Goal: Task Accomplishment & Management: Manage account settings

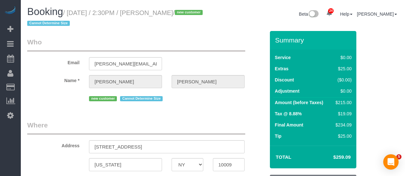
select select "NY"
select select "2"
select select "number:89"
select select "number:90"
select select "number:15"
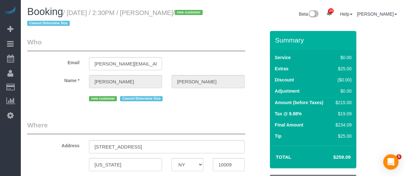
select select "number:5"
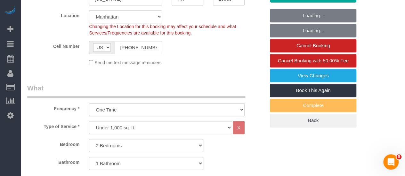
select select "2"
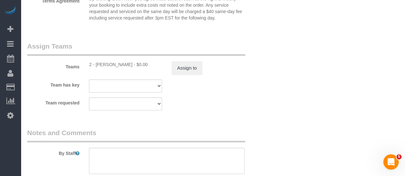
scroll to position [992, 0]
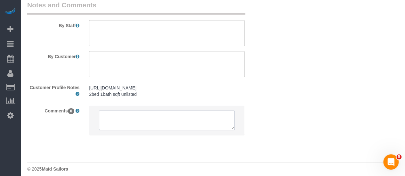
click at [120, 121] on textarea at bounding box center [167, 121] width 136 height 20
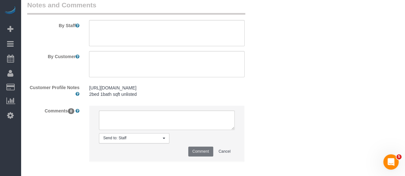
click at [141, 98] on pre "https://www.zillow.com/homedetails/89-E-2nd-St-APT-5-New-York-NY-10009/20537537…" at bounding box center [166, 91] width 155 height 13
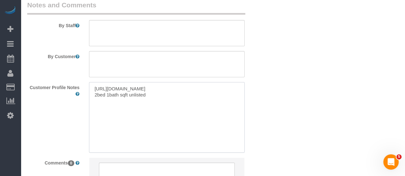
click at [160, 104] on textarea "https://www.zillow.com/homedetails/89-E-2nd-St-APT-5-New-York-NY-10009/20537537…" at bounding box center [166, 117] width 155 height 71
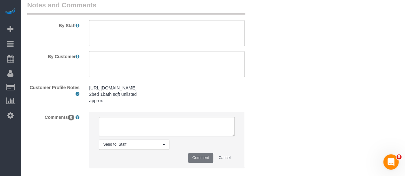
click at [116, 107] on div "https://www.zillow.com/homedetails/89-E-2nd-St-APT-5-New-York-NY-10009/20537537…" at bounding box center [166, 94] width 165 height 25
click at [117, 104] on pre "https://www.zillow.com/homedetails/89-E-2nd-St-APT-5-New-York-NY-10009/20537537…" at bounding box center [166, 94] width 155 height 19
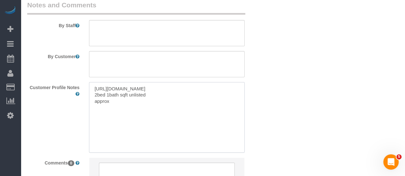
click at [128, 109] on textarea "https://www.zillow.com/homedetails/89-E-2nd-St-APT-5-New-York-NY-10009/20537537…" at bounding box center [166, 117] width 155 height 71
type textarea "https://www.zillow.com/homedetails/89-E-2nd-St-APT-5-New-York-NY-10009/20537537…"
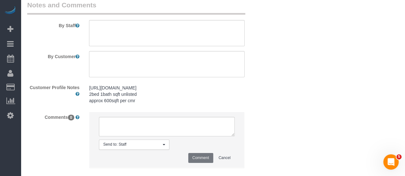
drag, startPoint x: 340, startPoint y: 75, endPoint x: 336, endPoint y: 77, distance: 4.9
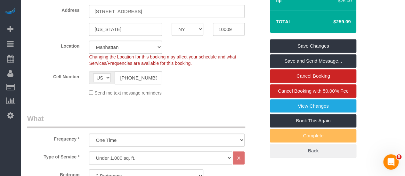
scroll to position [96, 0]
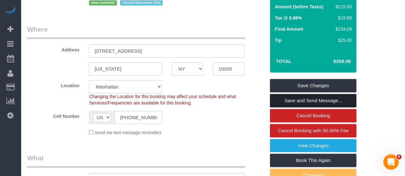
click at [295, 95] on link "Save and Send Message..." at bounding box center [313, 100] width 86 height 13
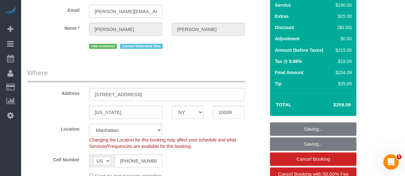
scroll to position [192, 0]
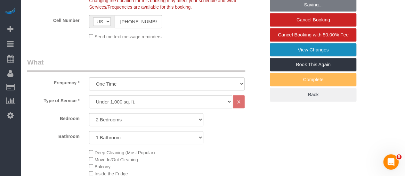
click at [312, 50] on link "View Changes" at bounding box center [313, 49] width 86 height 13
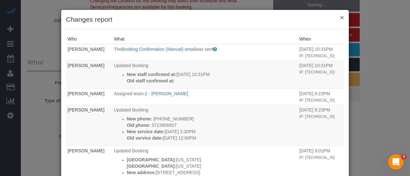
click at [340, 17] on button "×" at bounding box center [342, 17] width 4 height 7
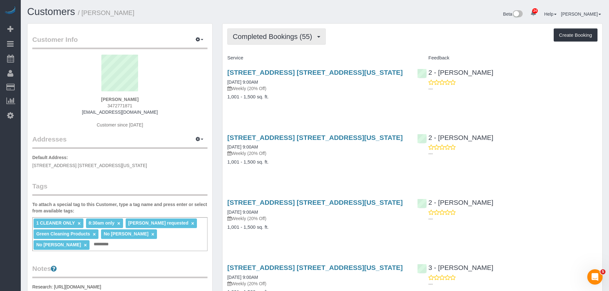
click at [285, 39] on span "Completed Bookings (55)" at bounding box center [274, 37] width 83 height 8
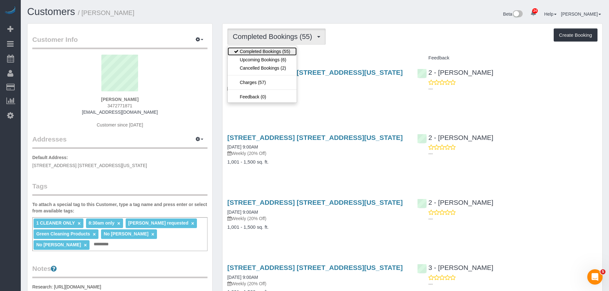
click at [281, 55] on link "Completed Bookings (55)" at bounding box center [262, 51] width 69 height 8
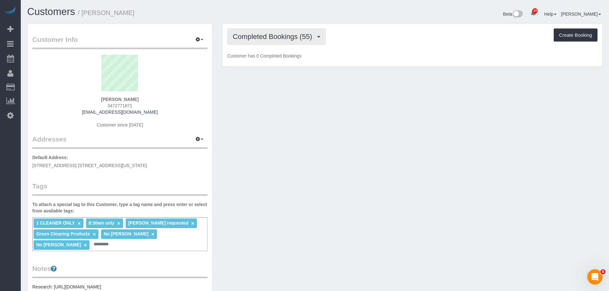
drag, startPoint x: 276, startPoint y: 33, endPoint x: 272, endPoint y: 60, distance: 27.5
click at [276, 33] on span "Completed Bookings (55)" at bounding box center [274, 37] width 83 height 8
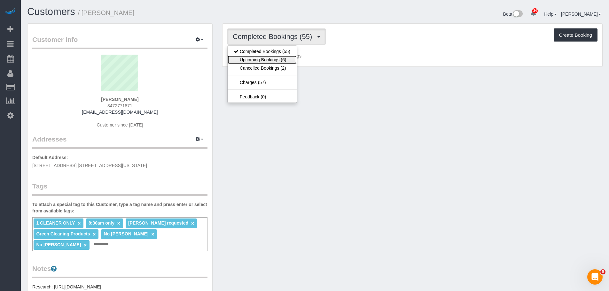
click at [269, 59] on link "Upcoming Bookings (6)" at bounding box center [262, 60] width 69 height 8
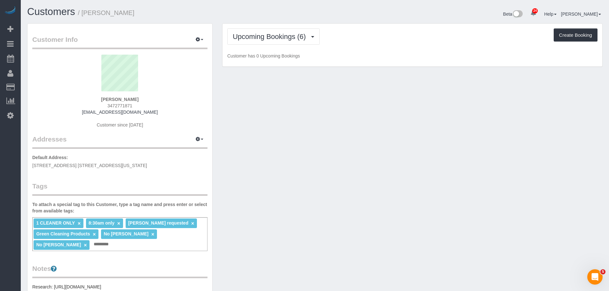
click at [384, 44] on div "Upcoming Bookings (6) Completed Bookings (55) Upcoming Bookings (6) Cancelled B…" at bounding box center [412, 36] width 370 height 16
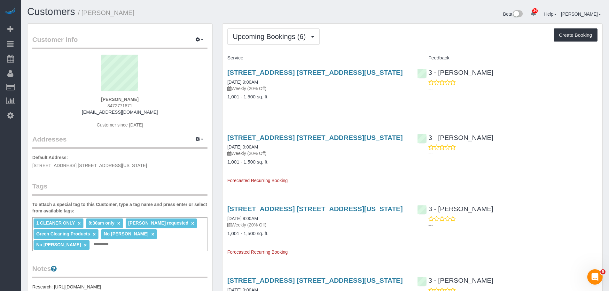
click at [405, 51] on div "Upcoming Bookings (6) Completed Bookings (55) Upcoming Bookings (6) Cancelled B…" at bounding box center [413, 257] width 380 height 467
drag, startPoint x: 324, startPoint y: 109, endPoint x: 325, endPoint y: 120, distance: 11.0
click at [324, 108] on div "10 East 29th Street, Apt. 39d, New York, NY 10016 09/23/2025 9:00AM Weekly (20%…" at bounding box center [318, 87] width 190 height 49
click at [280, 35] on span "Upcoming Bookings (6)" at bounding box center [271, 37] width 76 height 8
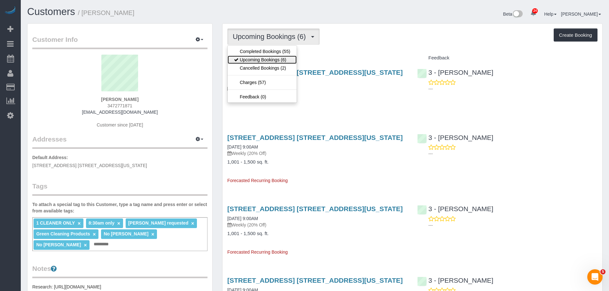
drag, startPoint x: 279, startPoint y: 60, endPoint x: 294, endPoint y: 50, distance: 19.1
click at [279, 60] on link "Upcoming Bookings (6)" at bounding box center [262, 60] width 69 height 8
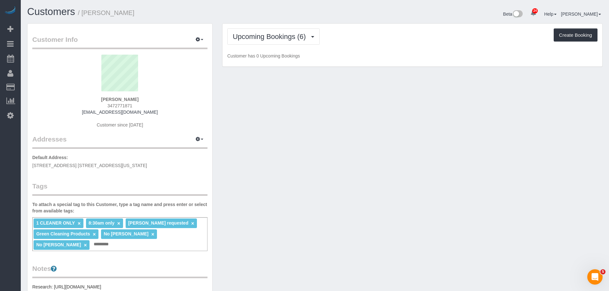
click at [344, 39] on div "Upcoming Bookings (6) Completed Bookings (55) Upcoming Bookings (6) Cancelled B…" at bounding box center [412, 36] width 370 height 16
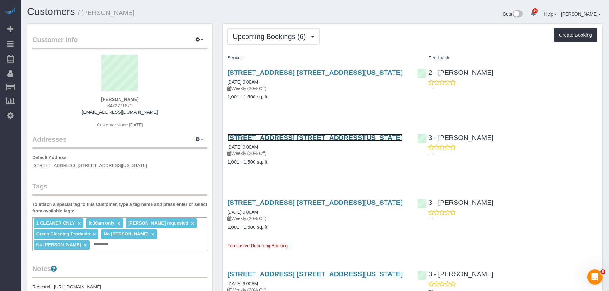
click at [330, 138] on link "10 East 29th Street, Apt. 39d, New York, NY 10016" at bounding box center [315, 137] width 176 height 7
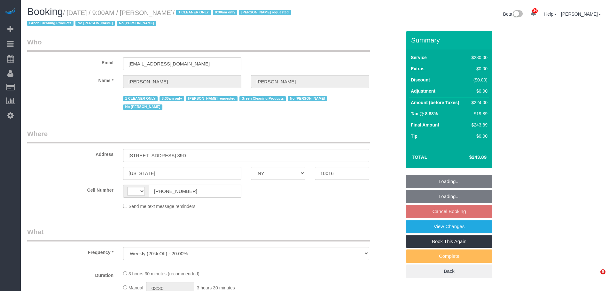
select select "NY"
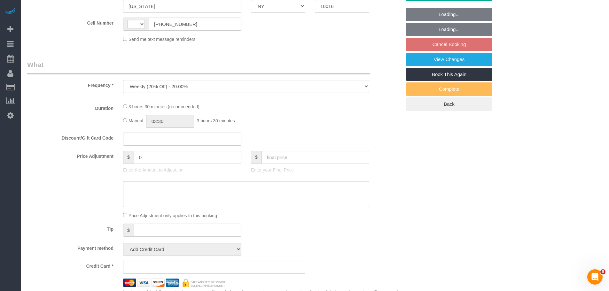
select select "string:US"
select select "string:stripe-pm_1Pz1Rj4VGloSiKo7Opl5Xfd6"
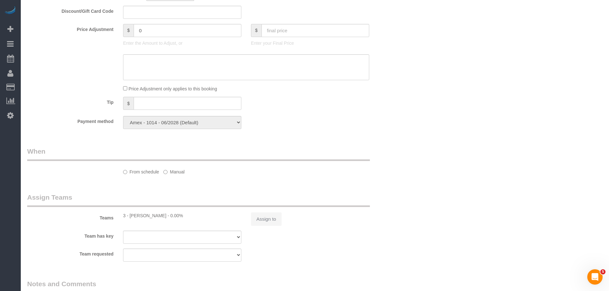
select select "number:89"
select select "number:90"
select select "number:15"
select select "number:5"
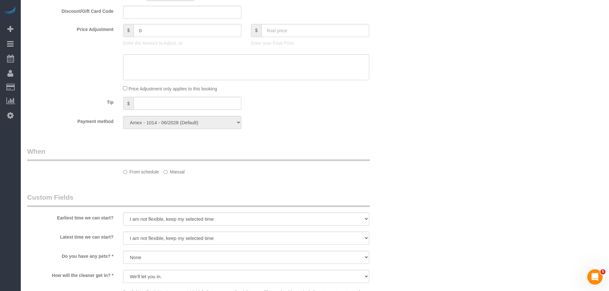
scroll to position [352, 0]
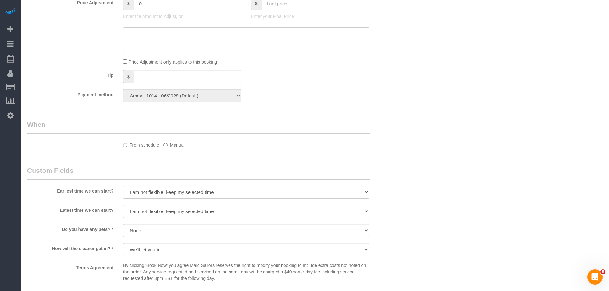
select select "object:983"
select select "210"
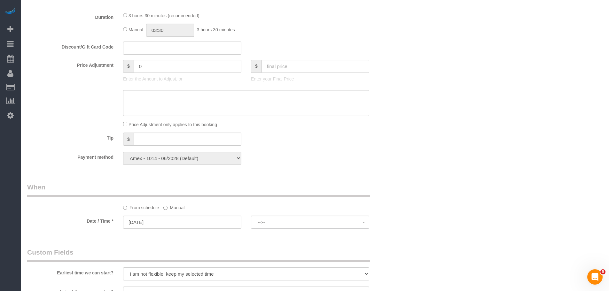
scroll to position [575, 0]
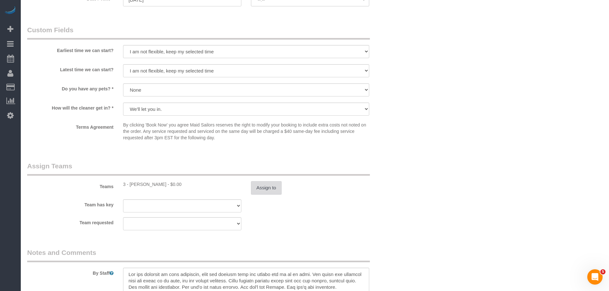
select select "spot2"
click at [333, 162] on legend "Assign Teams" at bounding box center [198, 169] width 343 height 14
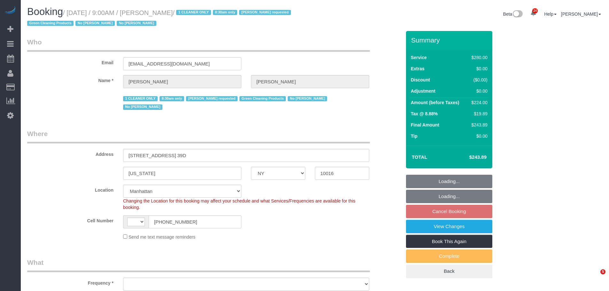
select select "NY"
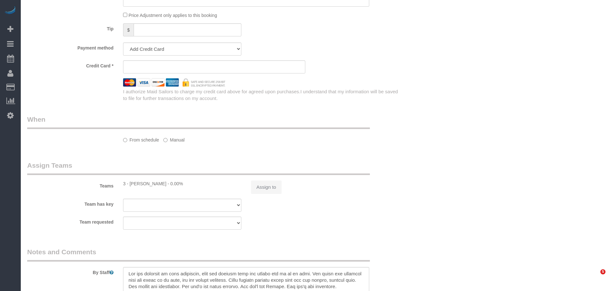
select select "string:[GEOGRAPHIC_DATA]"
select select "object:1065"
select select "string:stripe-pm_1Pz1Rj4VGloSiKo7Opl5Xfd6"
select select "210"
select select "spot2"
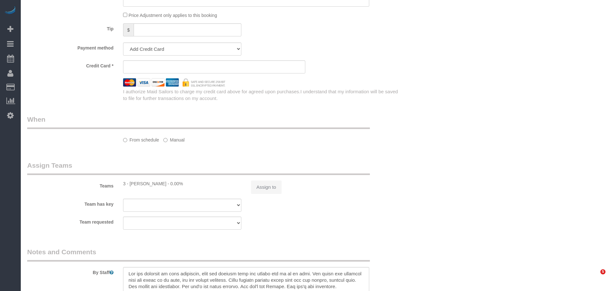
select select "number:89"
select select "number:90"
select select "number:15"
select select "number:5"
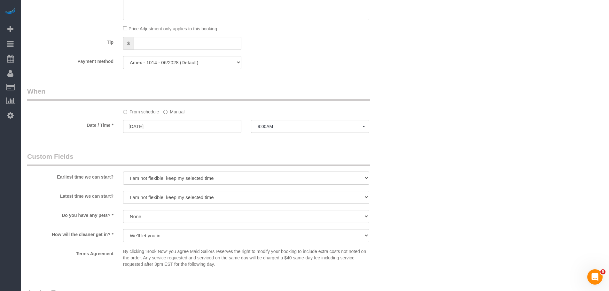
select select "object:1522"
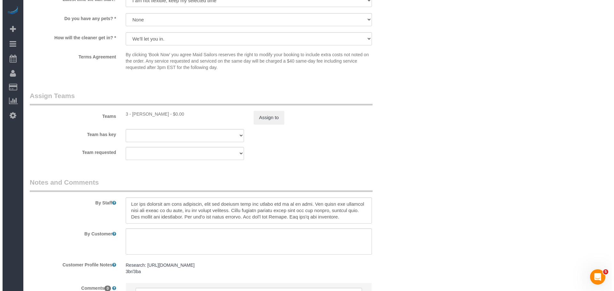
scroll to position [672, 0]
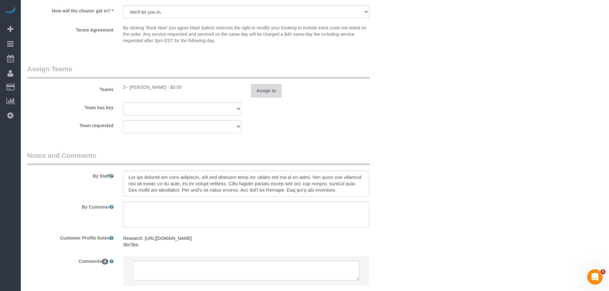
click at [272, 84] on button "Assign to" at bounding box center [266, 90] width 31 height 13
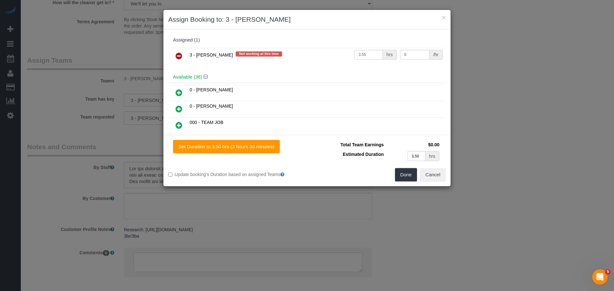
click at [173, 58] on link at bounding box center [178, 56] width 15 height 13
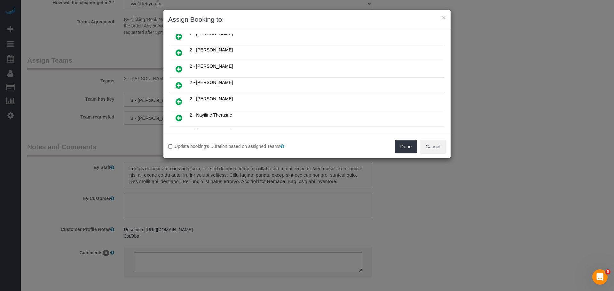
click at [181, 86] on icon at bounding box center [179, 86] width 7 height 8
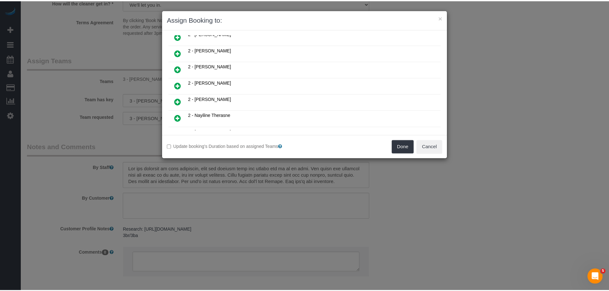
scroll to position [367, 0]
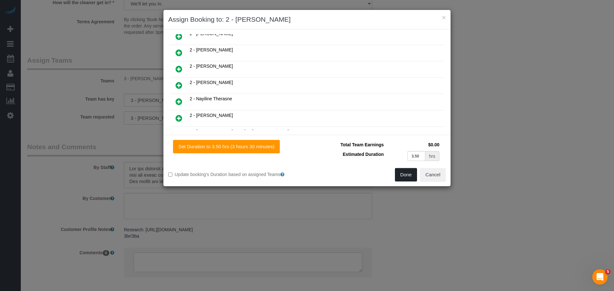
click at [409, 174] on button "Done" at bounding box center [406, 174] width 22 height 13
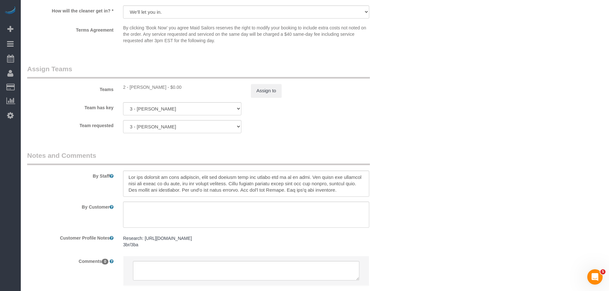
click at [390, 132] on div "Done Cancel" at bounding box center [377, 130] width 144 height 13
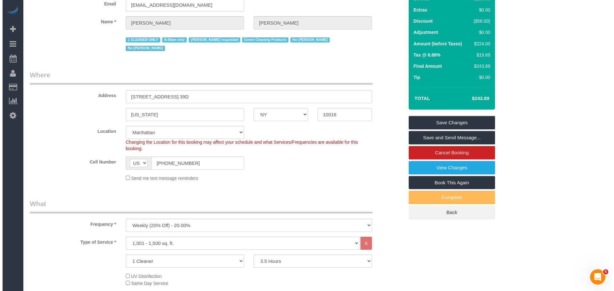
scroll to position [0, 0]
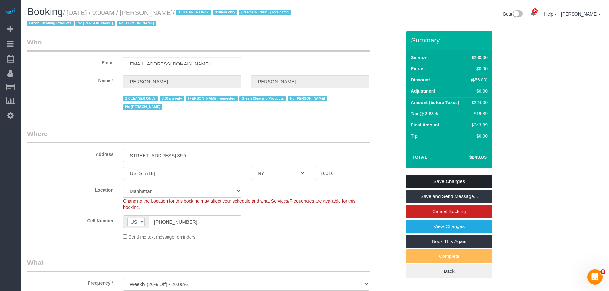
click at [438, 186] on link "Save Changes" at bounding box center [449, 181] width 86 height 13
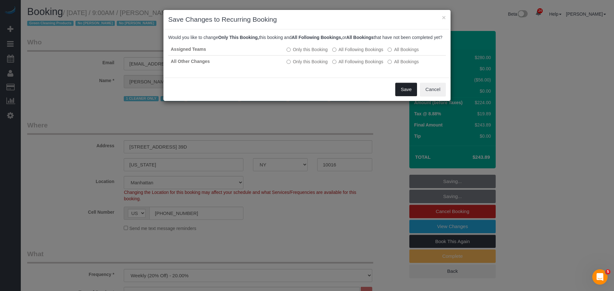
click at [402, 96] on button "Save" at bounding box center [406, 89] width 22 height 13
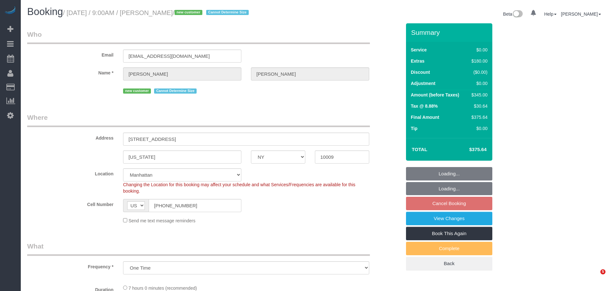
select select "NY"
select select "number:57"
select select "number:72"
select select "number:15"
select select "number:5"
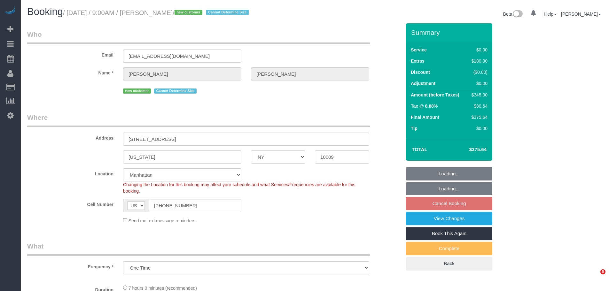
select select "object:967"
select select "2"
select select "spot2"
select select "2"
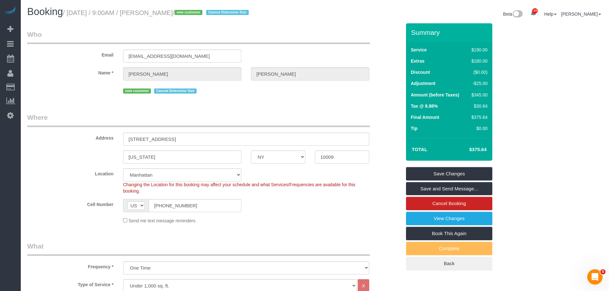
drag, startPoint x: 272, startPoint y: 37, endPoint x: 244, endPoint y: 44, distance: 29.2
click at [273, 37] on legend "Who" at bounding box center [198, 37] width 343 height 14
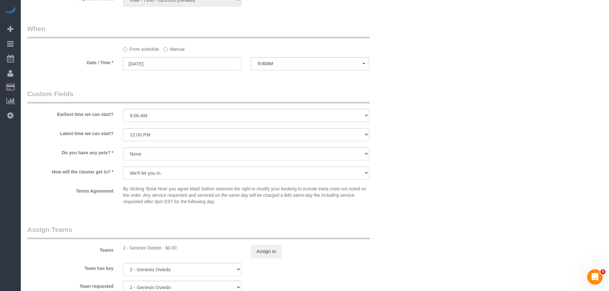
scroll to position [736, 0]
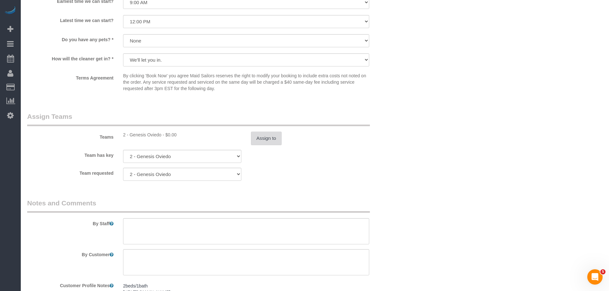
click at [266, 141] on button "Assign to" at bounding box center [266, 138] width 31 height 13
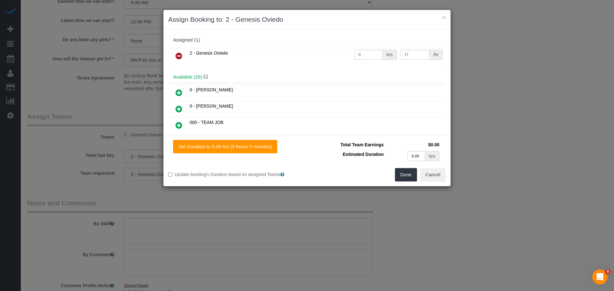
click at [182, 52] on icon at bounding box center [179, 56] width 7 height 8
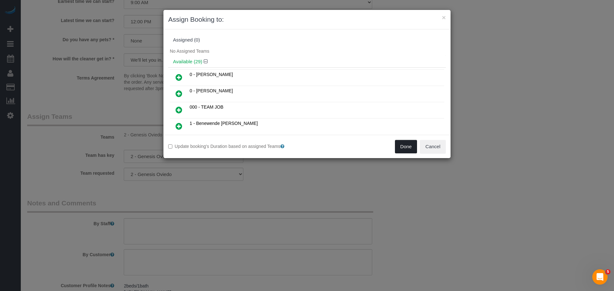
click at [403, 150] on button "Done" at bounding box center [406, 146] width 22 height 13
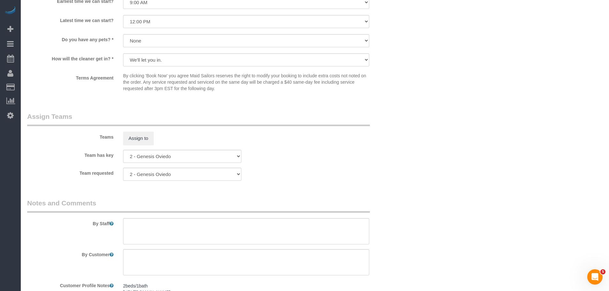
click at [407, 170] on div "× Assign Booking to: Assigned (0) No Assigned Teams Available (29) 0 - Delilah …" at bounding box center [304, 145] width 609 height 291
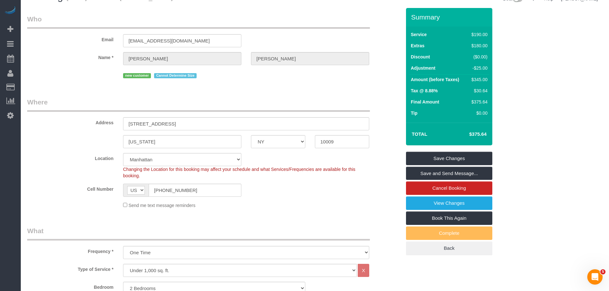
scroll to position [0, 0]
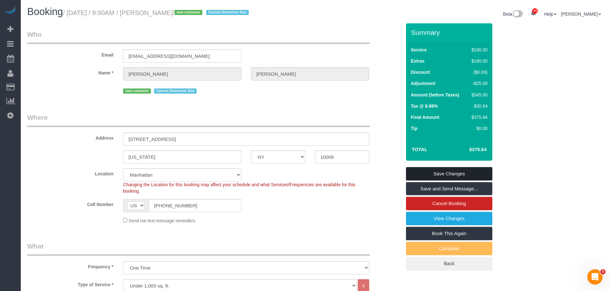
click at [469, 177] on link "Save Changes" at bounding box center [449, 173] width 86 height 13
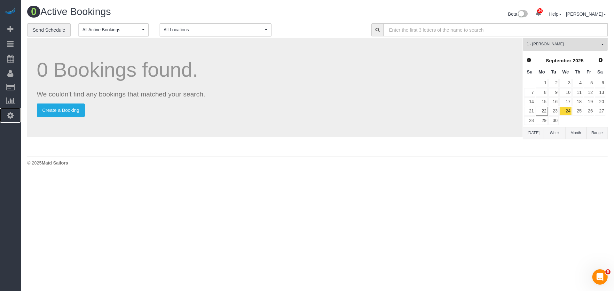
drag, startPoint x: 9, startPoint y: 114, endPoint x: 22, endPoint y: 112, distance: 12.7
click at [9, 114] on icon at bounding box center [10, 116] width 7 height 8
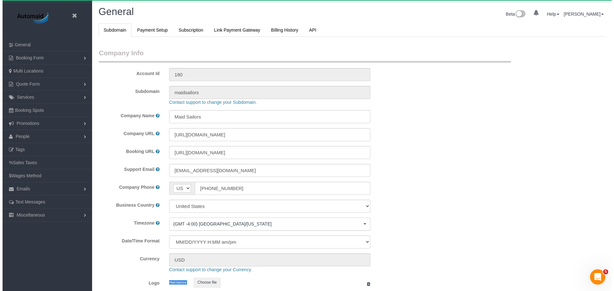
scroll to position [1350, 609]
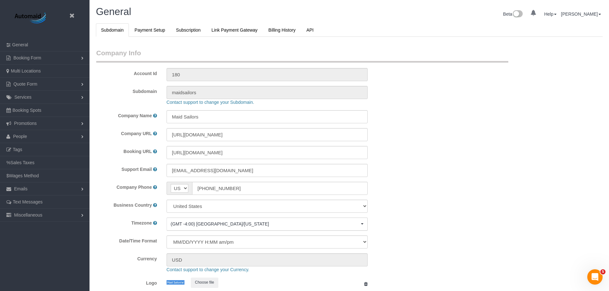
select select "425"
click at [31, 135] on link "People" at bounding box center [45, 136] width 90 height 13
click at [34, 150] on link "Teams" at bounding box center [45, 149] width 90 height 13
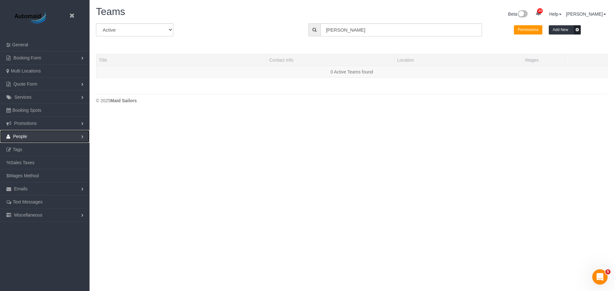
scroll to position [135, 614]
click at [30, 136] on link "People" at bounding box center [45, 136] width 90 height 13
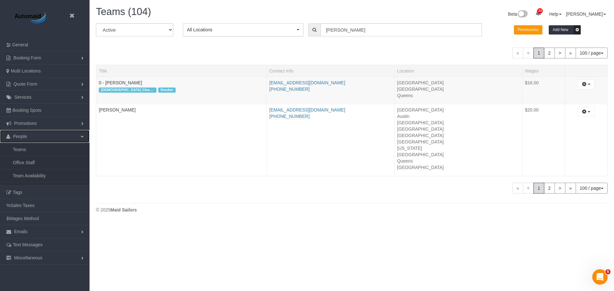
scroll to position [222, 614]
click at [33, 175] on link "Team Availability" at bounding box center [45, 176] width 90 height 13
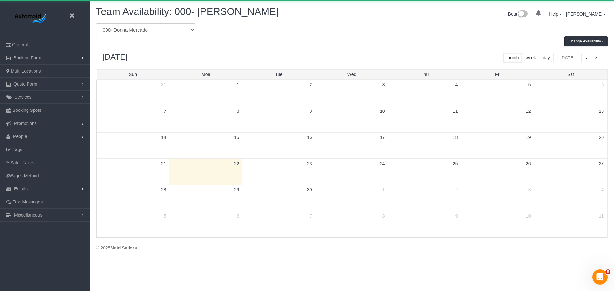
scroll to position [260, 614]
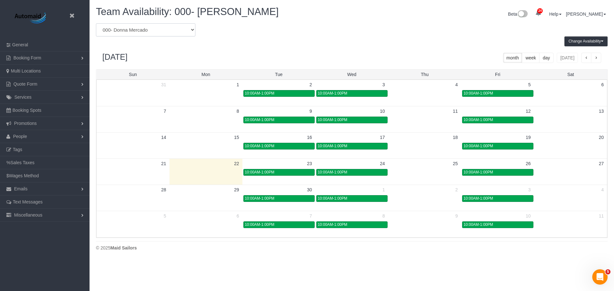
click at [155, 24] on select "* - K.J. *Irene Flores - Test 0 - Christopher Garrett 0 - Delilah Calzada 0 - E…" at bounding box center [145, 29] width 99 height 13
select select "number:33960"
click at [96, 23] on select "* - K.J. *Irene Flores - Test 0 - Christopher Garrett 0 - Delilah Calzada 0 - E…" at bounding box center [145, 29] width 99 height 13
click at [302, 45] on div "Change Availability Default Availability Specific Date Request Time Off View Hi…" at bounding box center [351, 41] width 521 height 10
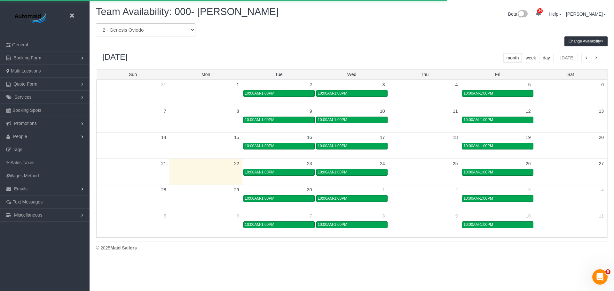
click at [335, 52] on div "September 2025 month week day today" at bounding box center [352, 57] width 512 height 23
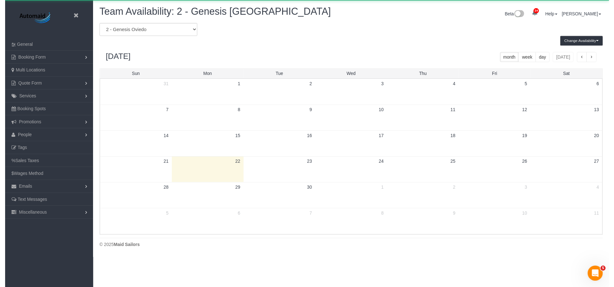
scroll to position [31732, 31379]
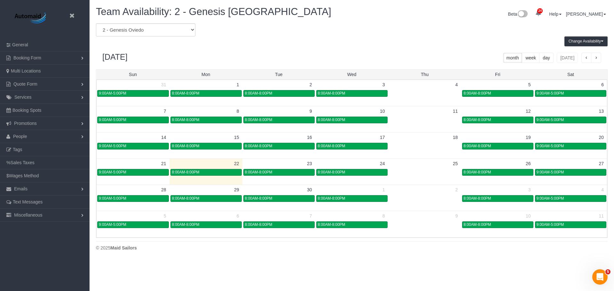
click at [393, 45] on div "Change Availability Default Availability Specific Date Request Time Off View Hi…" at bounding box center [351, 41] width 521 height 10
click at [573, 37] on button "Change Availability" at bounding box center [586, 41] width 43 height 10
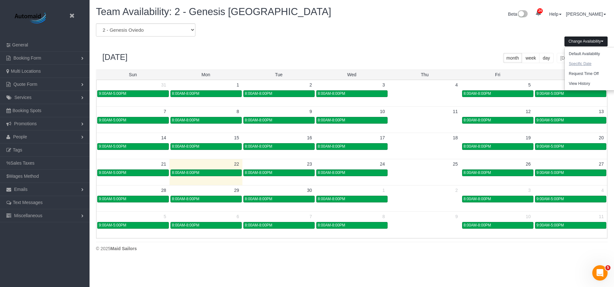
drag, startPoint x: 582, startPoint y: 66, endPoint x: 402, endPoint y: 86, distance: 181.0
click at [582, 66] on button "Specific Date" at bounding box center [580, 64] width 31 height 10
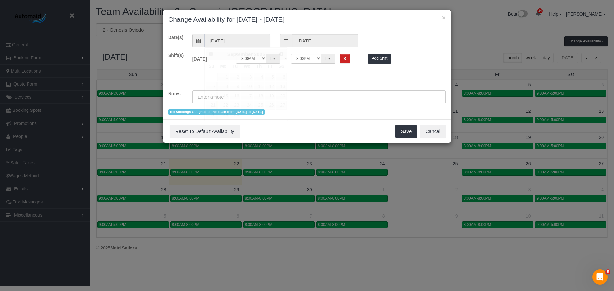
click at [238, 44] on input "09/22/2025" at bounding box center [237, 40] width 66 height 13
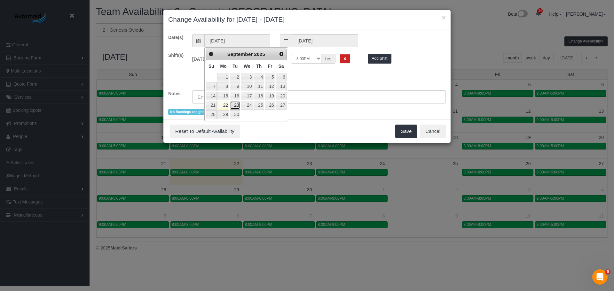
click at [239, 104] on link "23" at bounding box center [235, 105] width 10 height 9
type input "[DATE]"
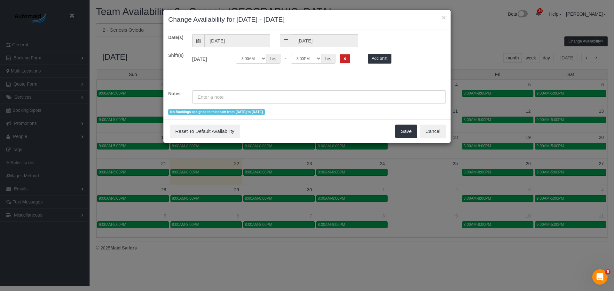
drag, startPoint x: 240, startPoint y: 58, endPoint x: 241, endPoint y: 63, distance: 4.8
click at [240, 58] on select "12:00AM 12:05AM 12:10AM 12:15AM 12:20AM 12:25AM 12:30AM 12:35AM 12:40AM 12:45AM…" at bounding box center [251, 59] width 30 height 10
select select "string:11:00"
click at [236, 54] on select "12:00AM 12:05AM 12:10AM 12:15AM 12:20AM 12:25AM 12:30AM 12:35AM 12:40AM 12:45AM…" at bounding box center [251, 59] width 30 height 10
click at [306, 61] on select "12:00AM 12:05AM 12:10AM 12:15AM 12:20AM 12:25AM 12:30AM 12:35AM 12:40AM 12:45AM…" at bounding box center [306, 59] width 30 height 10
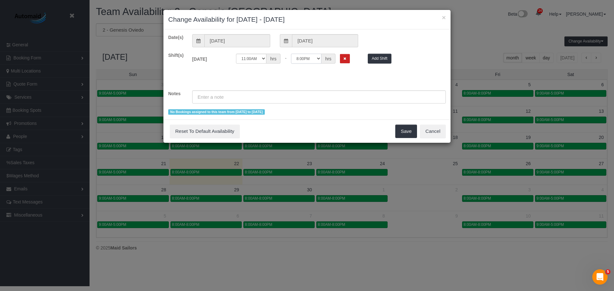
select select "string:22:00"
click at [291, 54] on select "12:00AM 12:05AM 12:10AM 12:15AM 12:20AM 12:25AM 12:30AM 12:35AM 12:40AM 12:45AM…" at bounding box center [306, 59] width 30 height 10
click at [379, 58] on button "Add Shift" at bounding box center [380, 59] width 24 height 10
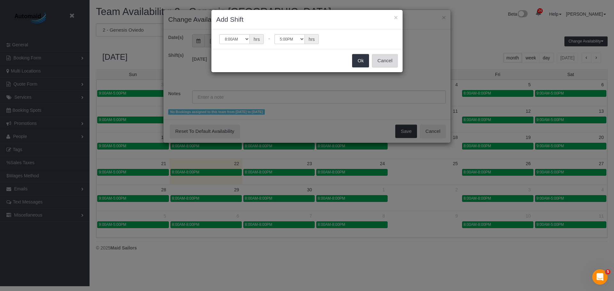
click at [391, 58] on button "Cancel" at bounding box center [385, 60] width 26 height 13
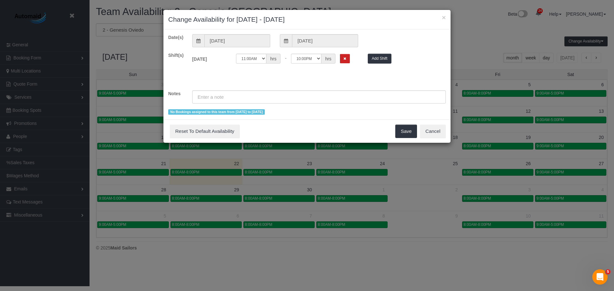
click at [316, 77] on div "Shift(s) Tue 09/23/2025 Off 12:00AM 12:05AM 12:10AM 12:15AM 12:20AM 12:25AM 12:…" at bounding box center [306, 68] width 287 height 32
click at [404, 132] on button "Save" at bounding box center [406, 131] width 22 height 13
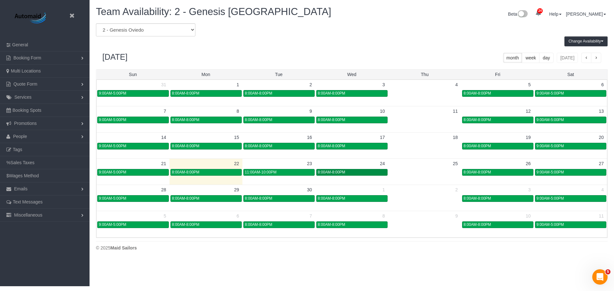
click at [354, 170] on link "8:00AM-8:00PM" at bounding box center [351, 172] width 71 height 7
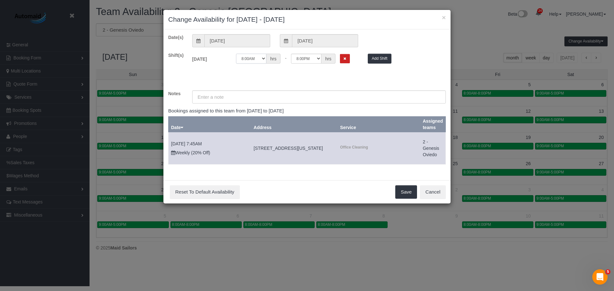
click at [253, 57] on select "12:00AM 12:05AM 12:10AM 12:15AM 12:20AM 12:25AM 12:30AM 12:35AM 12:40AM 12:45AM…" at bounding box center [251, 59] width 30 height 10
select select "string:07:00"
click at [236, 54] on select "12:00AM 12:05AM 12:10AM 12:15AM 12:20AM 12:25AM 12:30AM 12:35AM 12:40AM 12:45AM…" at bounding box center [251, 59] width 30 height 10
click at [307, 60] on select "12:00AM 12:05AM 12:10AM 12:15AM 12:20AM 12:25AM 12:30AM 12:35AM 12:40AM 12:45AM…" at bounding box center [306, 59] width 30 height 10
select select "string:13:00"
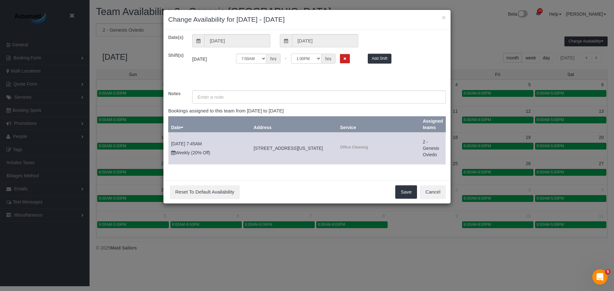
click at [291, 54] on select "12:00AM 12:05AM 12:10AM 12:15AM 12:20AM 12:25AM 12:30AM 12:35AM 12:40AM 12:45AM…" at bounding box center [306, 59] width 30 height 10
click at [355, 91] on input "text" at bounding box center [319, 97] width 254 height 13
click at [406, 188] on button "Save" at bounding box center [406, 192] width 22 height 13
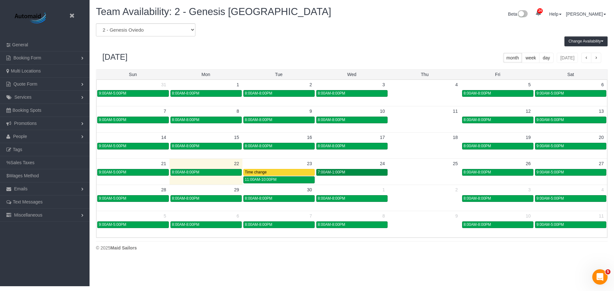
click at [369, 173] on div "7:00AM-1:00PM" at bounding box center [352, 172] width 68 height 5
click at [387, 47] on div "September 2025 month week day today" at bounding box center [352, 57] width 512 height 23
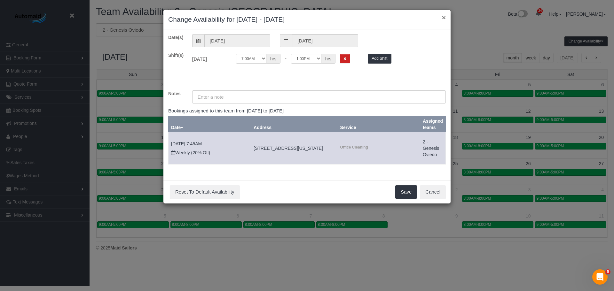
click at [444, 18] on button "×" at bounding box center [444, 17] width 4 height 7
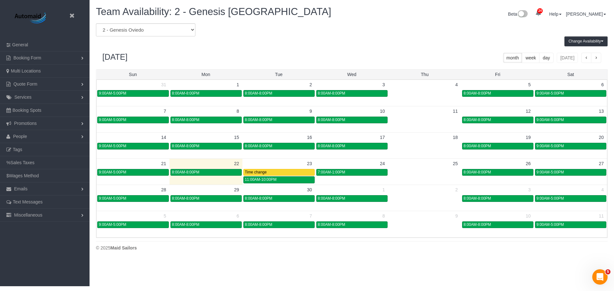
click at [461, 18] on div "× Change Availability for 09/24/2025 - 09/24/2025 Date(s) 09/24/2025 09/24/2025…" at bounding box center [307, 145] width 614 height 291
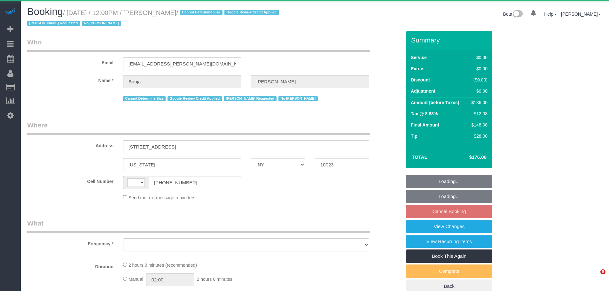
select select "NY"
select select "string:[GEOGRAPHIC_DATA]"
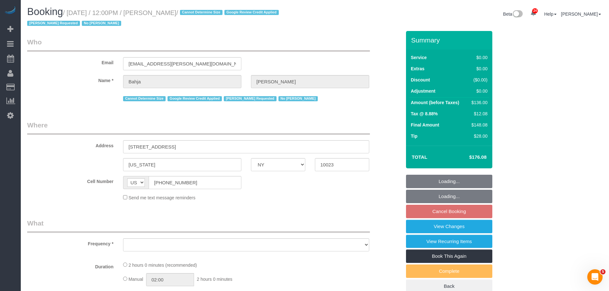
select select "1"
select select "number:59"
select select "number:73"
select select "number:15"
select select "number:6"
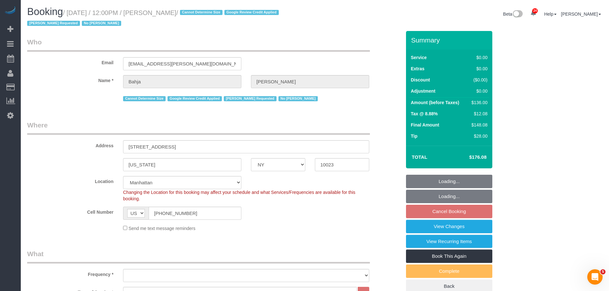
select select "object:1076"
select select "string:stripe-pm_1QCQ6R4VGloSiKo7hCjl4DkS"
select select "spot5"
select select "1"
select select "object:1577"
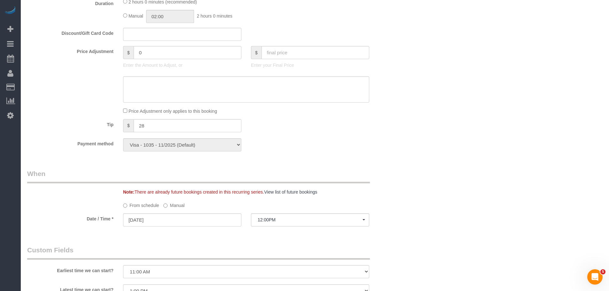
scroll to position [576, 0]
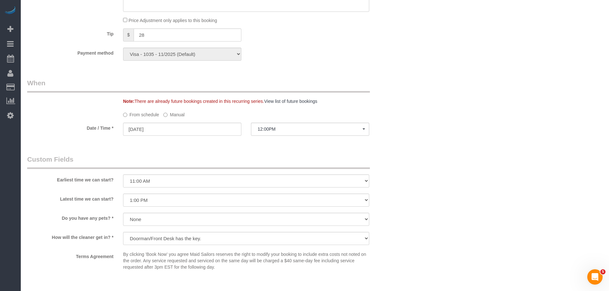
click at [178, 112] on label "Manual" at bounding box center [173, 113] width 21 height 9
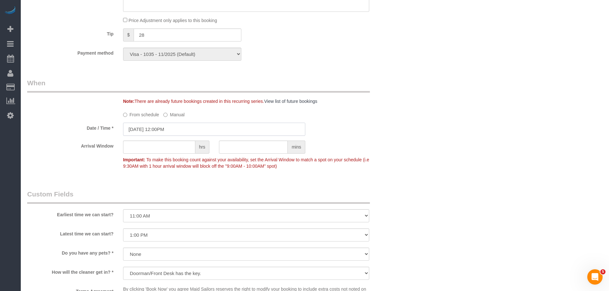
click at [177, 131] on input "[DATE] 12:00PM" at bounding box center [214, 129] width 182 height 13
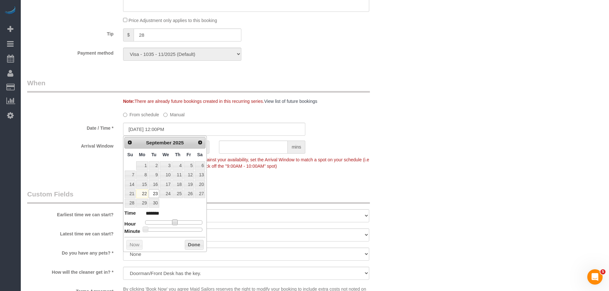
click at [173, 220] on span at bounding box center [175, 223] width 6 height 6
type input "09/23/2025 1:00PM"
type input "******"
type input "09/23/2025 2:00PM"
type input "******"
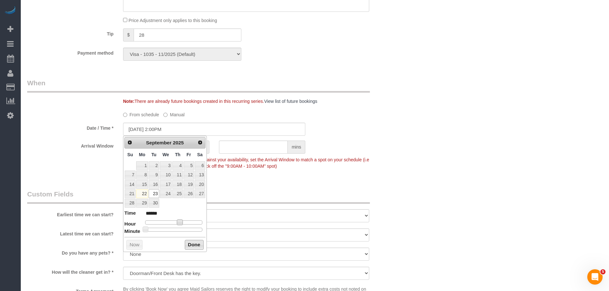
click at [193, 246] on button "Done" at bounding box center [194, 245] width 19 height 10
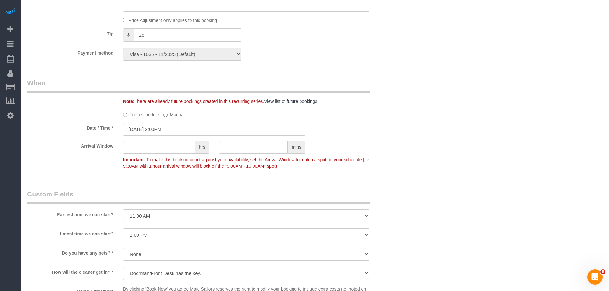
drag, startPoint x: 357, startPoint y: 163, endPoint x: 341, endPoint y: 171, distance: 18.2
click at [357, 163] on p "Important: To make this booking count against your availability, set the Arriva…" at bounding box center [246, 162] width 256 height 14
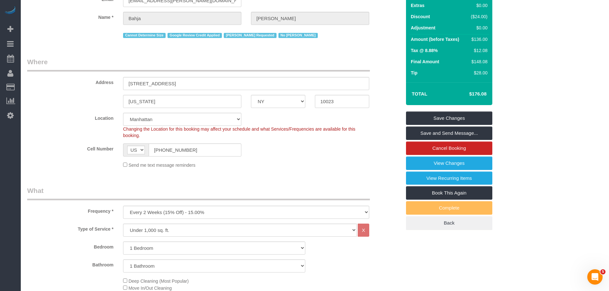
scroll to position [0, 0]
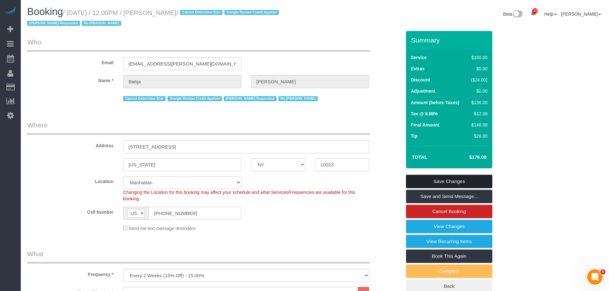
click at [457, 182] on link "Save Changes" at bounding box center [449, 181] width 86 height 13
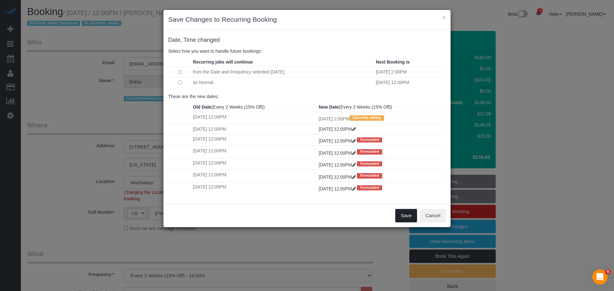
drag, startPoint x: 406, startPoint y: 216, endPoint x: 404, endPoint y: 208, distance: 7.9
click at [406, 215] on button "Save" at bounding box center [406, 215] width 22 height 13
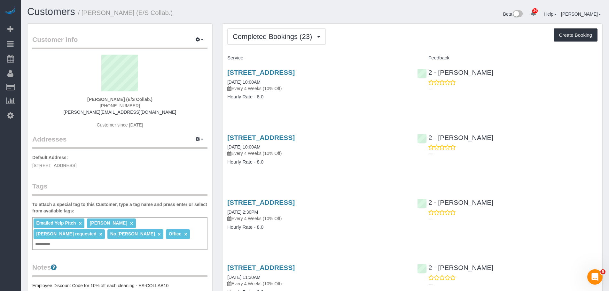
click at [400, 104] on div "[STREET_ADDRESS] [DATE] 10:00AM Every 4 Weeks (10% Off) Hourly Rate - 8.0" at bounding box center [318, 87] width 190 height 49
click at [349, 101] on div "67 West Street, Suite 401, Brooklyn, NY 11222 08/26/2025 10:00AM Every 4 Weeks …" at bounding box center [318, 87] width 190 height 49
drag, startPoint x: 83, startPoint y: 93, endPoint x: 123, endPoint y: 99, distance: 41.4
click at [123, 99] on div "Sara McFarlane (E/S Collab.) (929) 217-0349 sara@es-collab.com Customer since 2…" at bounding box center [119, 95] width 175 height 80
copy div "Sara McFarlane"
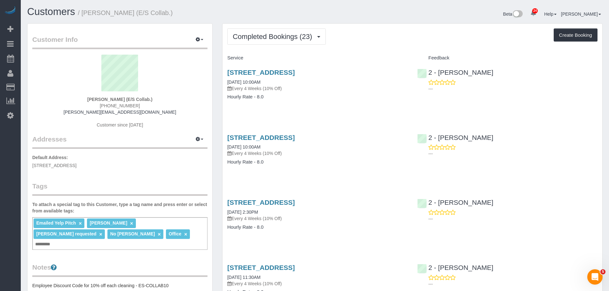
click at [363, 108] on div "67 West Street, Suite 401, Brooklyn, NY 11222 08/26/2025 10:00AM Every 4 Weeks …" at bounding box center [318, 87] width 190 height 49
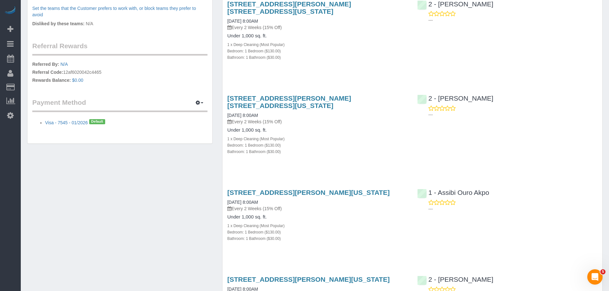
scroll to position [128, 0]
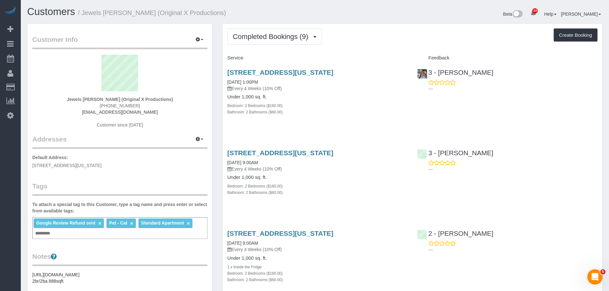
click at [346, 41] on div "Completed Bookings (9) Completed Bookings (9) Upcoming Bookings (7) Cancelled B…" at bounding box center [412, 36] width 370 height 16
click at [267, 28] on button "Completed Bookings (9)" at bounding box center [274, 36] width 95 height 16
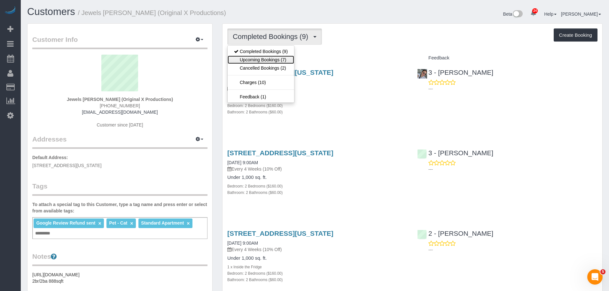
click at [266, 60] on link "Upcoming Bookings (7)" at bounding box center [261, 60] width 67 height 8
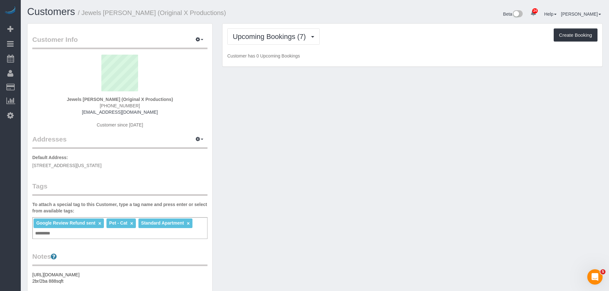
click at [342, 53] on p "Customer has 0 Upcoming Bookings" at bounding box center [412, 56] width 370 height 6
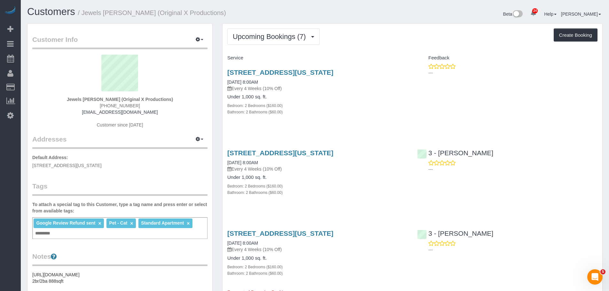
click at [366, 44] on div "Upcoming Bookings (7) Completed Bookings (9) Upcoming Bookings (7) Cancelled Bo…" at bounding box center [412, 36] width 370 height 16
click at [265, 35] on span "Upcoming Bookings (7)" at bounding box center [271, 37] width 76 height 8
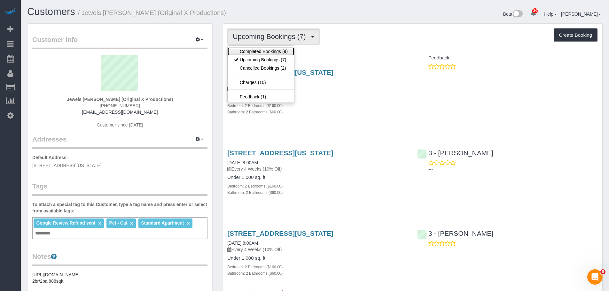
click at [262, 51] on link "Completed Bookings (9)" at bounding box center [261, 51] width 67 height 8
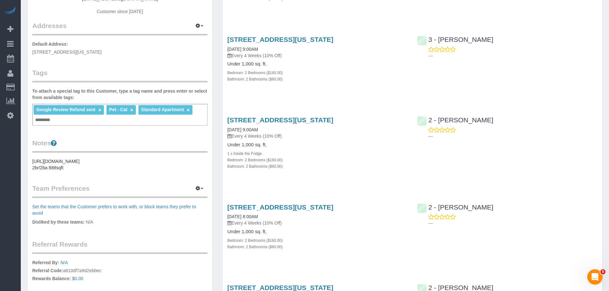
scroll to position [160, 0]
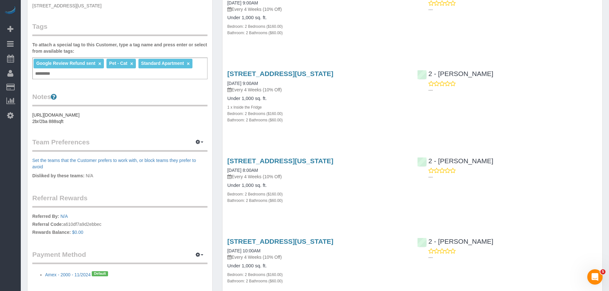
click at [362, 139] on div "Service Feedback 420 East 54th Street, Apt. 511, New York, NY 10022 08/30/2025 …" at bounding box center [412, 269] width 370 height 752
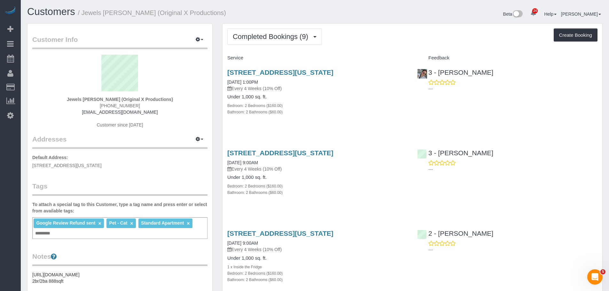
click at [370, 117] on div "420 East 54th Street, Apt. 511, New York, NY 10022 08/30/2025 1:00PM Every 4 We…" at bounding box center [318, 95] width 190 height 65
click at [382, 35] on div "Completed Bookings (9) Completed Bookings (9) Upcoming Bookings (7) Cancelled B…" at bounding box center [412, 36] width 370 height 16
click at [368, 16] on div "Beta 24 Your Notifications You have 0 alerts × You have 1 to charge for 09/20/2…" at bounding box center [461, 14] width 293 height 17
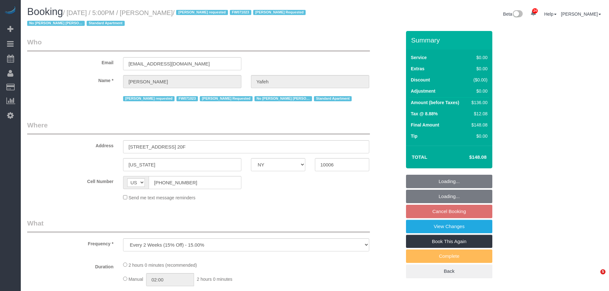
select select "NY"
select select "object:1571"
select select "string:stripe-pm_1LhCGS4VGloSiKo7RmU5mcP3"
select select "1"
select select "number:58"
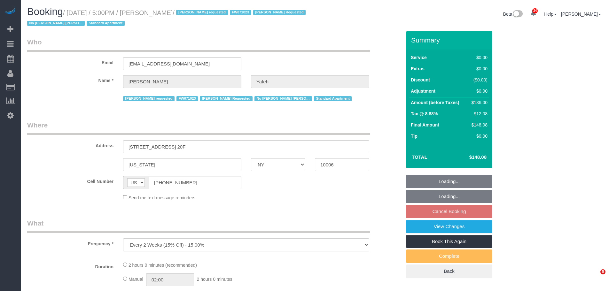
select select "number:72"
select select "number:15"
select select "number:6"
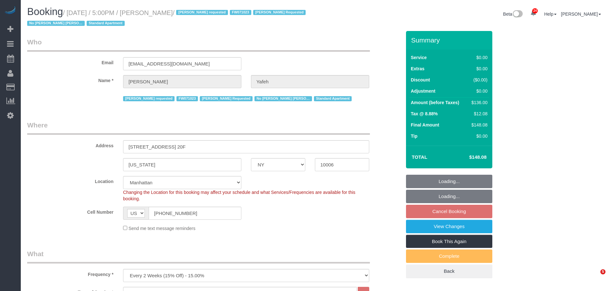
select select "spot10"
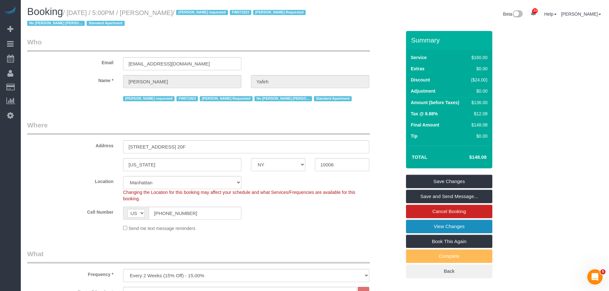
click at [448, 226] on link "View Changes" at bounding box center [449, 226] width 86 height 13
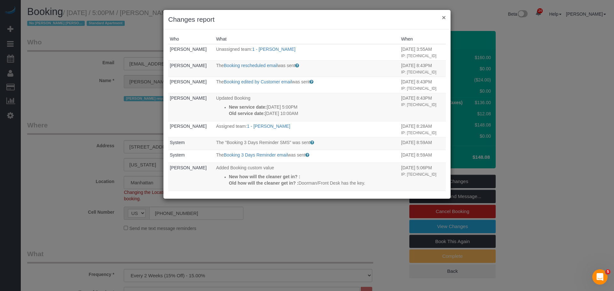
click at [442, 19] on button "×" at bounding box center [444, 17] width 4 height 7
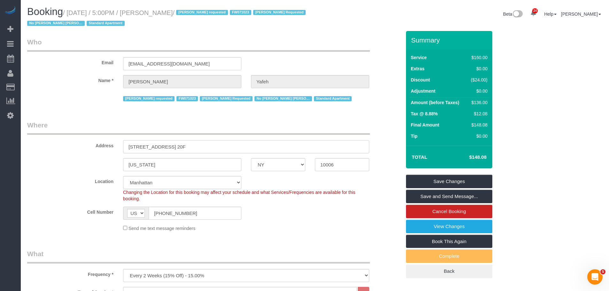
drag, startPoint x: 209, startPoint y: 146, endPoint x: 74, endPoint y: 147, distance: 135.7
click at [75, 147] on div "Address 90 West Street, Apt. 20F" at bounding box center [214, 137] width 384 height 33
drag, startPoint x: 448, startPoint y: 195, endPoint x: 332, endPoint y: 168, distance: 118.6
click at [448, 195] on link "Save and Send Message..." at bounding box center [449, 196] width 86 height 13
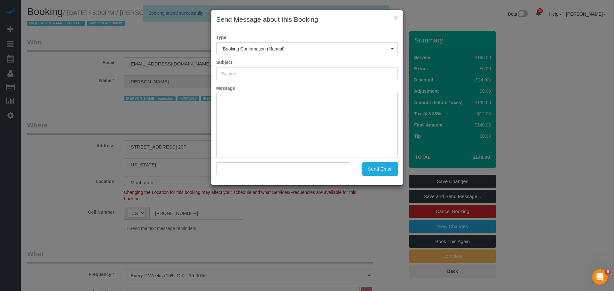
type input "Cleaning Confirmed for 09/23/2025 at 5:00pm"
type input ""Stephanie Yafeh" <stephanieyafeh@gmail.com>"
click at [373, 169] on button "Send Email" at bounding box center [380, 169] width 36 height 13
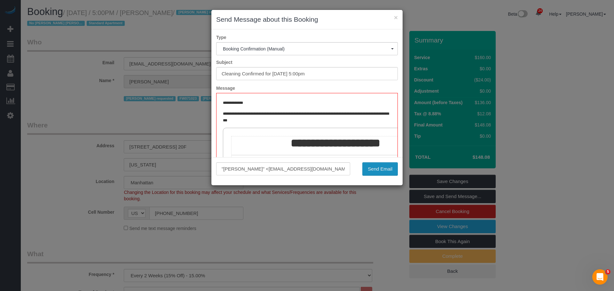
click at [386, 168] on button "Send Email" at bounding box center [380, 169] width 36 height 13
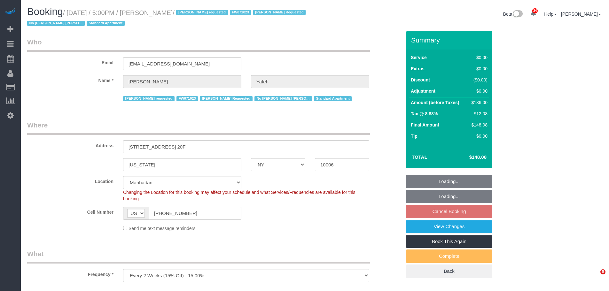
select select "NY"
select select "string:stripe-pm_1LhCGS4VGloSiKo7RmU5mcP3"
select select "spot10"
select select "number:58"
select select "number:72"
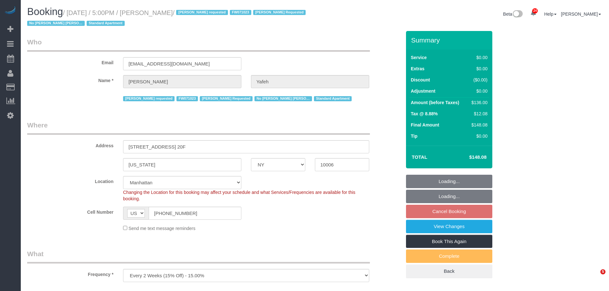
select select "number:15"
select select "number:6"
select select "object:1440"
select select "1"
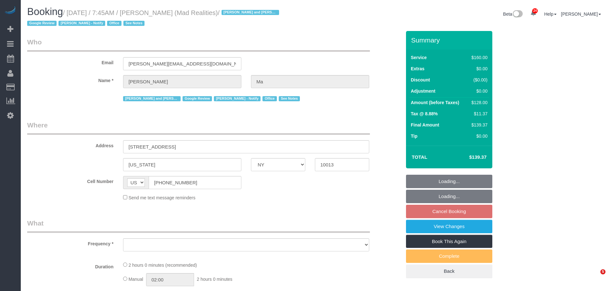
select select "NY"
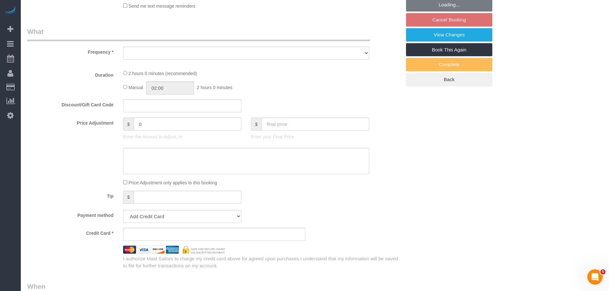
select select "object:1937"
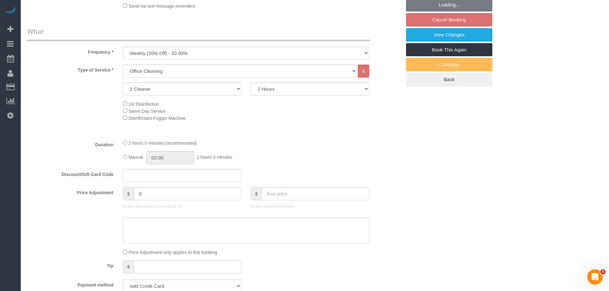
scroll to position [415, 0]
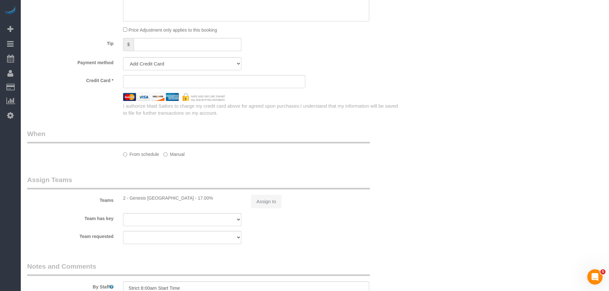
select select "number:89"
select select "number:90"
select select "number:15"
select select "number:7"
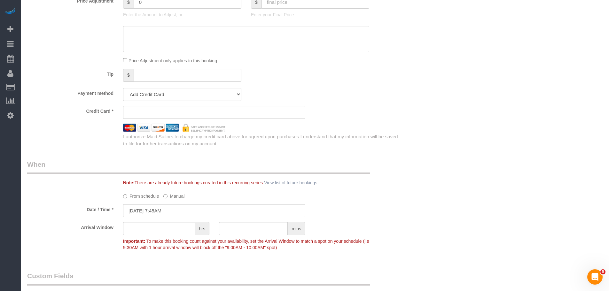
select select "string:stripe-pm_1PsB1j4VGloSiKo7cb06islp"
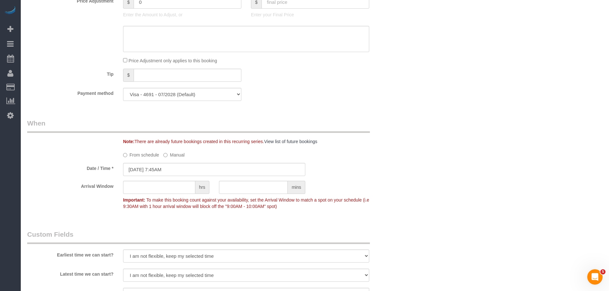
select select "object:2642"
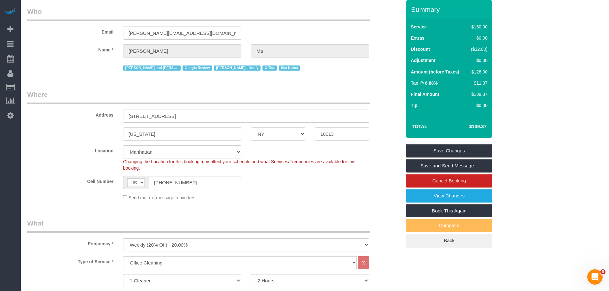
scroll to position [0, 0]
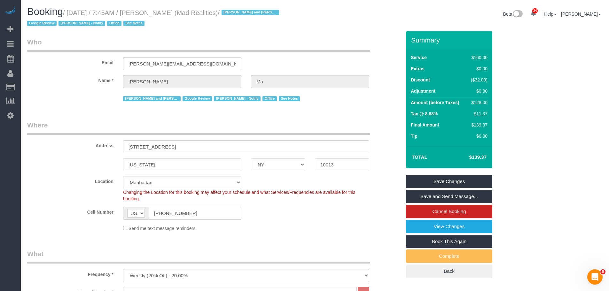
click at [255, 37] on legend "Who" at bounding box center [198, 44] width 343 height 14
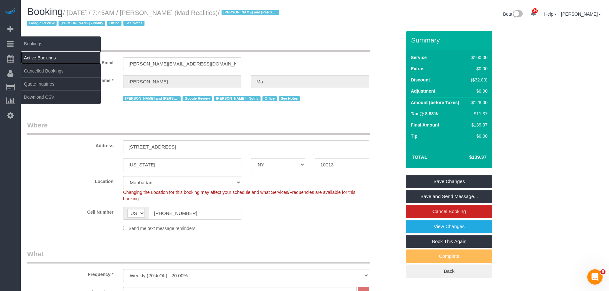
click at [40, 54] on link "Active Bookings" at bounding box center [61, 58] width 80 height 13
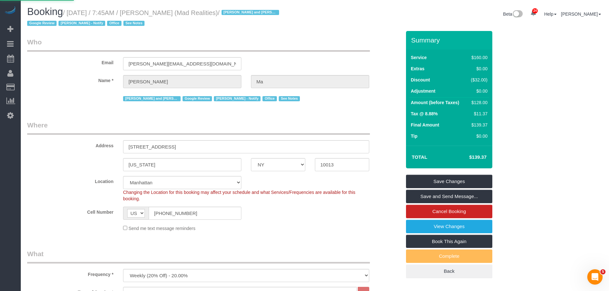
click at [325, 20] on div "Beta 24 Your Notifications You have 0 alerts × You have 1 to charge for 09/20/2…" at bounding box center [461, 14] width 293 height 17
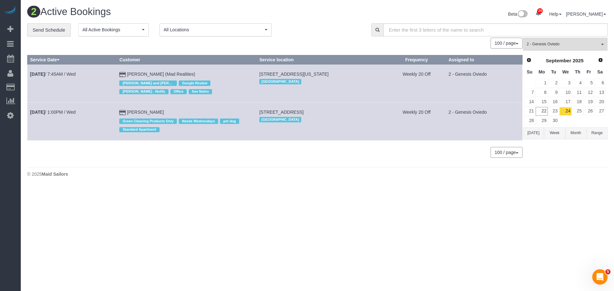
drag, startPoint x: 28, startPoint y: 111, endPoint x: 188, endPoint y: 111, distance: 159.3
click at [188, 111] on tr "Sep 24th / 1:00PM / Wed Jennifer Alpert Green Cleaning Products Only Needs Wedn…" at bounding box center [275, 122] width 495 height 38
copy tr "Sep 24th / 1:00PM / Wed Jennifer Alpert"
click at [63, 112] on link "Sep 24th / 1:00PM / Wed" at bounding box center [53, 112] width 46 height 5
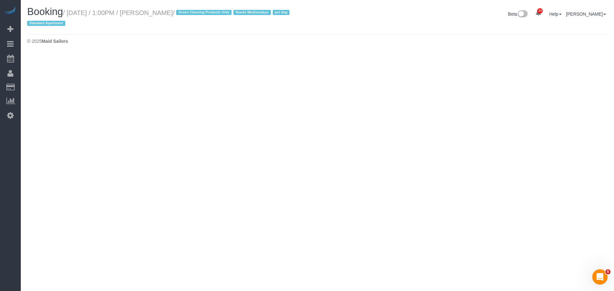
select select "NY"
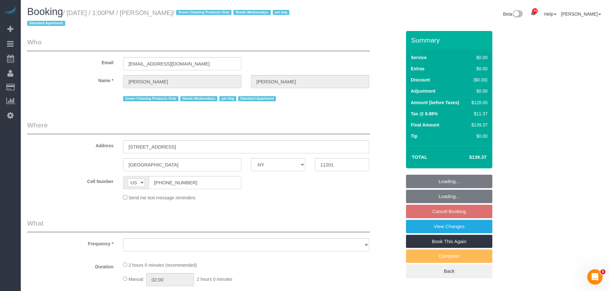
select select "1"
select select "spot66"
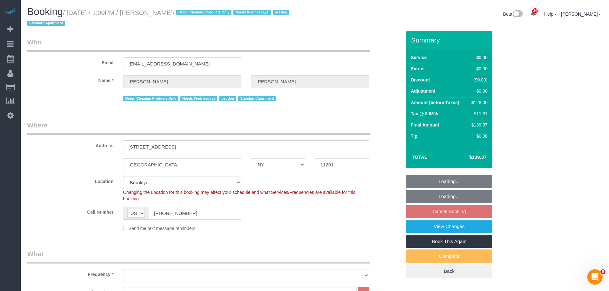
select select "string:stripe-pm_1RN3sH4VGloSiKo7cD90aCm4"
select select "object:4051"
select select "number:57"
select select "number:74"
select select "number:13"
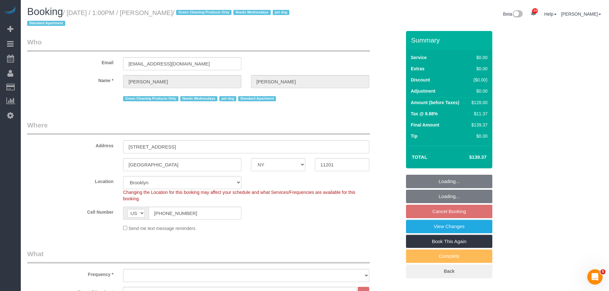
select select "number:7"
select select "1"
select select "object:4654"
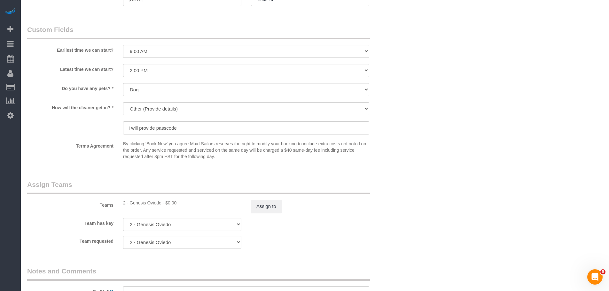
scroll to position [736, 0]
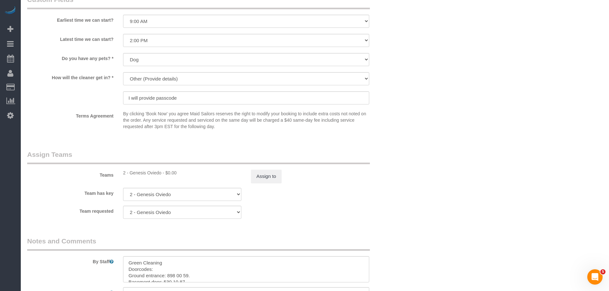
click at [271, 166] on div "Teams 2 - Genesis Oviedo - $0.00 Assign to" at bounding box center [214, 166] width 384 height 33
click at [266, 175] on button "Assign to" at bounding box center [266, 176] width 31 height 13
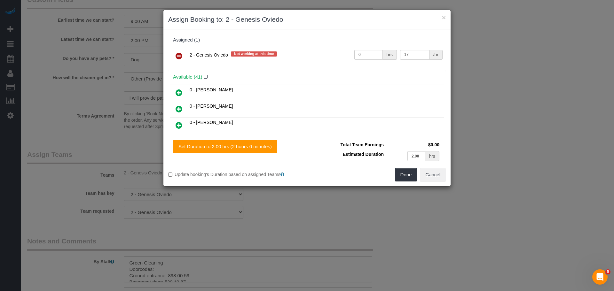
click at [181, 53] on icon at bounding box center [179, 56] width 7 height 8
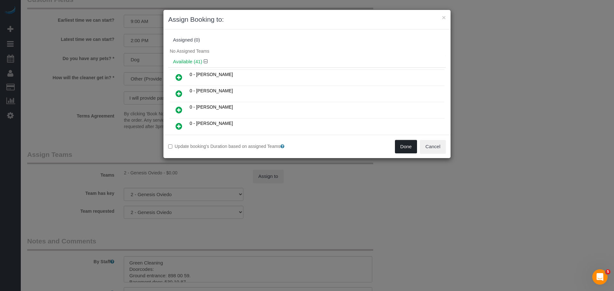
click at [400, 148] on button "Done" at bounding box center [406, 146] width 22 height 13
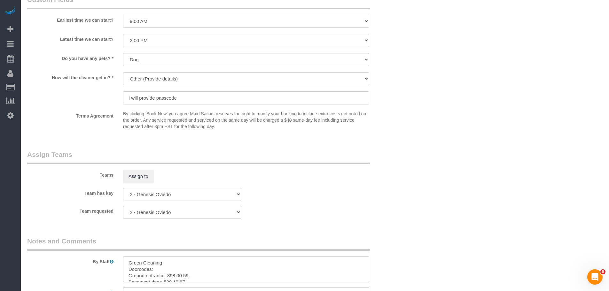
click at [445, 137] on div "× Assign Booking to: Assigned (0) No Assigned Teams Available (41) 0 - Christop…" at bounding box center [304, 145] width 609 height 291
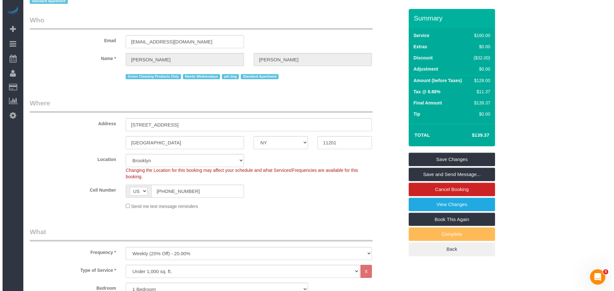
scroll to position [0, 0]
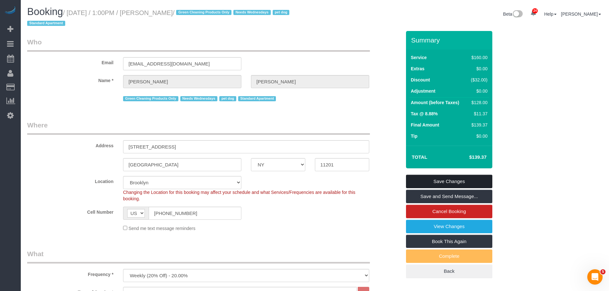
click at [450, 181] on link "Save Changes" at bounding box center [449, 181] width 86 height 13
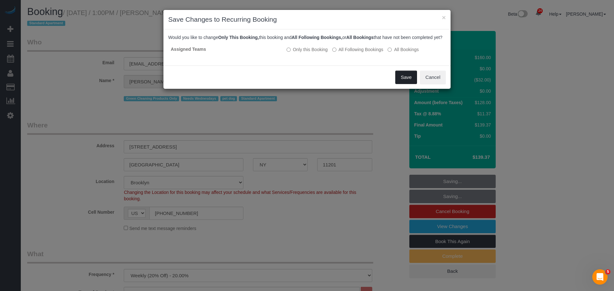
click at [403, 80] on button "Save" at bounding box center [406, 77] width 22 height 13
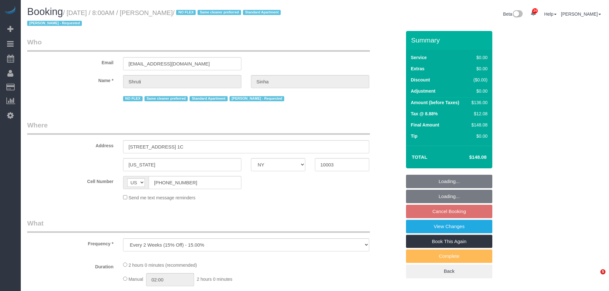
select select "NY"
select select "number:89"
select select "number:90"
select select "number:15"
select select "number:5"
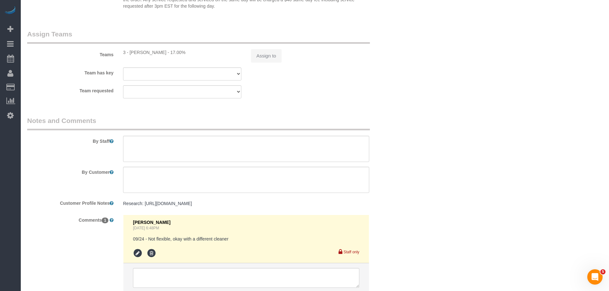
select select "1"
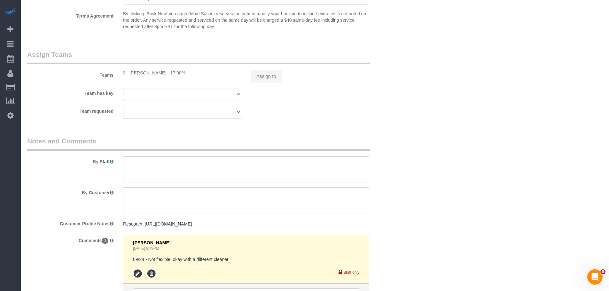
select select "spot1"
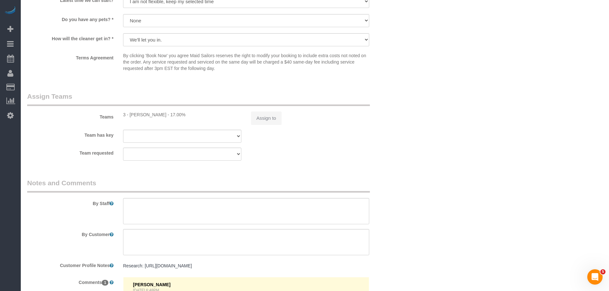
scroll to position [773, 0]
click at [267, 119] on button "Assign to" at bounding box center [266, 120] width 31 height 13
select select "1"
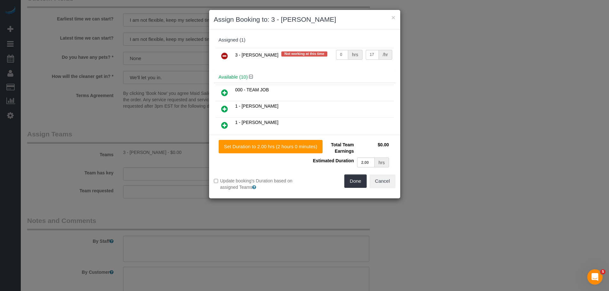
select select "object:3219"
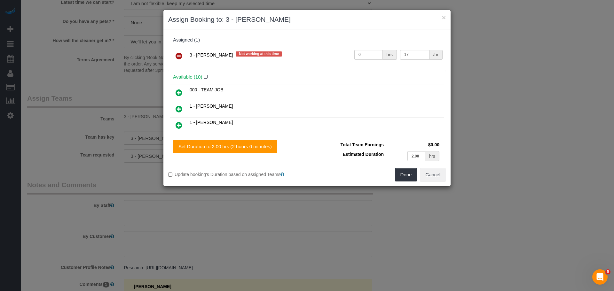
click at [183, 55] on link at bounding box center [178, 56] width 15 height 13
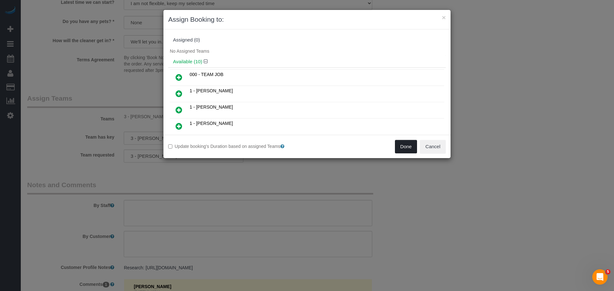
click at [400, 147] on button "Done" at bounding box center [406, 146] width 22 height 13
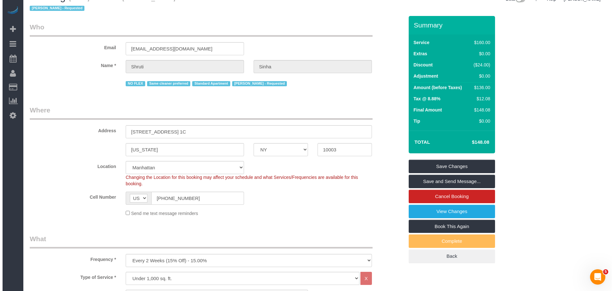
scroll to position [0, 0]
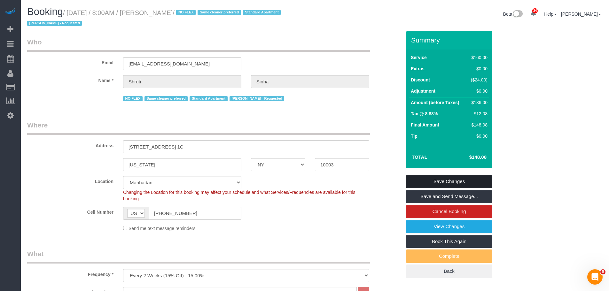
click at [452, 177] on link "Save Changes" at bounding box center [449, 181] width 86 height 13
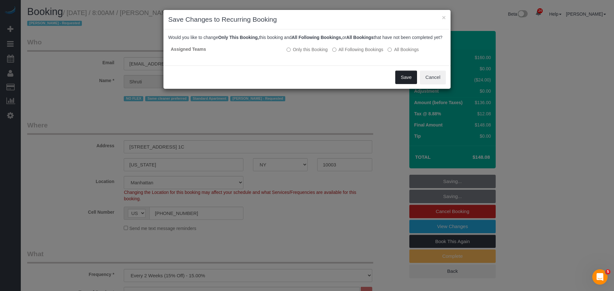
click at [404, 82] on button "Save" at bounding box center [406, 77] width 22 height 13
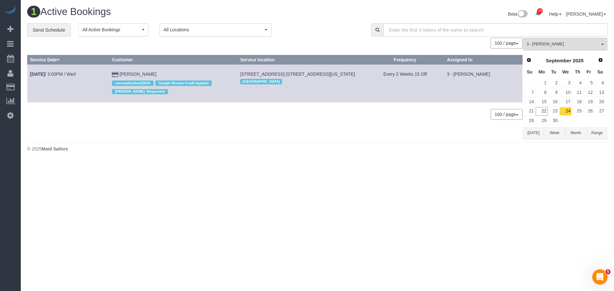
click at [397, 98] on td "Every 2 Weeks 15 Off" at bounding box center [405, 84] width 78 height 38
click at [557, 45] on span "3 - [PERSON_NAME]" at bounding box center [563, 44] width 73 height 5
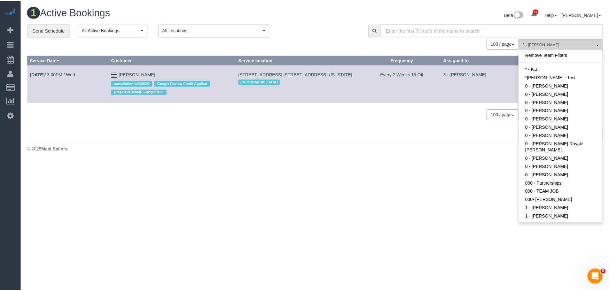
scroll to position [553, 0]
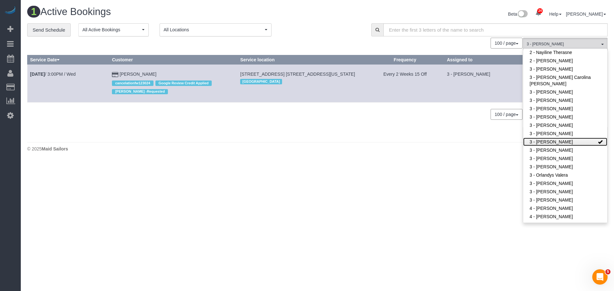
click at [550, 138] on link "3 - [PERSON_NAME]" at bounding box center [565, 142] width 84 height 8
click at [426, 154] on footer "© 2025 Maid Sailors" at bounding box center [317, 148] width 581 height 13
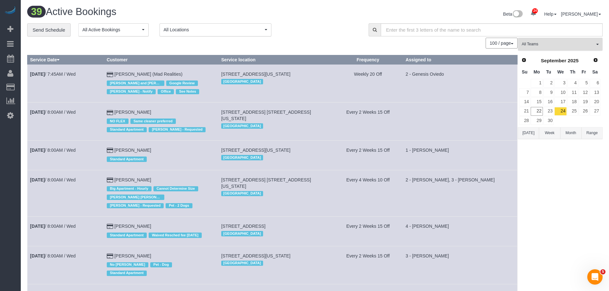
click at [549, 45] on span "All Teams" at bounding box center [558, 44] width 73 height 5
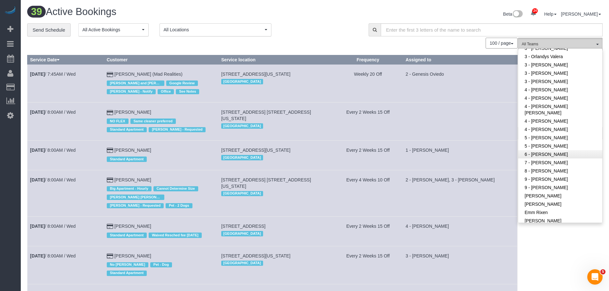
scroll to position [585, 0]
click at [458, 117] on td at bounding box center [460, 122] width 115 height 38
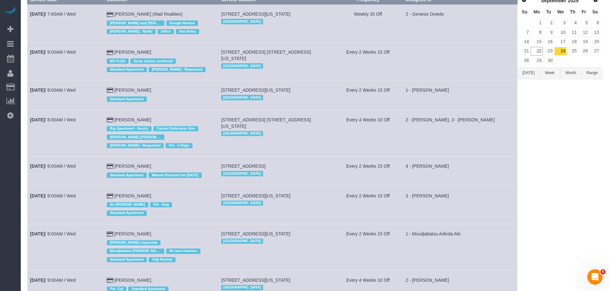
scroll to position [128, 0]
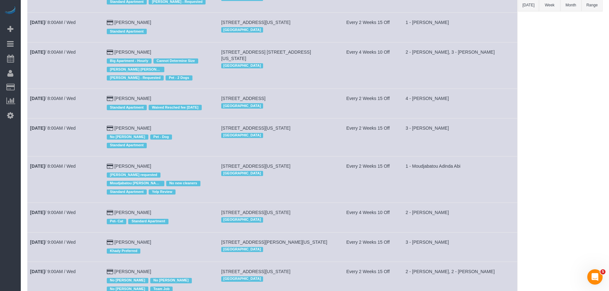
click at [467, 140] on td "3 - [PERSON_NAME]" at bounding box center [460, 137] width 115 height 38
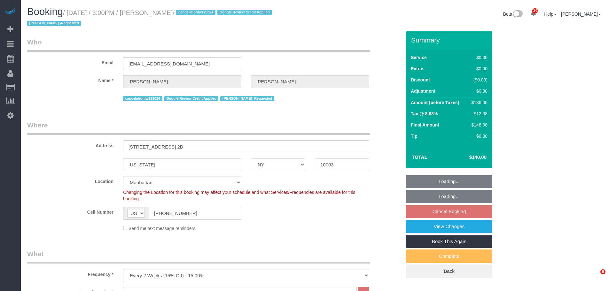
select select "NY"
select select "number:89"
select select "number:90"
select select "number:15"
select select "number:7"
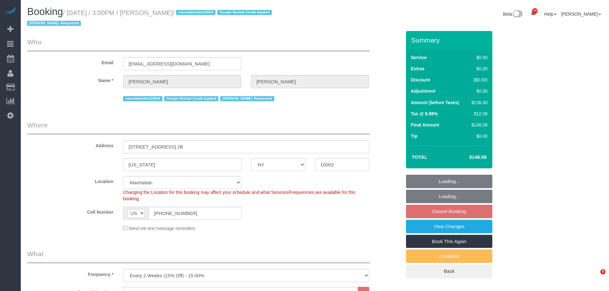
select select "spot8"
select select "1"
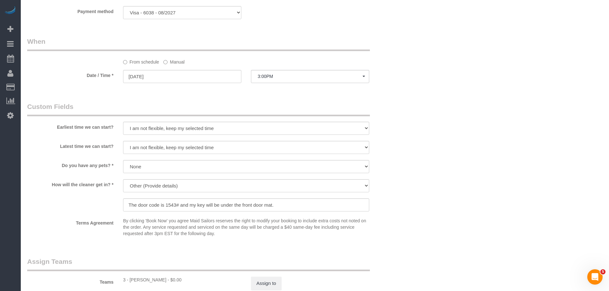
scroll to position [672, 0]
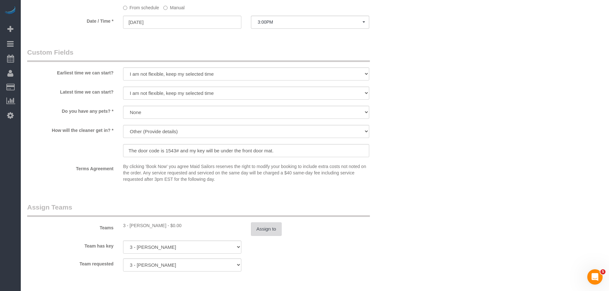
click at [266, 231] on button "Assign to" at bounding box center [266, 229] width 31 height 13
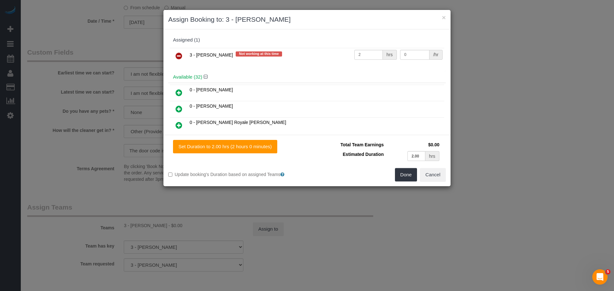
click at [177, 54] on icon at bounding box center [179, 56] width 7 height 8
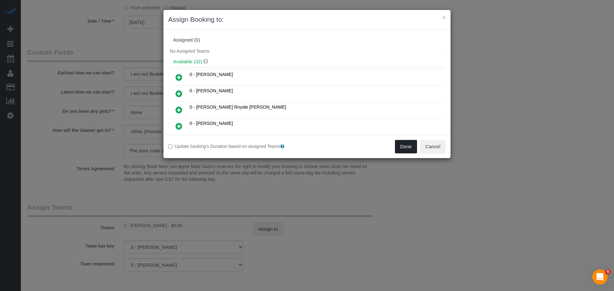
drag, startPoint x: 404, startPoint y: 147, endPoint x: 404, endPoint y: 140, distance: 6.4
click at [404, 147] on button "Done" at bounding box center [406, 146] width 22 height 13
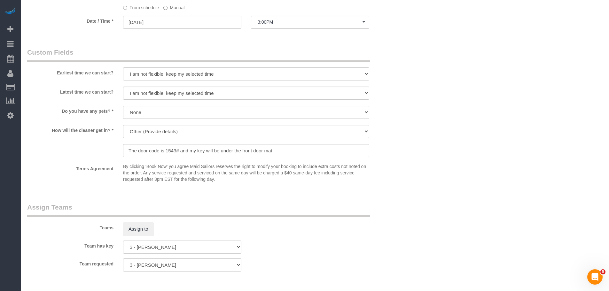
click at [473, 92] on div "× Assign Booking to: Assigned (0) No Assigned Teams Available (32) 0 - Christop…" at bounding box center [304, 145] width 609 height 291
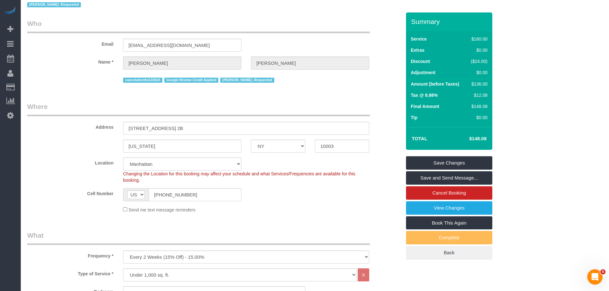
scroll to position [0, 0]
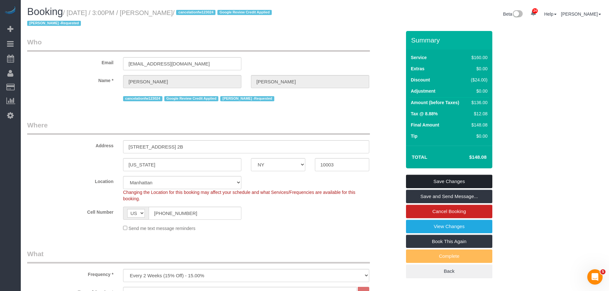
click at [444, 183] on link "Save Changes" at bounding box center [449, 181] width 86 height 13
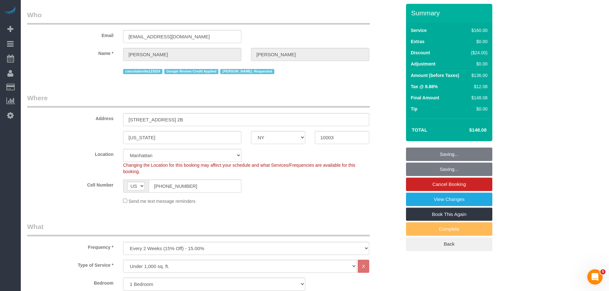
scroll to position [96, 0]
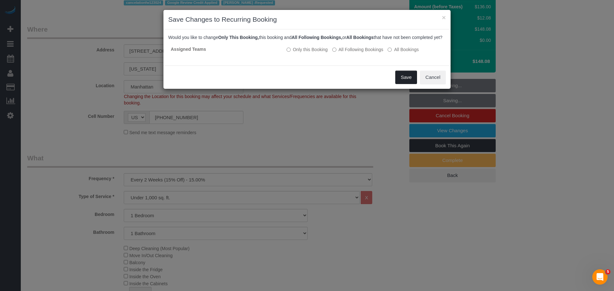
click at [398, 84] on button "Save" at bounding box center [406, 77] width 22 height 13
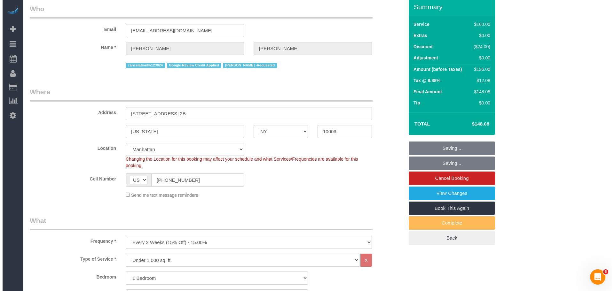
scroll to position [0, 0]
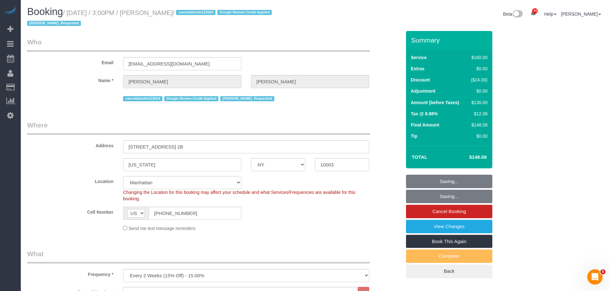
click at [328, 26] on div "Booking / September 24, 2025 / 3:00PM / Katie Dillard / cancelationfw123024 Goo…" at bounding box center [314, 18] width 585 height 25
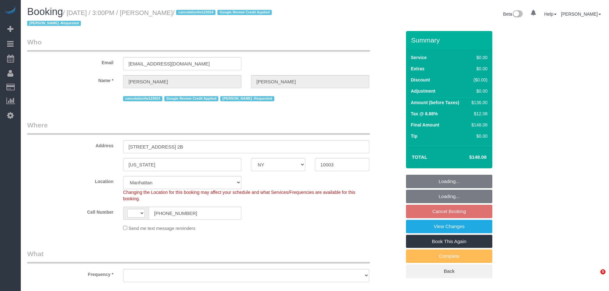
select select "NY"
select select "number:89"
select select "number:90"
select select "number:15"
select select "number:7"
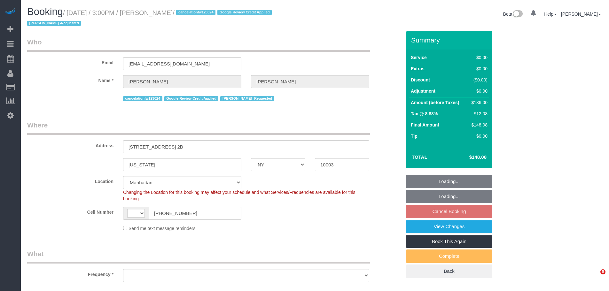
select select "string:[GEOGRAPHIC_DATA]"
select select "object:1073"
select select "string:stripe-pm_1Q83s94VGloSiKo7MwVISSNR"
select select "1"
select select "spot8"
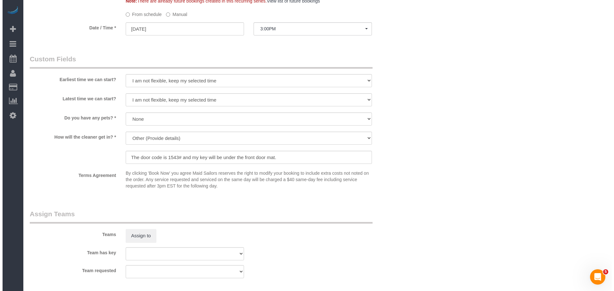
scroll to position [800, 0]
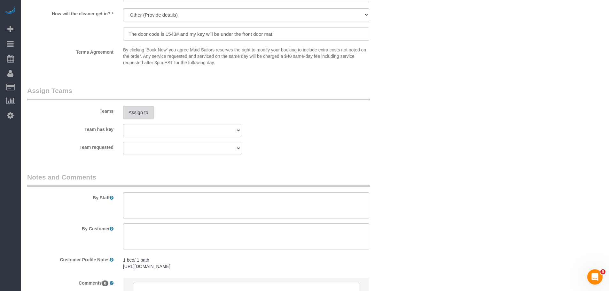
click at [137, 108] on button "Assign to" at bounding box center [138, 112] width 31 height 13
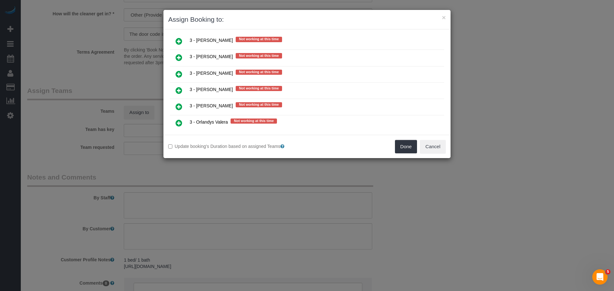
scroll to position [1280, 0]
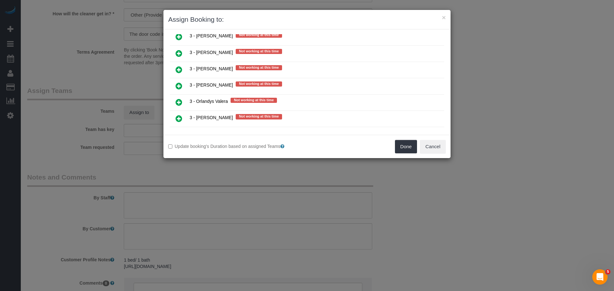
click at [180, 53] on icon at bounding box center [179, 54] width 7 height 8
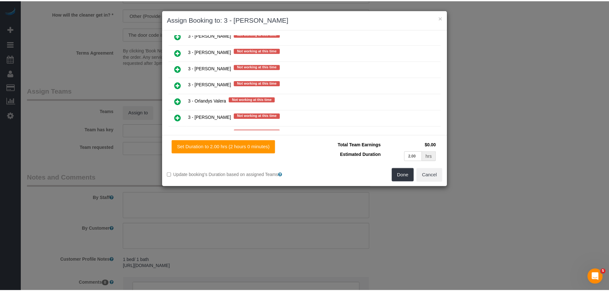
scroll to position [1295, 0]
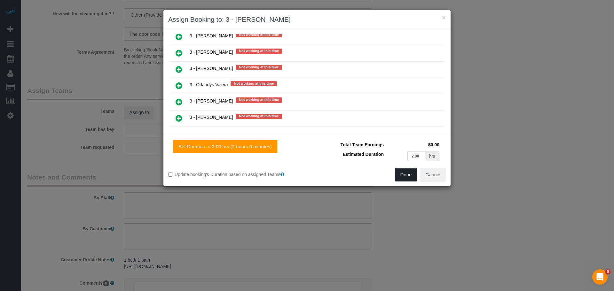
click at [400, 171] on button "Done" at bounding box center [406, 174] width 22 height 13
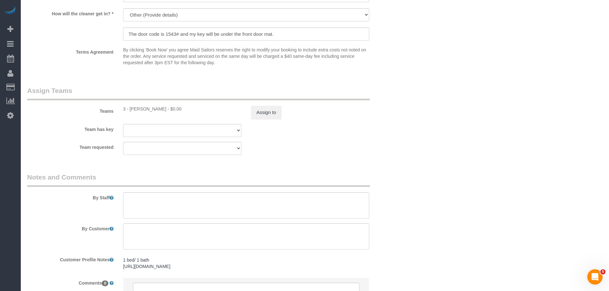
click at [430, 128] on button "Cancel" at bounding box center [431, 130] width 26 height 13
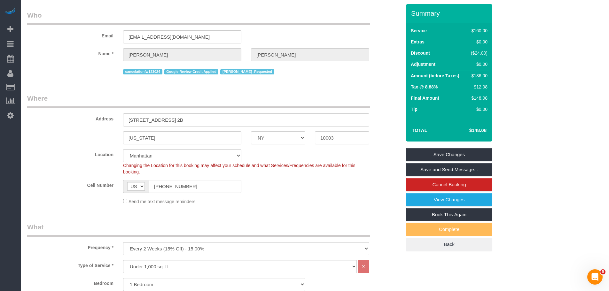
scroll to position [0, 0]
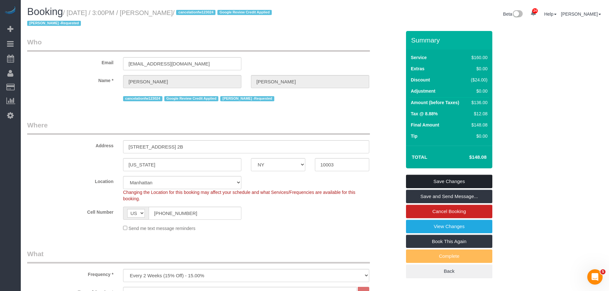
click at [457, 183] on link "Save Changes" at bounding box center [449, 181] width 86 height 13
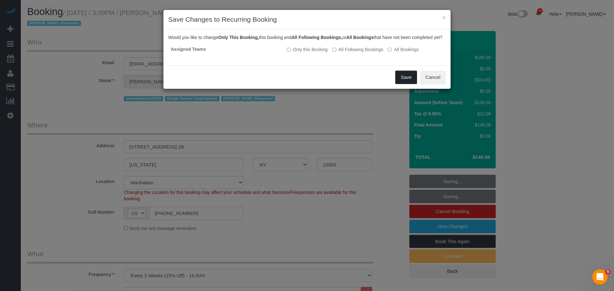
click at [410, 84] on button "Save" at bounding box center [406, 77] width 22 height 13
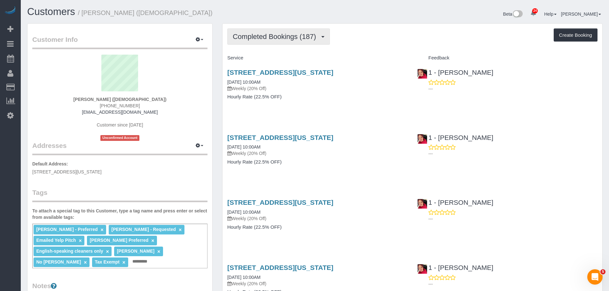
click at [282, 40] on span "Completed Bookings (187)" at bounding box center [276, 37] width 86 height 8
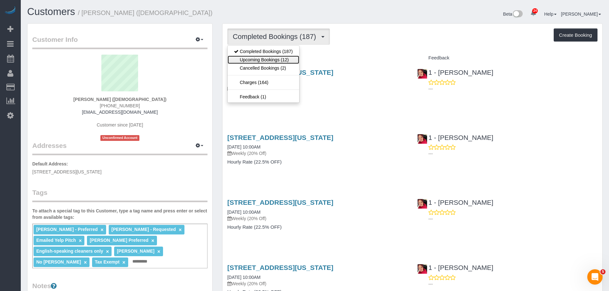
click at [280, 62] on link "Upcoming Bookings (12)" at bounding box center [264, 60] width 72 height 8
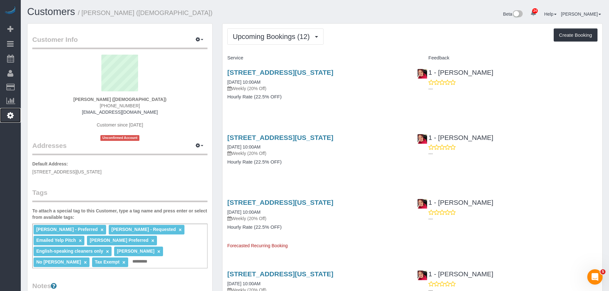
click at [11, 119] on link "Settings" at bounding box center [10, 115] width 21 height 15
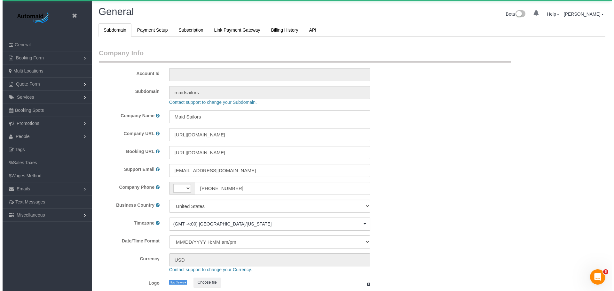
scroll to position [1350, 609]
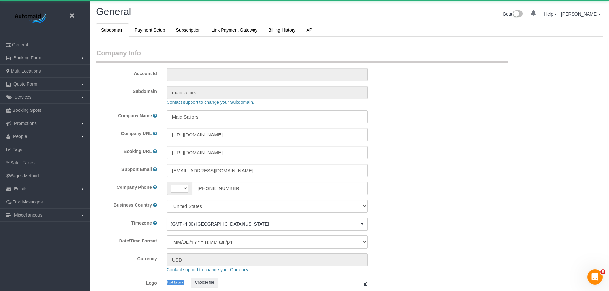
select select "string:US"
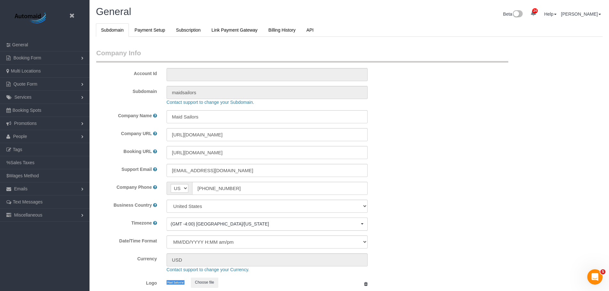
select select "425"
click at [33, 138] on link "People" at bounding box center [45, 136] width 90 height 13
click at [46, 180] on link "Team Availability" at bounding box center [45, 176] width 90 height 13
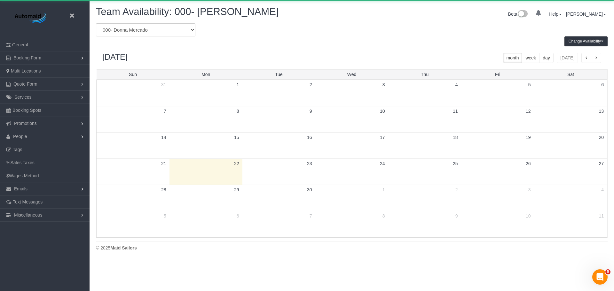
scroll to position [260, 614]
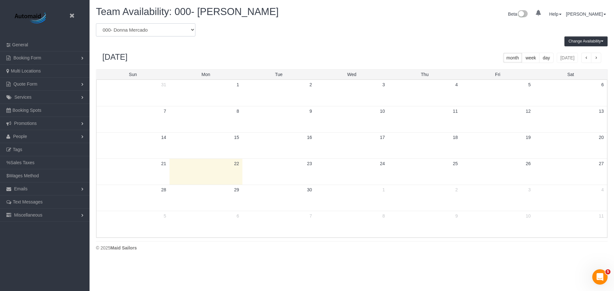
click at [163, 33] on select "* - K.J. *Irene Flores - Test 0 - Christopher Garrett 0 - Delilah Calzada 0 - E…" at bounding box center [145, 29] width 99 height 13
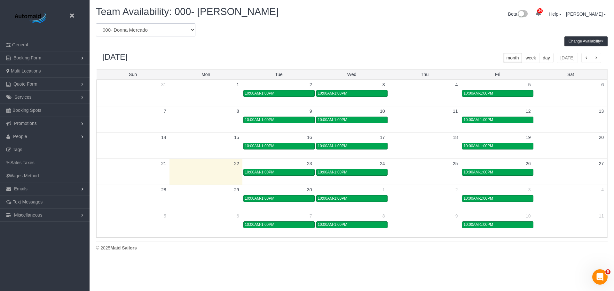
select select "number:52525"
click at [96, 23] on select "* - K.J. *Irene Flores - Test 0 - Christopher Garrett 0 - Delilah Calzada 0 - E…" at bounding box center [145, 29] width 99 height 13
click at [324, 47] on div "September 2025 month week day today" at bounding box center [352, 57] width 512 height 23
click at [314, 48] on div "September 2025 month week day today" at bounding box center [352, 57] width 512 height 23
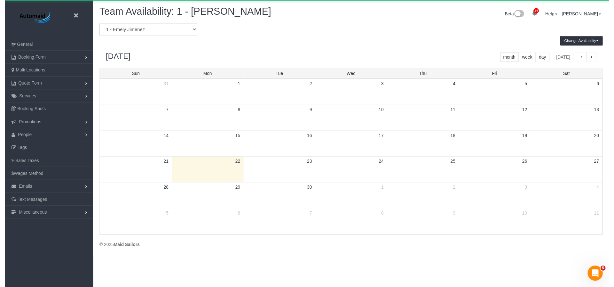
scroll to position [31732, 31379]
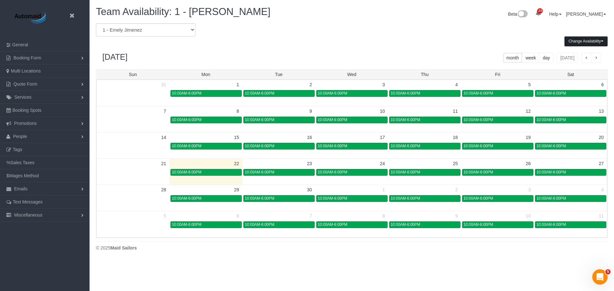
click at [583, 40] on button "Change Availability" at bounding box center [586, 41] width 43 height 10
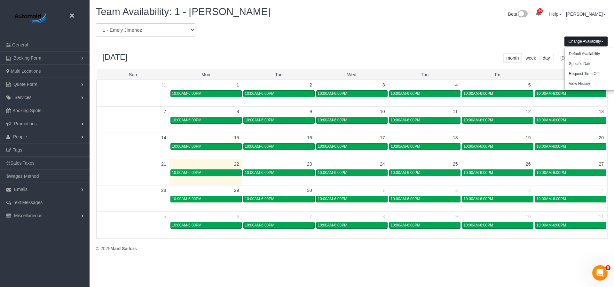
click at [346, 46] on div "September 2025 month week day today" at bounding box center [352, 57] width 512 height 23
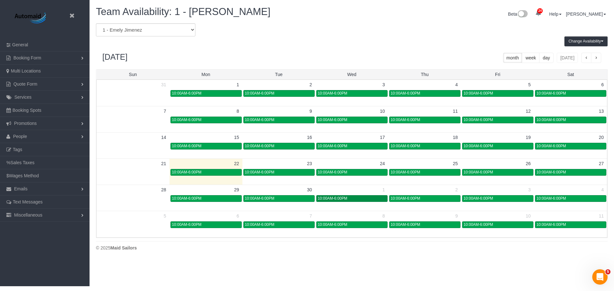
click at [362, 198] on div "10:00AM-6:00PM" at bounding box center [352, 198] width 68 height 5
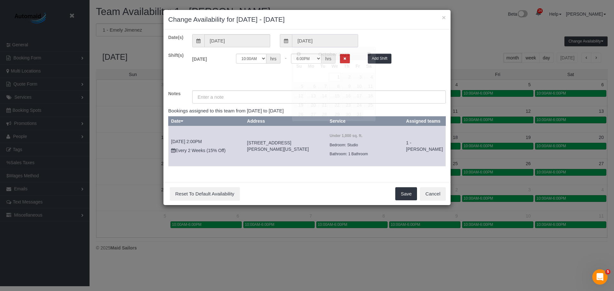
click at [327, 37] on input "10/01/2025" at bounding box center [325, 40] width 66 height 13
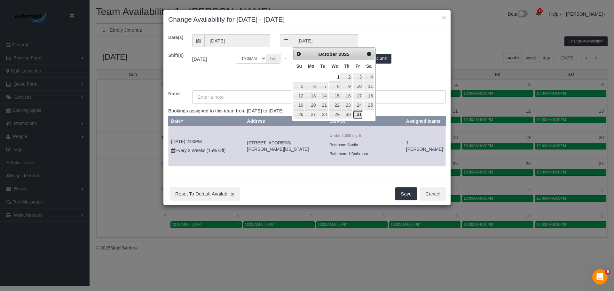
drag, startPoint x: 355, startPoint y: 115, endPoint x: 348, endPoint y: 119, distance: 8.5
click at [355, 115] on link "31" at bounding box center [358, 114] width 10 height 9
type input "10/31/2025"
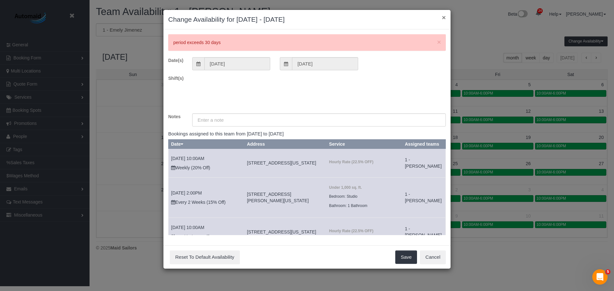
click at [445, 20] on button "×" at bounding box center [444, 17] width 4 height 7
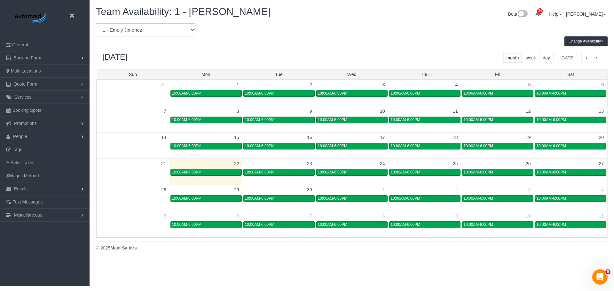
click at [409, 44] on div "Change Availability Default Availability Specific Date Request Time Off View Hi…" at bounding box center [351, 41] width 521 height 10
click at [370, 197] on div "10:00AM-6:00PM" at bounding box center [352, 198] width 68 height 5
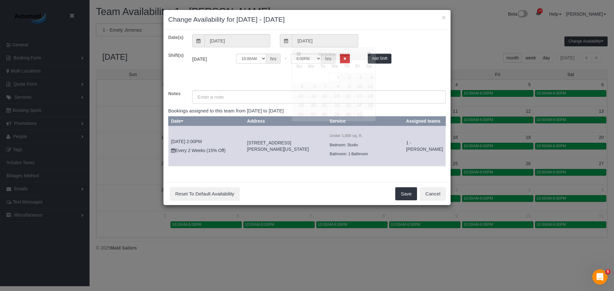
click at [317, 39] on input "10/01/2025" at bounding box center [325, 40] width 66 height 13
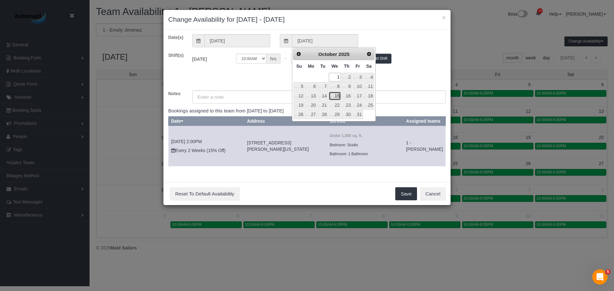
click at [337, 96] on link "15" at bounding box center [335, 96] width 12 height 9
type input "10/15/2025"
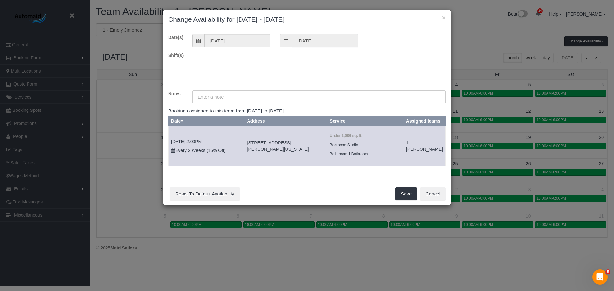
click at [318, 38] on input "10/15/2025" at bounding box center [325, 40] width 66 height 13
click at [302, 40] on input "10/15/2025" at bounding box center [325, 40] width 66 height 13
click at [221, 45] on input "10/01/2025" at bounding box center [237, 40] width 66 height 13
click at [397, 51] on div "Date(s) 10/01/2025 10/15/2025 Shift(s) Notes Bookings assigned to this team fro…" at bounding box center [307, 103] width 278 height 138
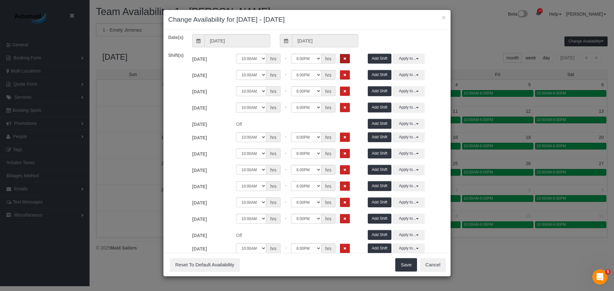
click at [341, 60] on button "Remove Shift" at bounding box center [345, 58] width 10 height 9
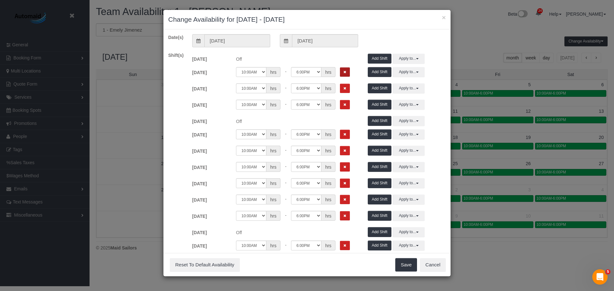
click at [344, 71] on icon "Remove Shift" at bounding box center [345, 72] width 3 height 4
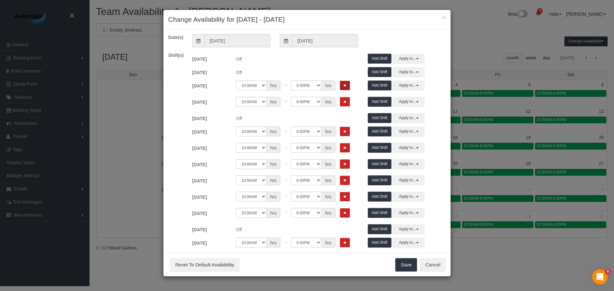
click at [344, 85] on icon "Remove Shift" at bounding box center [345, 86] width 3 height 4
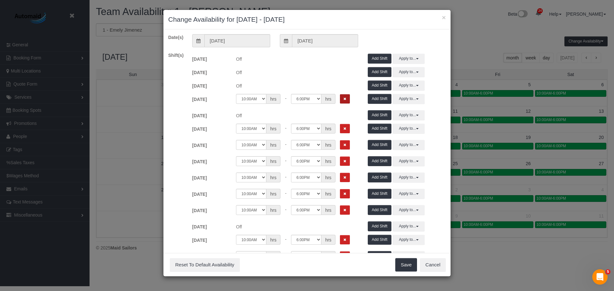
click at [344, 99] on icon "Remove Shift" at bounding box center [345, 99] width 3 height 4
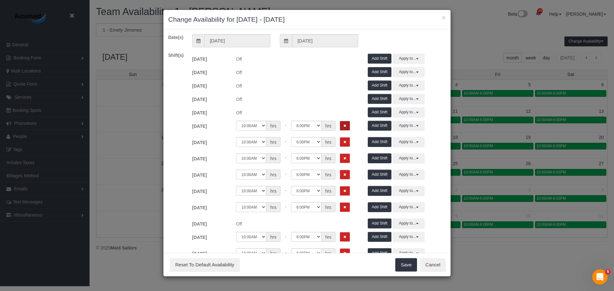
click at [345, 126] on icon "Remove Shift" at bounding box center [345, 126] width 3 height 4
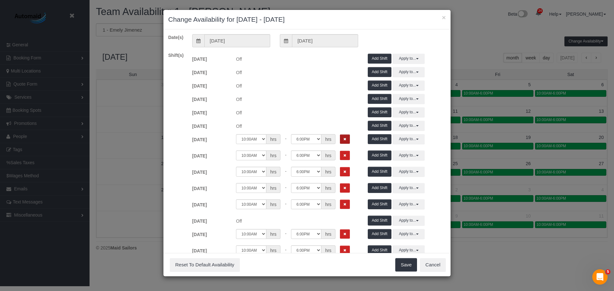
click at [344, 141] on icon "Remove Shift" at bounding box center [345, 140] width 3 height 4
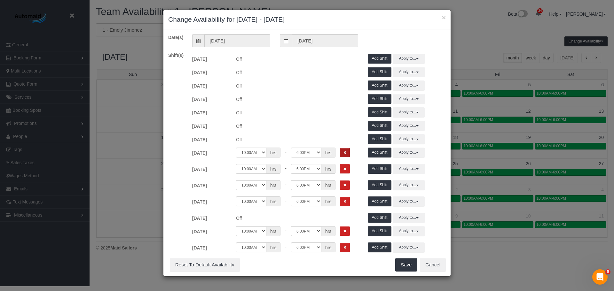
click at [344, 155] on icon "Remove Shift" at bounding box center [345, 153] width 3 height 4
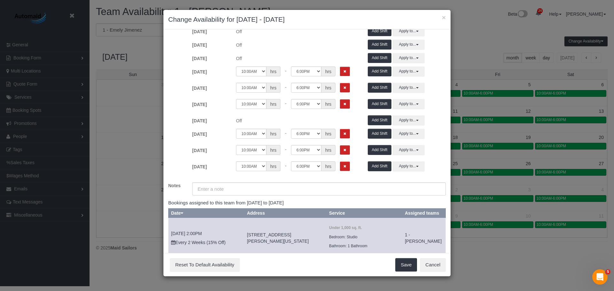
scroll to position [96, 0]
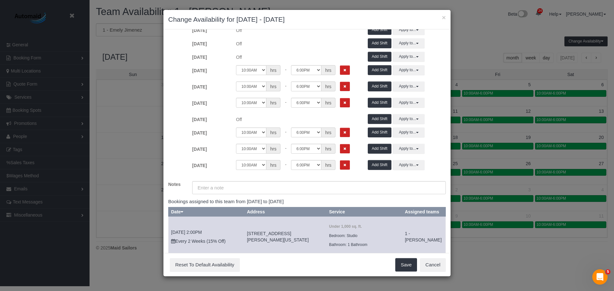
click at [341, 62] on div "Wed 10/08/2025 Off Add Shift Apply to... All Wed 10/01/2025 Thu 10/02/2025 Fri …" at bounding box center [318, 56] width 263 height 13
click at [342, 68] on button "Remove Shift" at bounding box center [345, 70] width 10 height 9
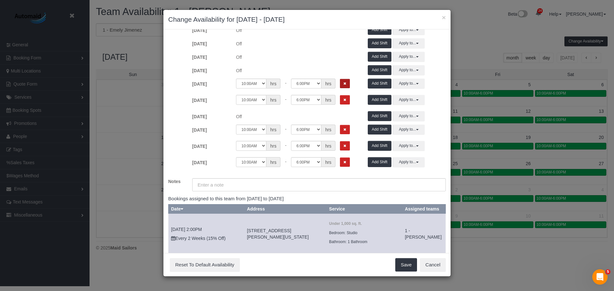
click at [346, 85] on button "Remove Shift" at bounding box center [345, 83] width 10 height 9
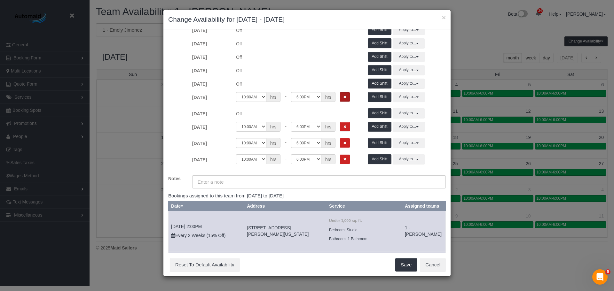
click at [346, 101] on button "Remove Shift" at bounding box center [345, 96] width 10 height 9
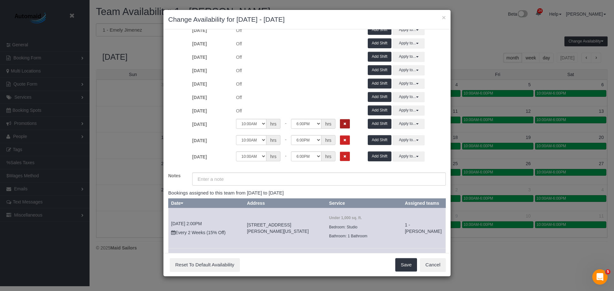
click at [347, 123] on button "Remove Shift" at bounding box center [345, 123] width 10 height 9
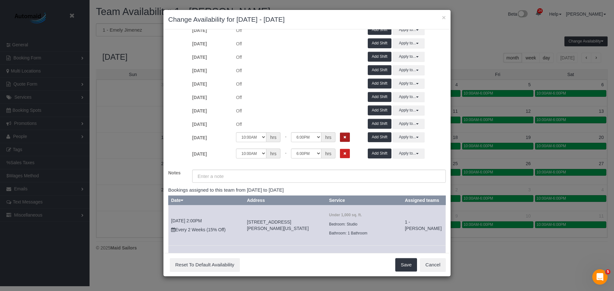
click at [346, 137] on button "Remove Shift" at bounding box center [345, 137] width 10 height 9
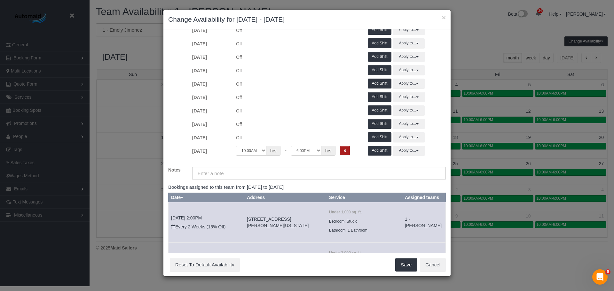
drag, startPoint x: 345, startPoint y: 154, endPoint x: 345, endPoint y: 135, distance: 18.9
click at [345, 153] on button "Remove Shift" at bounding box center [345, 150] width 10 height 9
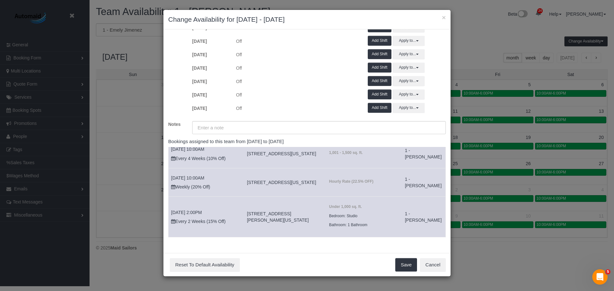
scroll to position [238, 0]
click at [217, 126] on input "text" at bounding box center [319, 127] width 254 height 13
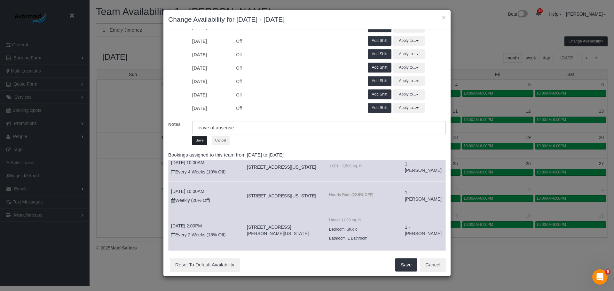
type input "leave of absense"
click at [200, 139] on button "Save" at bounding box center [199, 140] width 15 height 9
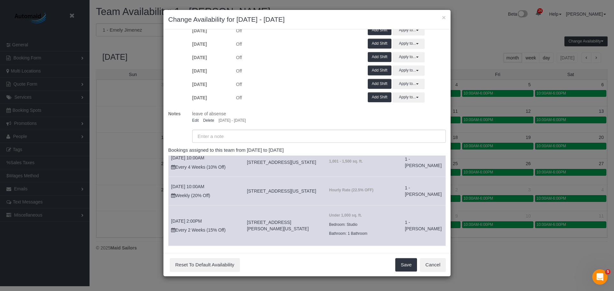
scroll to position [181, 0]
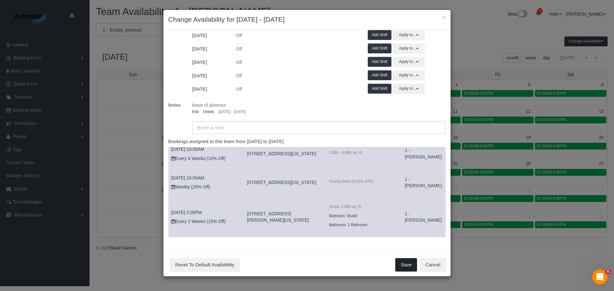
click at [399, 264] on button "Save" at bounding box center [406, 265] width 22 height 13
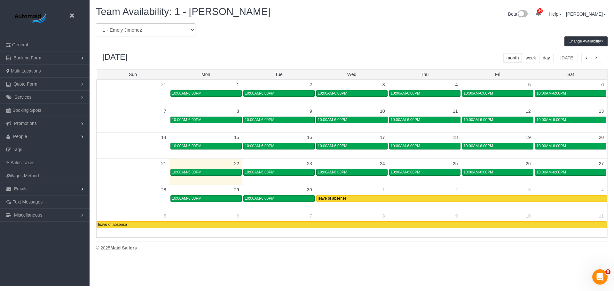
click at [407, 55] on div "September 2025 month week day today" at bounding box center [352, 57] width 512 height 23
click at [340, 50] on div "September 2025 month week day today" at bounding box center [352, 57] width 512 height 23
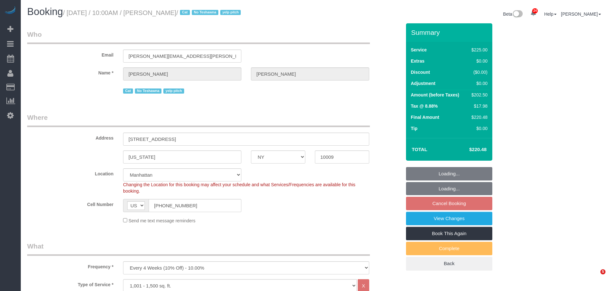
select select "NY"
select select "180"
select select "number:89"
select select "number:90"
select select "number:15"
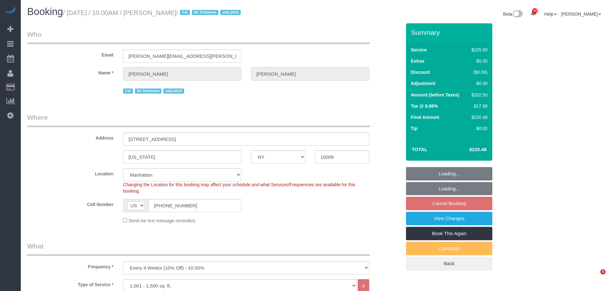
select select "number:5"
select select "number:21"
select select "spot3"
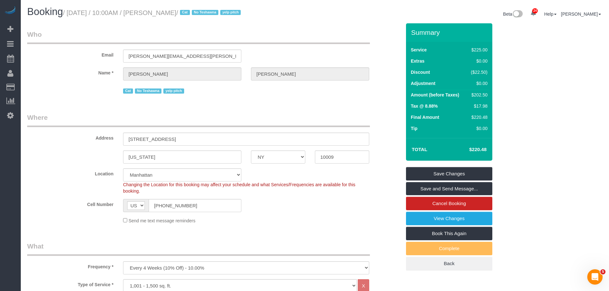
click at [279, 39] on legend "Who" at bounding box center [198, 37] width 343 height 14
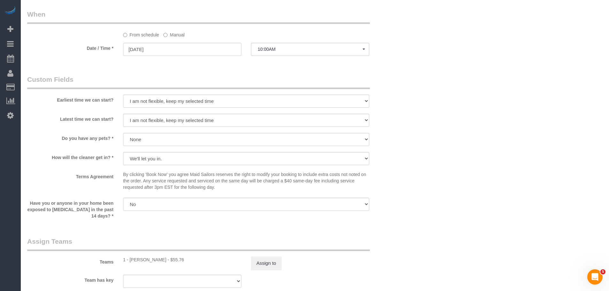
scroll to position [576, 0]
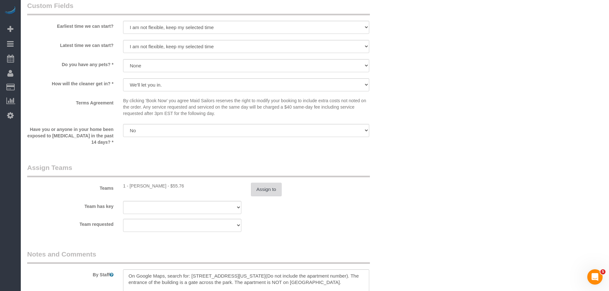
click at [268, 189] on button "Assign to" at bounding box center [266, 189] width 31 height 13
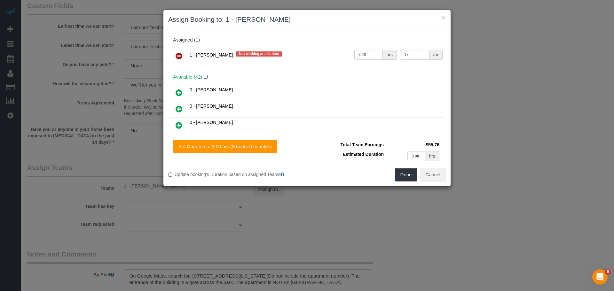
drag, startPoint x: 176, startPoint y: 59, endPoint x: 188, endPoint y: 63, distance: 12.7
click at [176, 59] on icon at bounding box center [179, 56] width 7 height 8
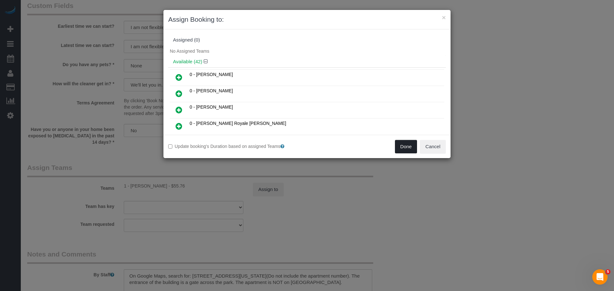
click at [403, 147] on button "Done" at bounding box center [406, 146] width 22 height 13
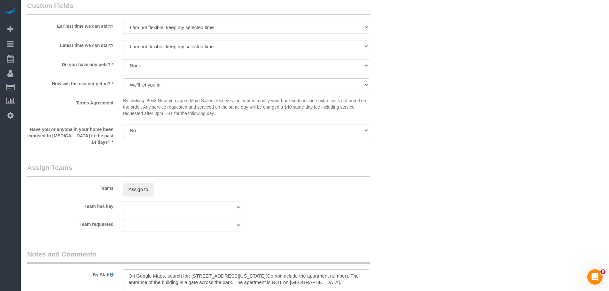
click at [505, 120] on div "× Assign Booking to: Assigned (0) No Assigned Teams Available (42) 0 - [PERSON_…" at bounding box center [304, 145] width 609 height 291
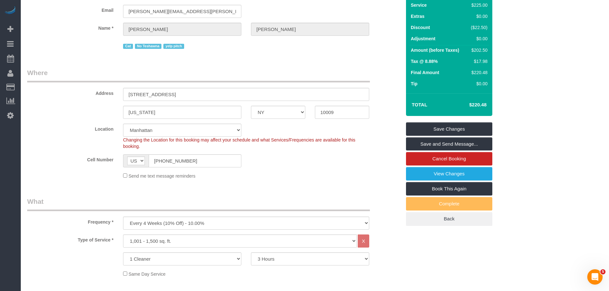
scroll to position [0, 0]
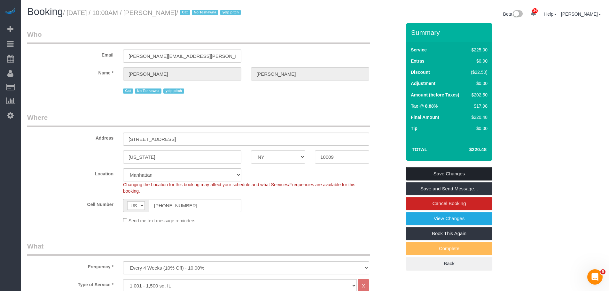
click at [450, 174] on link "Save Changes" at bounding box center [449, 173] width 86 height 13
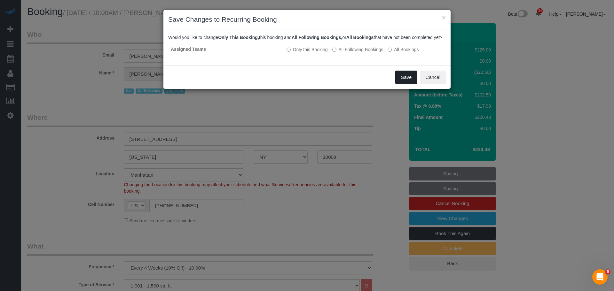
click at [401, 83] on button "Save" at bounding box center [406, 77] width 22 height 13
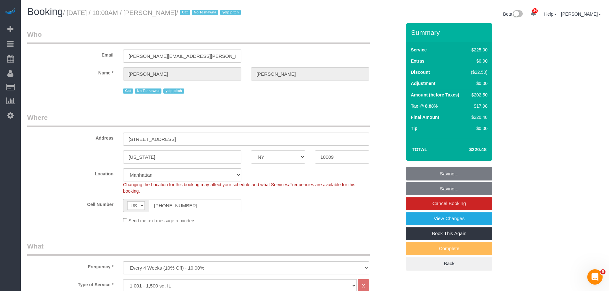
click at [344, 115] on legend "Where" at bounding box center [198, 120] width 343 height 14
click at [348, 36] on legend "Who" at bounding box center [198, 37] width 343 height 14
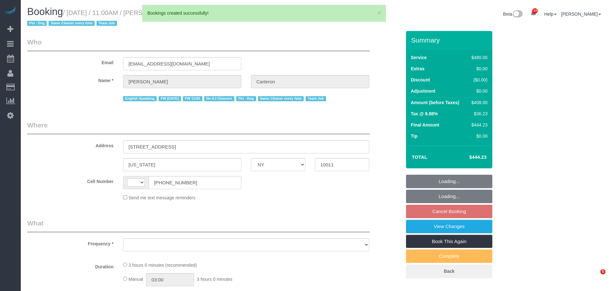
select select "NY"
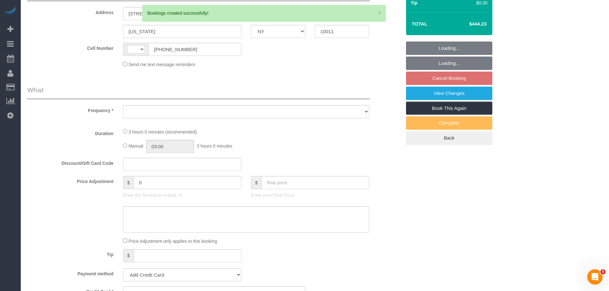
scroll to position [184, 0]
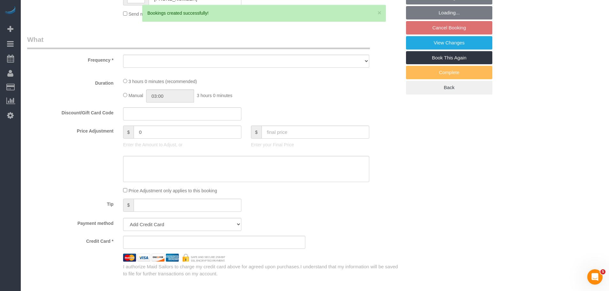
select select "object:2594"
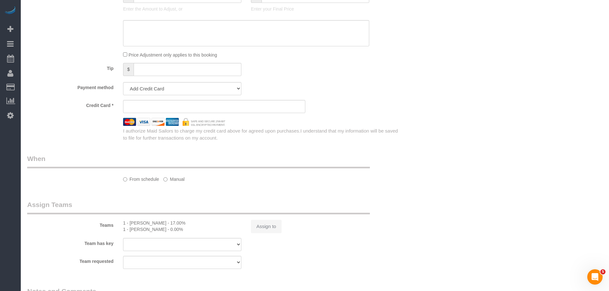
select select "string:[GEOGRAPHIC_DATA]"
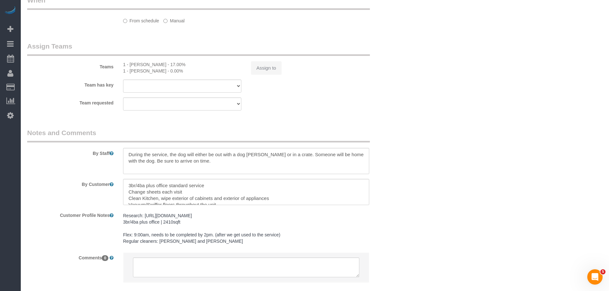
select select "string:stripe-pm_1PhBly4VGloSiKo7AbZCQr6r"
select select "number:89"
select select "number:90"
select select "number:13"
select select "number:5"
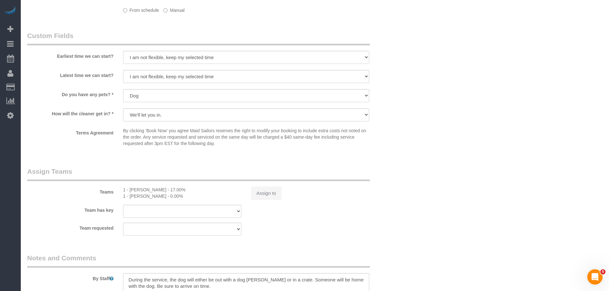
select select "spot2"
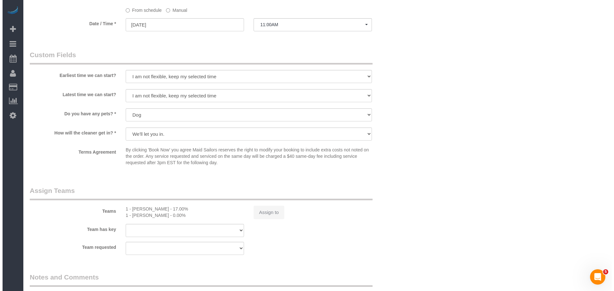
scroll to position [541, 0]
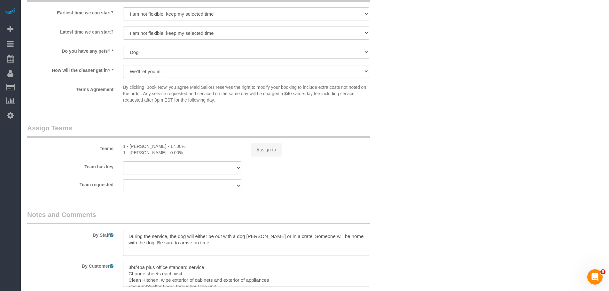
select select "180"
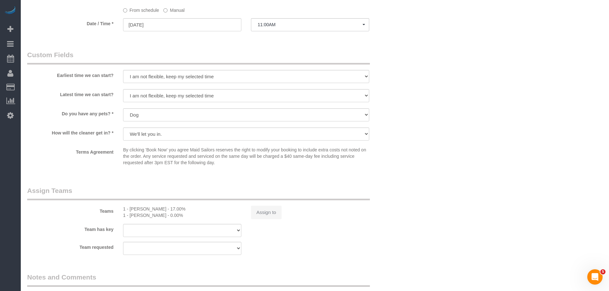
select select "object:3543"
click at [258, 211] on button "Assign to" at bounding box center [266, 212] width 31 height 13
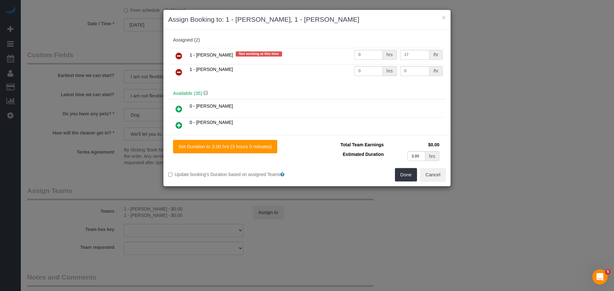
click at [176, 55] on icon at bounding box center [179, 56] width 7 height 8
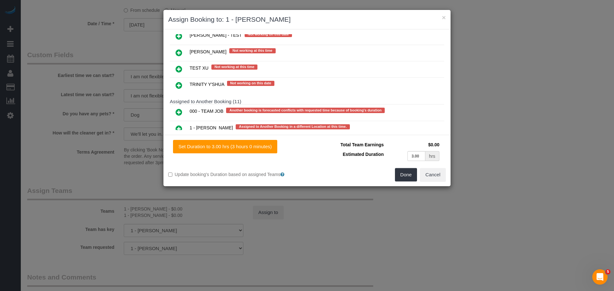
scroll to position [1280, 0]
click at [174, 115] on link at bounding box center [178, 112] width 15 height 13
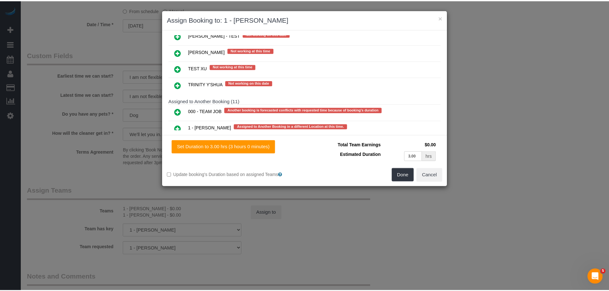
scroll to position [1298, 0]
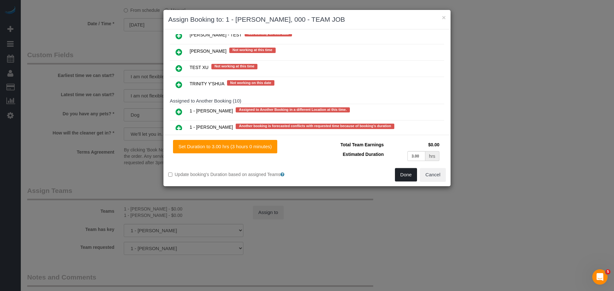
click at [406, 179] on button "Done" at bounding box center [406, 174] width 22 height 13
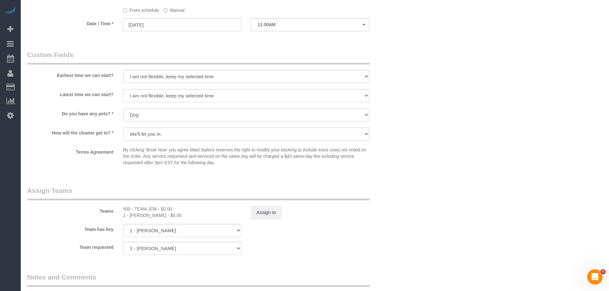
click at [481, 120] on div "× Assign Booking to: 1 - [PERSON_NAME], 000 - TEAM JOB Assigned (2) 000 - TEAM …" at bounding box center [304, 145] width 609 height 291
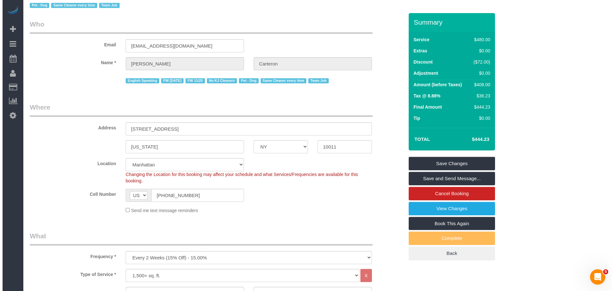
scroll to position [0, 0]
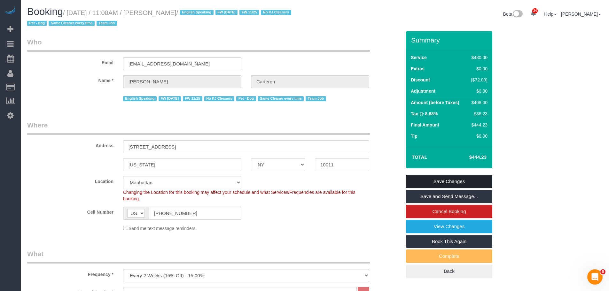
click at [440, 181] on link "Save Changes" at bounding box center [449, 181] width 86 height 13
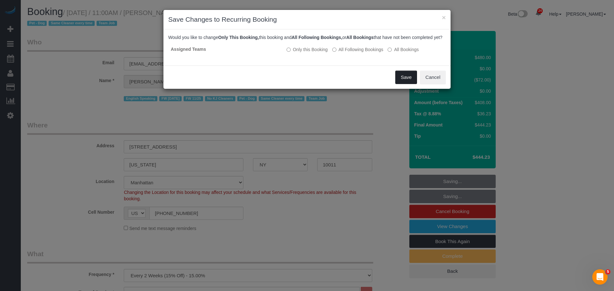
click at [402, 80] on button "Save" at bounding box center [406, 77] width 22 height 13
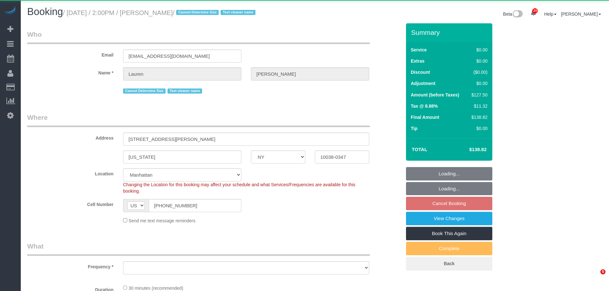
select select "NY"
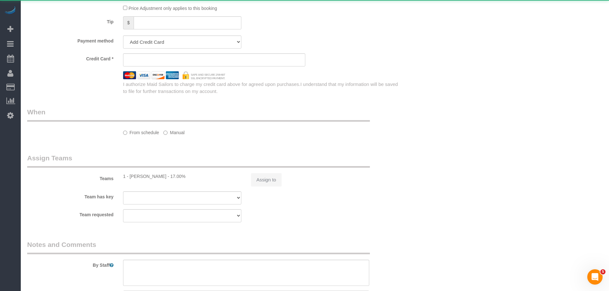
select select "spot7"
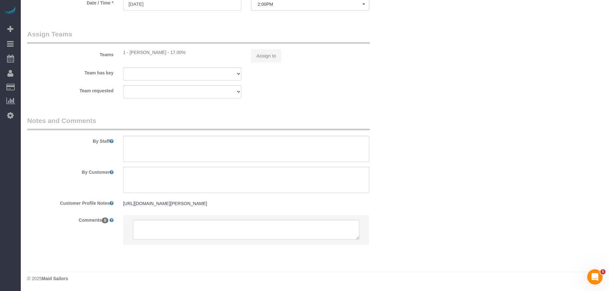
select select "object:1644"
select select "string:stripe-pm_1REMk24VGloSiKo7t1T9C341"
select select "number:89"
select select "number:90"
select select "number:15"
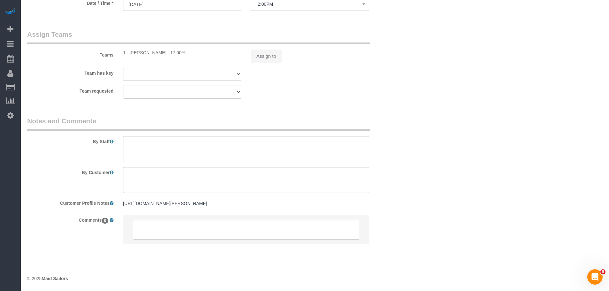
select select "number:5"
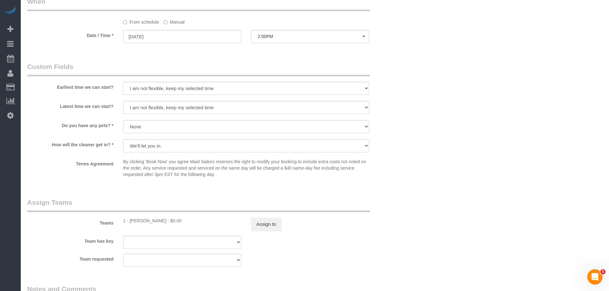
scroll to position [721, 0]
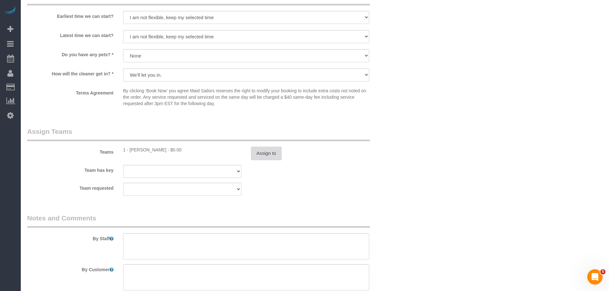
click at [271, 156] on button "Assign to" at bounding box center [266, 153] width 31 height 13
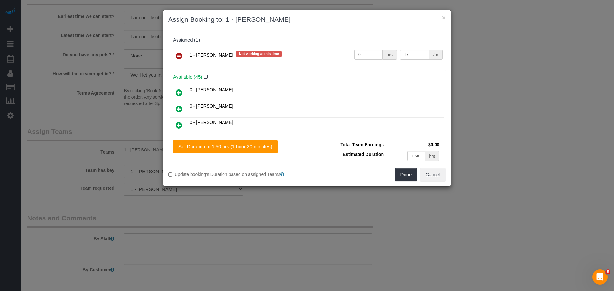
drag, startPoint x: 178, startPoint y: 56, endPoint x: 230, endPoint y: 71, distance: 54.4
click at [178, 56] on icon at bounding box center [179, 56] width 7 height 8
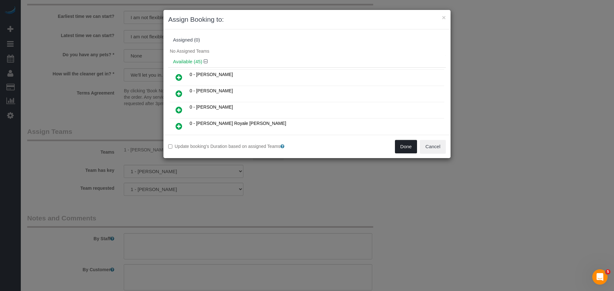
click at [402, 146] on button "Done" at bounding box center [406, 146] width 22 height 13
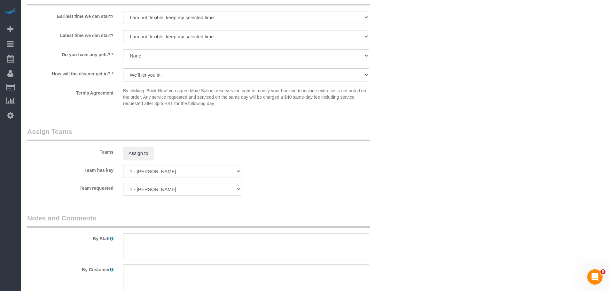
click at [383, 173] on div "× Assign Booking to: Assigned (0) No Assigned Teams Available (45) 0 - [PERSON_…" at bounding box center [304, 145] width 609 height 291
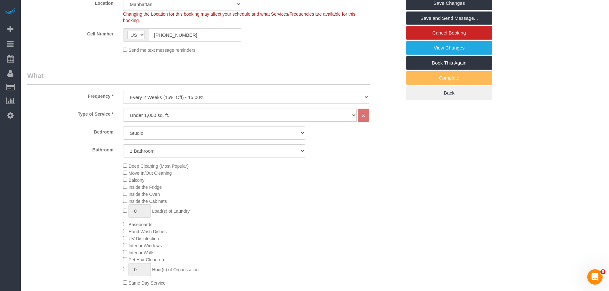
scroll to position [113, 0]
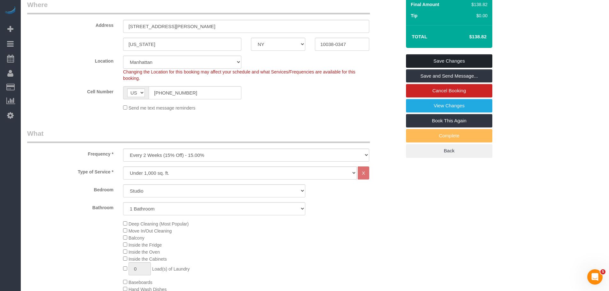
click at [457, 58] on link "Save Changes" at bounding box center [449, 60] width 86 height 13
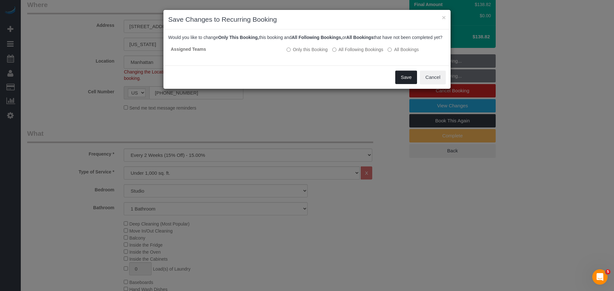
click at [406, 84] on button "Save" at bounding box center [406, 77] width 22 height 13
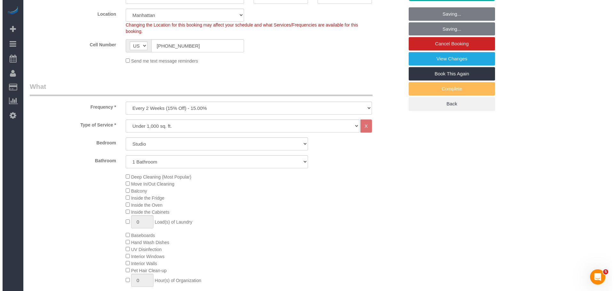
scroll to position [0, 0]
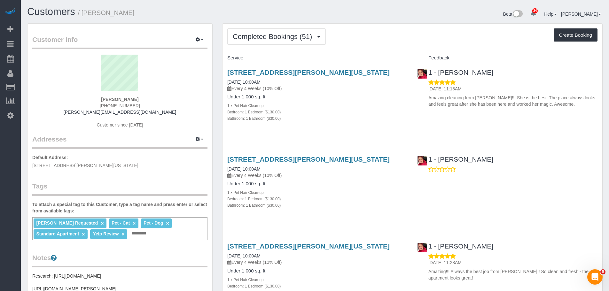
click at [285, 33] on span "Completed Bookings (51)" at bounding box center [274, 37] width 83 height 8
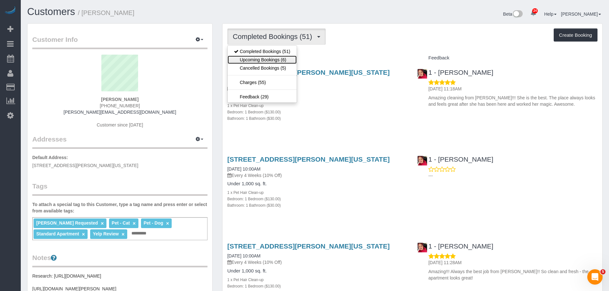
click at [282, 59] on link "Upcoming Bookings (6)" at bounding box center [262, 60] width 69 height 8
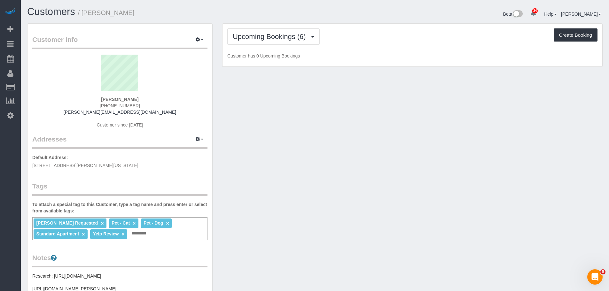
drag, startPoint x: 381, startPoint y: 44, endPoint x: 367, endPoint y: 68, distance: 28.5
click at [381, 44] on div "Upcoming Bookings (6) Completed Bookings (51) Upcoming Bookings (6) Cancelled B…" at bounding box center [412, 36] width 370 height 16
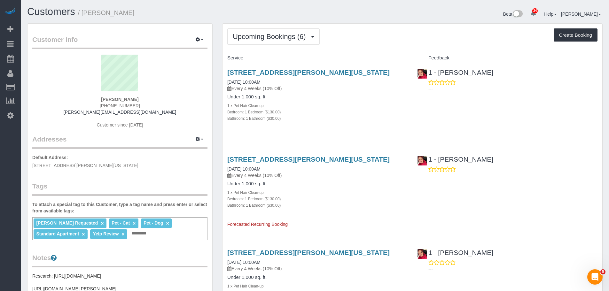
click at [397, 109] on div "Bedroom: 1 Bedroom ($130.00)" at bounding box center [317, 112] width 180 height 6
click at [354, 115] on div "Bathroom: 1 Bathroom ($30.00)" at bounding box center [317, 118] width 180 height 6
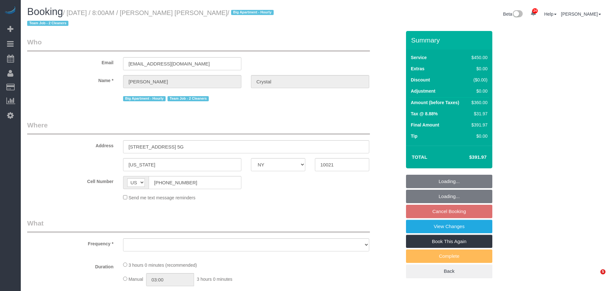
select select "NY"
select select "object:820"
select select "string:stripe-pm_1I8sg64VGloSiKo72kz7XJ9T"
select select "180"
select select "number:89"
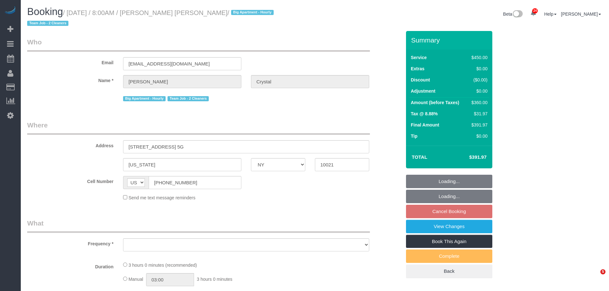
select select "number:90"
select select "number:15"
select select "number:6"
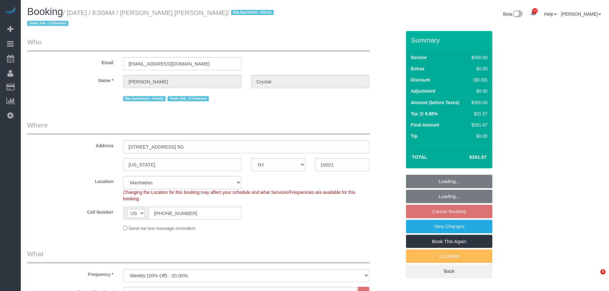
select select "object:1055"
select select "spot1"
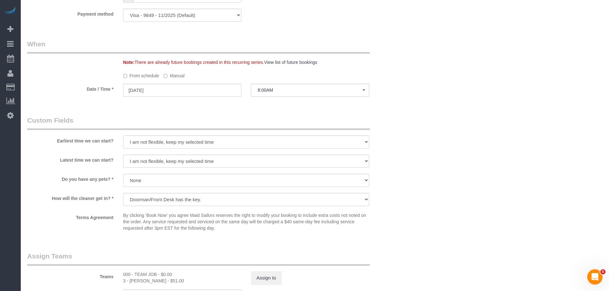
scroll to position [640, 0]
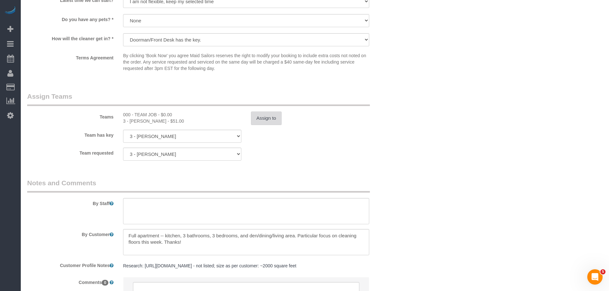
click at [258, 112] on button "Assign to" at bounding box center [266, 118] width 31 height 13
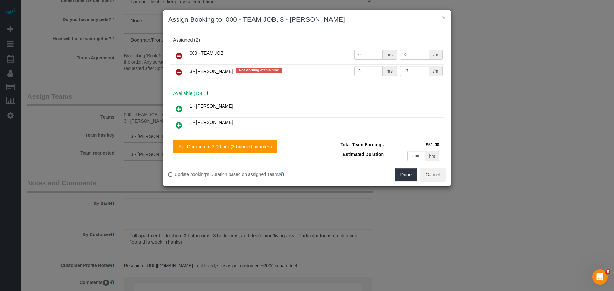
drag, startPoint x: 180, startPoint y: 69, endPoint x: 185, endPoint y: 73, distance: 6.1
click at [180, 70] on icon at bounding box center [179, 72] width 7 height 8
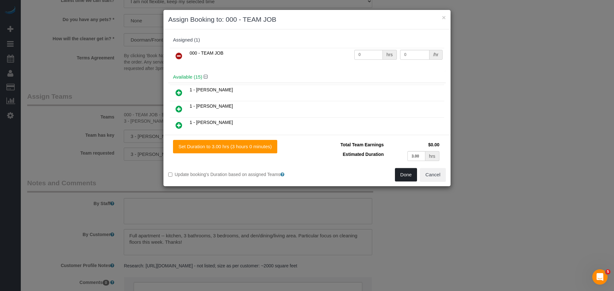
click at [407, 175] on button "Done" at bounding box center [406, 174] width 22 height 13
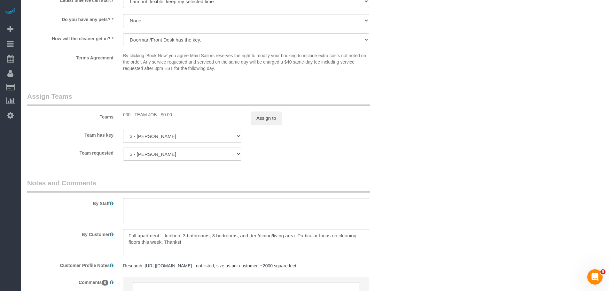
drag, startPoint x: 448, startPoint y: 123, endPoint x: 436, endPoint y: 148, distance: 27.6
click at [448, 123] on div "Set Duration to 3.00 hrs (3 hours 0 minutes) Total Team Earnings $0.00 Estimate…" at bounding box center [304, 117] width 287 height 52
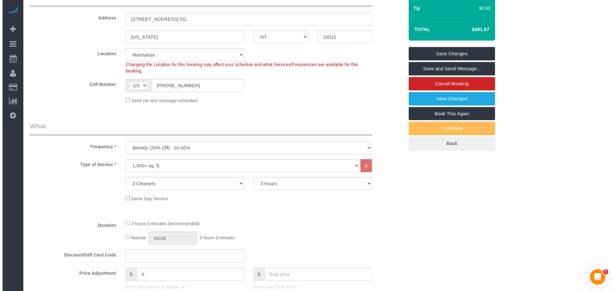
scroll to position [0, 0]
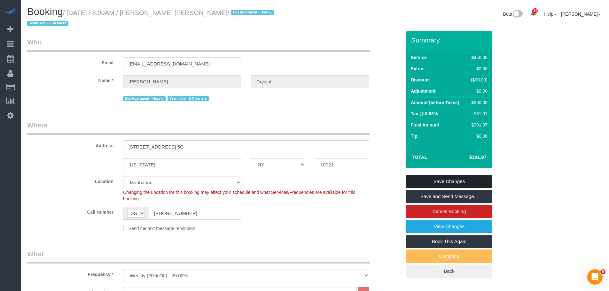
click at [450, 177] on link "Save Changes" at bounding box center [449, 181] width 86 height 13
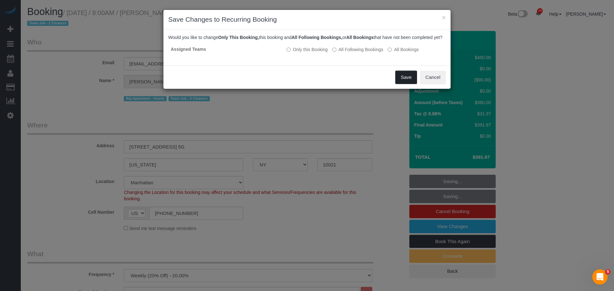
click at [406, 84] on button "Save" at bounding box center [406, 77] width 22 height 13
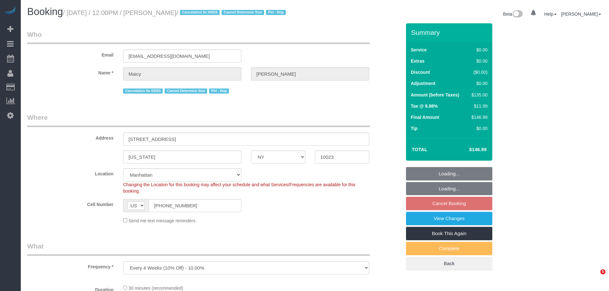
select select "NY"
select select "number:58"
select select "number:76"
select select "number:13"
select select "number:5"
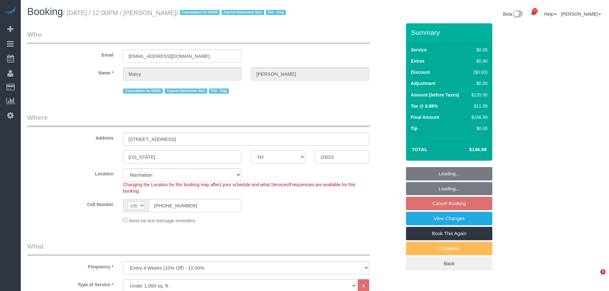
select select "spot5"
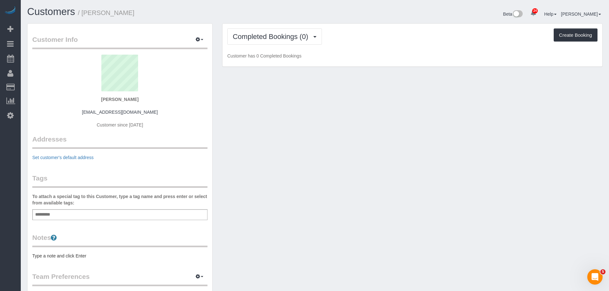
click at [108, 211] on div "Add a tag" at bounding box center [119, 215] width 175 height 11
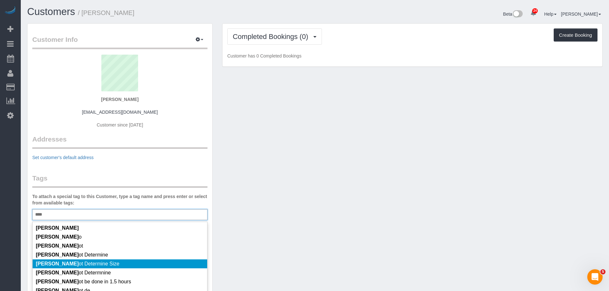
type input "****"
click at [122, 264] on li "Cann ot Determine Size" at bounding box center [120, 264] width 175 height 9
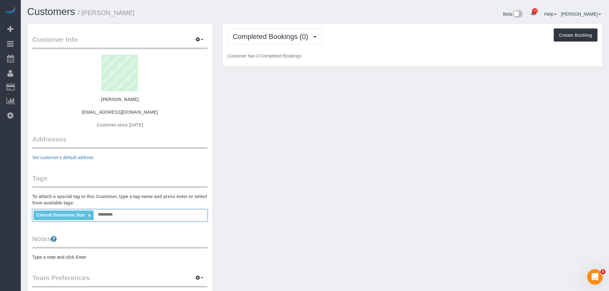
click at [71, 259] on pre "Type a note and click Enter" at bounding box center [119, 257] width 175 height 6
type textarea "********"
click at [348, 151] on div "Customer Info Edit Contact Info Send Message Email Preferences Special Sales Ta…" at bounding box center [314, 231] width 585 height 416
drag, startPoint x: 79, startPoint y: 157, endPoint x: 87, endPoint y: 157, distance: 8.0
click at [79, 157] on link "Set customer's default address" at bounding box center [62, 157] width 61 height 5
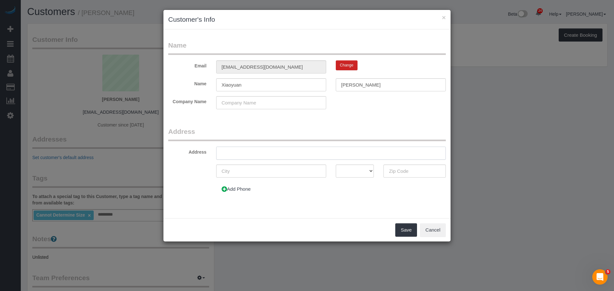
click at [254, 154] on input "text" at bounding box center [331, 153] width 230 height 13
paste input "595 Pavonia Ave, Apt 3102, Jersey City, NJ 07306"
click at [313, 153] on input "595 Pavonia Ave, Apt 3102, Jersey City, NJ 07306" at bounding box center [331, 153] width 230 height 13
click at [317, 153] on input "595 Pavonia Ave, Apt 3102, Jersey City, NJ 07306" at bounding box center [331, 153] width 230 height 13
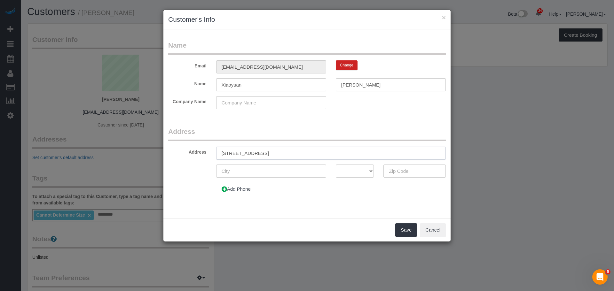
click at [317, 153] on input "595 Pavonia Ave, Apt 3102, Jersey City, NJ 07306" at bounding box center [331, 153] width 230 height 13
type input "595 Pavonia Ave, Apt 3102, Jersey City, NJ 07306"
click at [405, 173] on input "text" at bounding box center [415, 171] width 62 height 13
paste input "07306"
type input "07306"
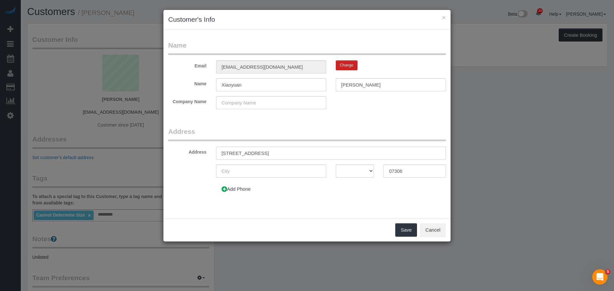
click at [261, 153] on input "595 Pavonia Ave, Apt 3102, Jersey City, NJ 07306" at bounding box center [331, 153] width 230 height 13
click at [299, 154] on input "595 Pavonia Avenue, Apt. 3102, Jersey City, NJ 07306" at bounding box center [331, 153] width 230 height 13
click at [310, 151] on input "595 Pavonia Avenue, Apt. 3102, Jersey City, NJ 07306" at bounding box center [331, 153] width 230 height 13
type input "595 Pavonia Avenue, Apt. 3102, Jersey City, NJ 07306"
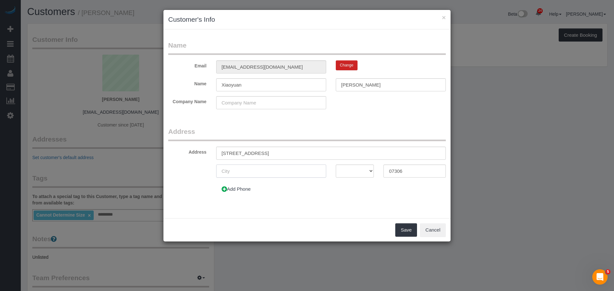
click at [261, 166] on input "text" at bounding box center [271, 171] width 110 height 13
paste input "Jersey City"
type input "Jersey City"
drag, startPoint x: 288, startPoint y: 154, endPoint x: 375, endPoint y: 148, distance: 87.2
click at [375, 148] on input "595 Pavonia Avenue, Apt. 3102, Jersey City, NJ 07306" at bounding box center [331, 153] width 230 height 13
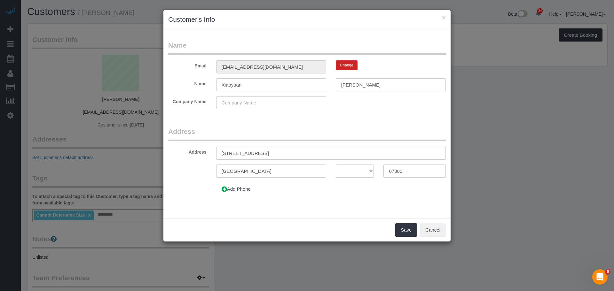
type input "595 Pavonia Avenue, Apt. 3102"
click at [354, 170] on select "AK AL AR AZ CA CO CT DC DE FL GA HI IA ID IL IN KS KY LA MA MD ME MI MN MO MS M…" at bounding box center [355, 171] width 38 height 13
select select "NJ"
click at [336, 165] on select "AK AL AR AZ CA CO CT DC DE FL GA HI IA ID IL IN KS KY LA MA MD ME MI MN MO MS M…" at bounding box center [355, 171] width 38 height 13
drag, startPoint x: 386, startPoint y: 120, endPoint x: 411, endPoint y: 180, distance: 66.0
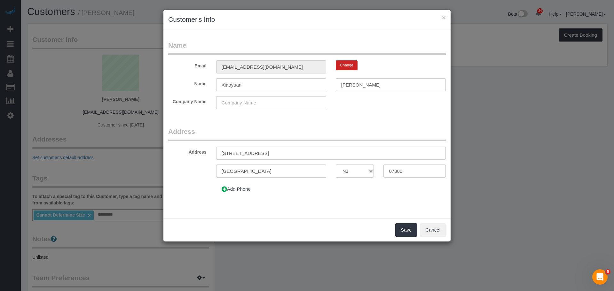
click at [386, 120] on form "Name Email xz5116@nyu.edu Change Name Xiaoyuan Zhang Company Name Address Addre…" at bounding box center [307, 121] width 278 height 160
click at [248, 193] on button "Add Phone" at bounding box center [236, 189] width 40 height 13
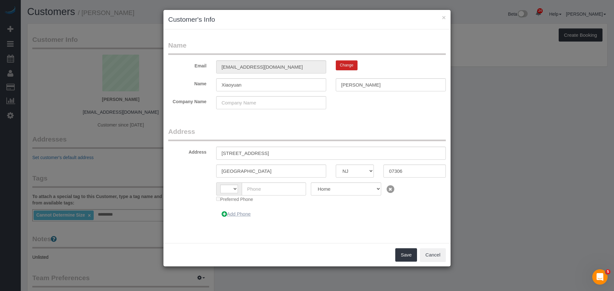
select select "string:US"
click at [264, 192] on input "text" at bounding box center [274, 189] width 65 height 13
paste input "(201) 275-4318"
type input "(201) 275-4318"
click at [399, 254] on button "Save" at bounding box center [406, 255] width 22 height 13
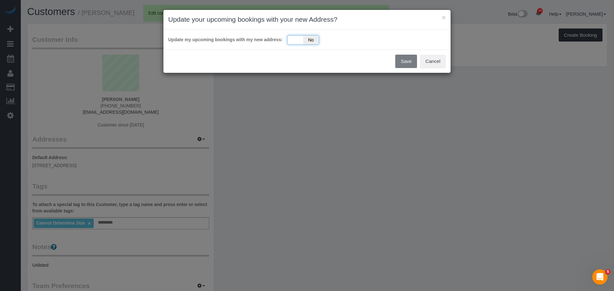
click at [294, 42] on div "Yes No" at bounding box center [303, 40] width 32 height 10
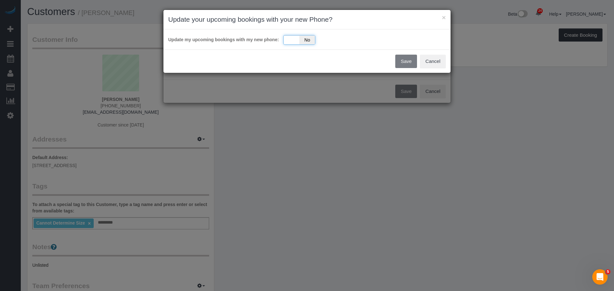
click at [297, 40] on div "Yes No" at bounding box center [299, 40] width 32 height 10
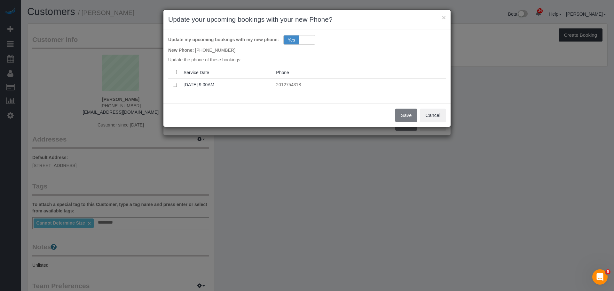
click at [172, 71] on th at bounding box center [174, 72] width 13 height 12
click at [405, 119] on button "Save" at bounding box center [406, 115] width 22 height 13
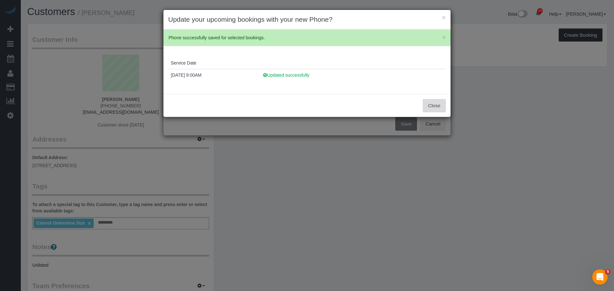
click at [440, 104] on button "Close" at bounding box center [434, 105] width 23 height 13
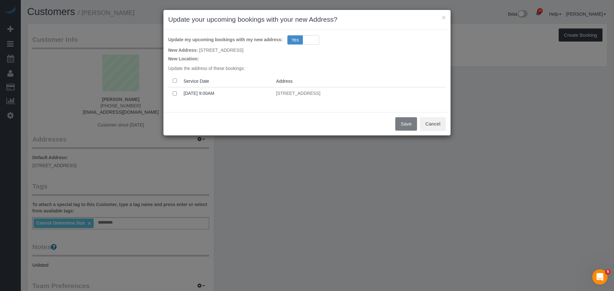
click at [172, 80] on th at bounding box center [174, 81] width 13 height 12
click at [178, 83] on th at bounding box center [174, 81] width 13 height 12
click at [410, 124] on button "Save" at bounding box center [406, 123] width 22 height 13
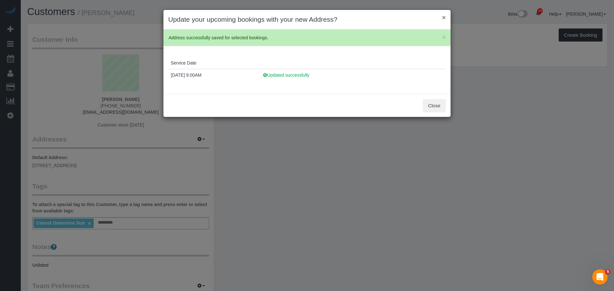
click at [444, 20] on button "×" at bounding box center [444, 17] width 4 height 7
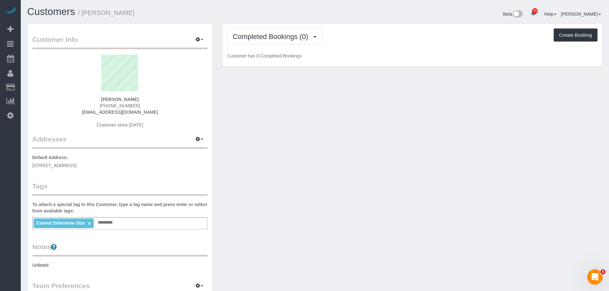
click at [324, 106] on div "Customer Info Edit Contact Info Send Message Email Preferences Special Sales Ta…" at bounding box center [314, 235] width 585 height 424
click at [299, 111] on div "Customer Info Edit Contact Info Send Message Email Preferences Special Sales Ta…" at bounding box center [314, 235] width 585 height 424
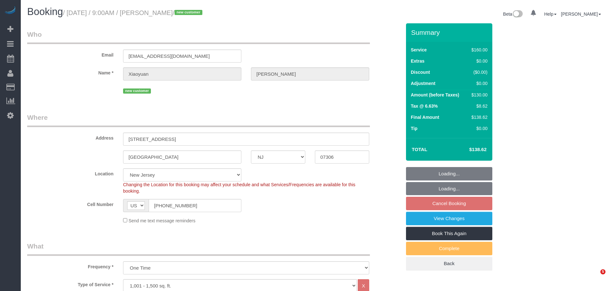
select select "NJ"
select select "spot1"
select select "number:56"
select select "number:76"
select select "number:15"
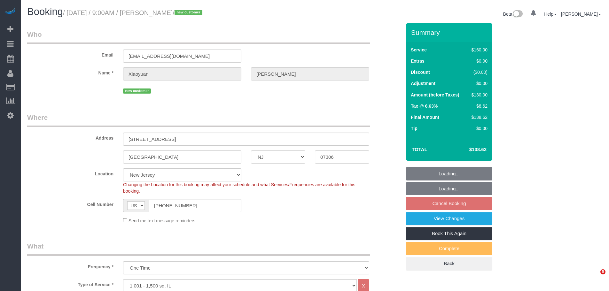
select select "number:5"
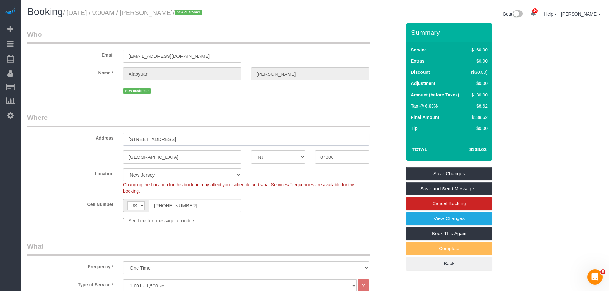
drag, startPoint x: 74, startPoint y: 150, endPoint x: 69, endPoint y: 150, distance: 4.8
click at [69, 150] on sui-booking-address "Address 595 Pavonia Ave, Apt 3102 Jersey City AK AL AR AZ CA CO CT DC DE FL GA …" at bounding box center [214, 138] width 374 height 51
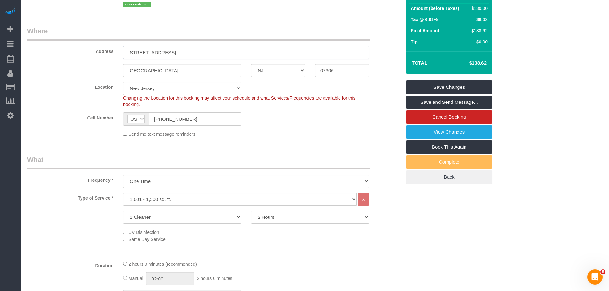
scroll to position [160, 0]
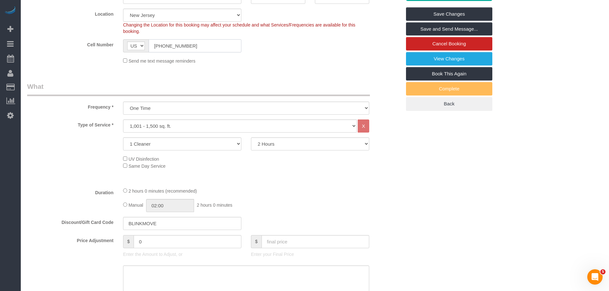
drag, startPoint x: 196, startPoint y: 48, endPoint x: 76, endPoint y: 52, distance: 120.0
click at [76, 52] on div "Cell Number AF AL DZ AD AO AI AQ AG AR AM AW AU AT AZ BS BH BD BB BY BE BZ BJ B…" at bounding box center [214, 45] width 384 height 13
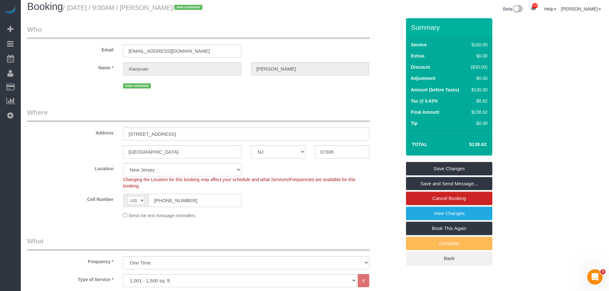
scroll to position [0, 0]
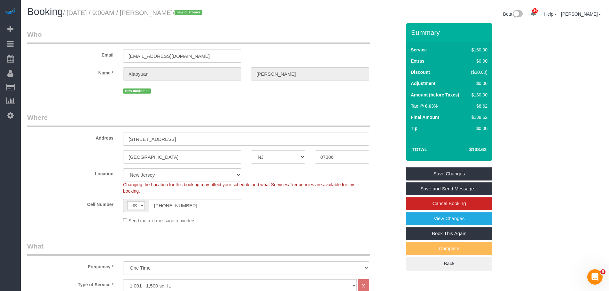
drag, startPoint x: 286, startPoint y: 37, endPoint x: 418, endPoint y: 39, distance: 131.5
click at [287, 37] on legend "Who" at bounding box center [198, 37] width 343 height 14
drag, startPoint x: 266, startPoint y: 22, endPoint x: 266, endPoint y: 31, distance: 9.3
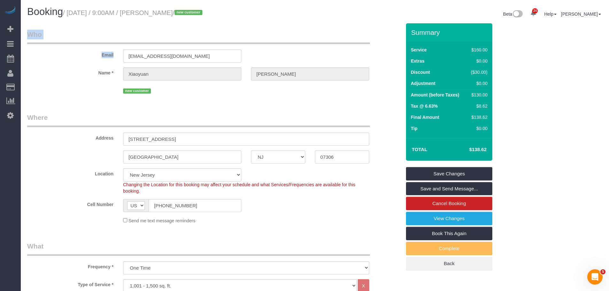
click at [326, 54] on div "Email xz5116@nyu.edu" at bounding box center [214, 46] width 384 height 33
drag, startPoint x: 302, startPoint y: 35, endPoint x: 294, endPoint y: 246, distance: 211.6
click at [302, 38] on legend "Who" at bounding box center [198, 37] width 343 height 14
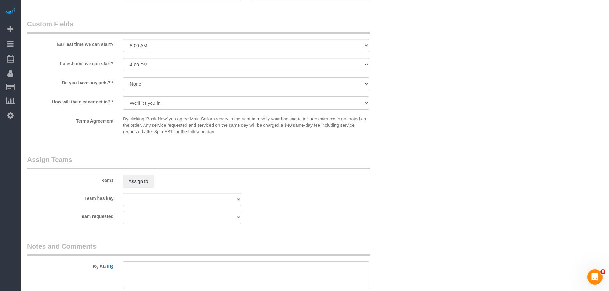
scroll to position [480, 0]
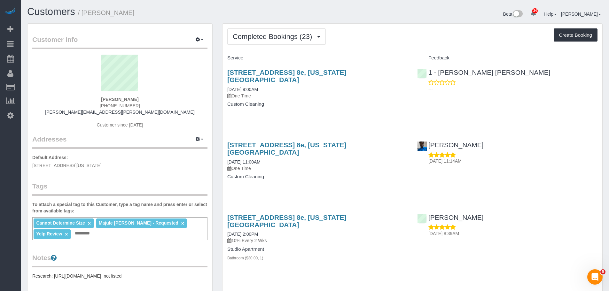
click at [350, 109] on div "[STREET_ADDRESS] 8e, [US_STATE][GEOGRAPHIC_DATA] [DATE] 9:00AM One Time Custom …" at bounding box center [318, 91] width 190 height 57
click at [198, 139] on icon "button" at bounding box center [198, 139] width 4 height 4
click at [175, 162] on button "Add New Address" at bounding box center [179, 160] width 49 height 9
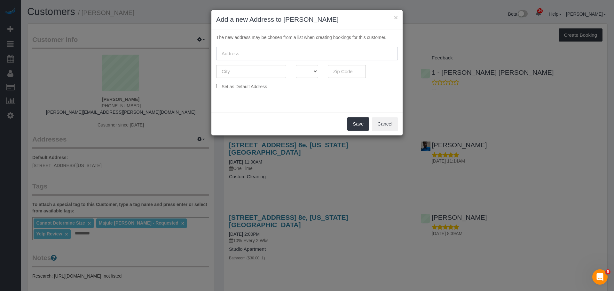
click at [259, 53] on input "text" at bounding box center [307, 53] width 182 height 13
paste input "[STREET_ADDRESS] 10K"
type input "[STREET_ADDRESS] 10K"
click at [389, 119] on button "Cancel" at bounding box center [385, 123] width 26 height 13
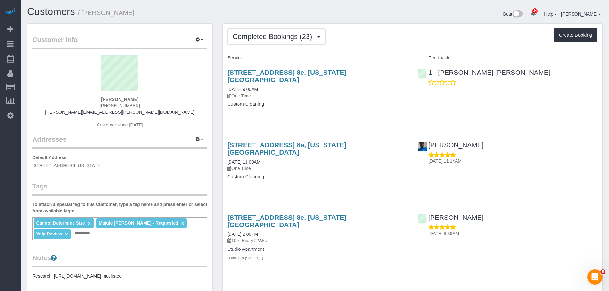
click at [182, 131] on div "[PERSON_NAME] [PHONE_NUMBER] [PERSON_NAME][EMAIL_ADDRESS][PERSON_NAME][DOMAIN_N…" at bounding box center [119, 95] width 175 height 80
click at [144, 171] on div "Customer Info Edit Contact Info Send Message Email Preferences Special Sales Ta…" at bounding box center [120, 237] width 185 height 427
click at [202, 141] on button "button" at bounding box center [200, 140] width 16 height 10
click at [191, 150] on button "Manage Addresses" at bounding box center [181, 151] width 52 height 9
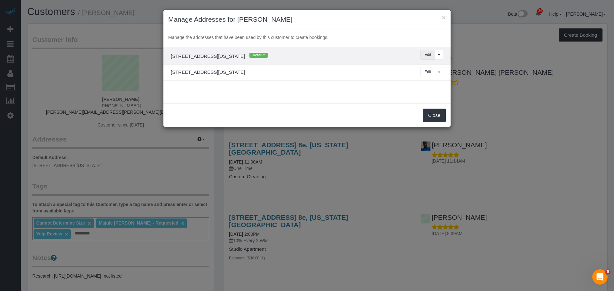
click at [428, 54] on button "Edit" at bounding box center [427, 55] width 15 height 10
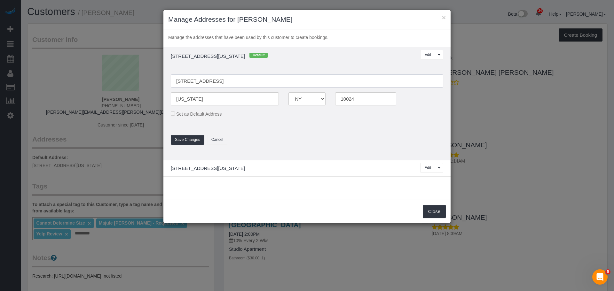
click at [183, 80] on input "189 w 89th st, Apt 10k" at bounding box center [307, 81] width 273 height 13
type input "[STREET_ADDRESS] 10K"
click at [190, 139] on button "Save Changes" at bounding box center [188, 140] width 34 height 10
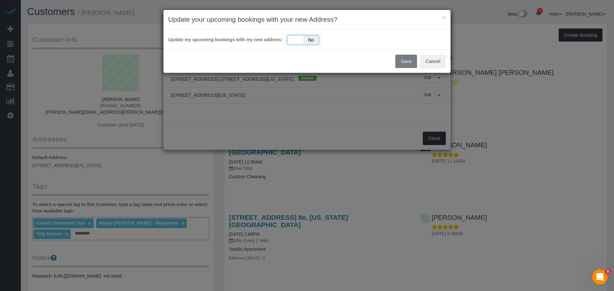
click at [290, 41] on div "Yes No" at bounding box center [303, 40] width 32 height 10
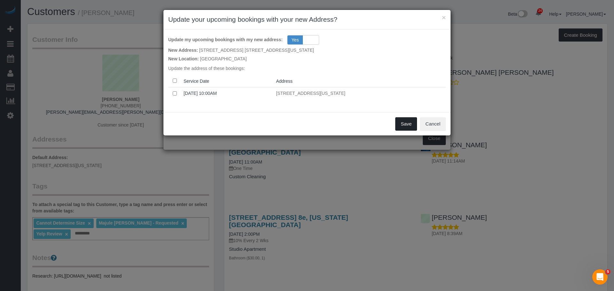
click at [404, 124] on button "Save" at bounding box center [406, 123] width 22 height 13
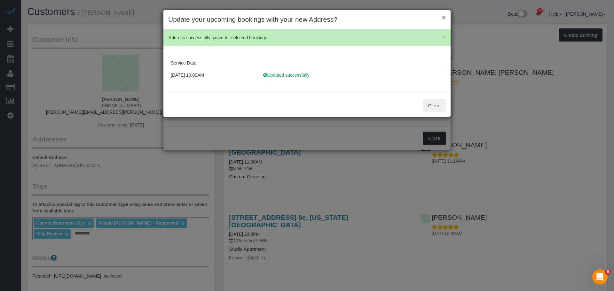
click at [445, 19] on button "×" at bounding box center [444, 17] width 4 height 7
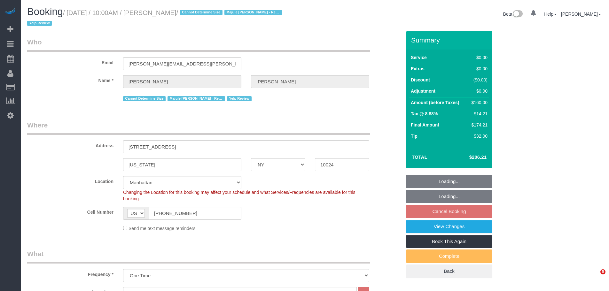
select select "NY"
select select "1"
select select "spot3"
select select "number:58"
select select "number:74"
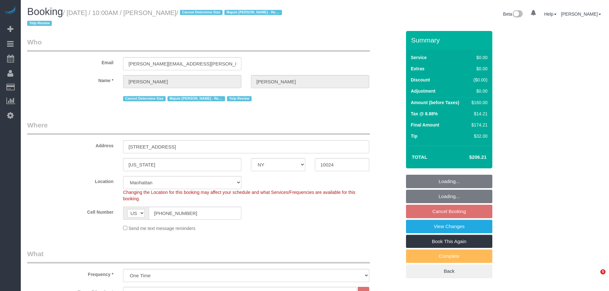
select select "number:15"
select select "number:6"
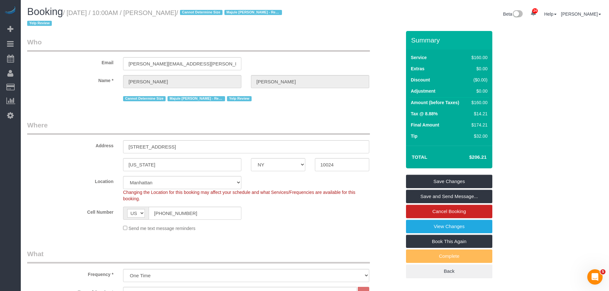
click at [258, 53] on div "Email [PERSON_NAME][EMAIL_ADDRESS][PERSON_NAME][DOMAIN_NAME]" at bounding box center [214, 53] width 384 height 33
drag, startPoint x: 137, startPoint y: 146, endPoint x: 161, endPoint y: 147, distance: 24.0
click at [138, 146] on input "189 w 89th st., Apt 10k" at bounding box center [246, 146] width 246 height 13
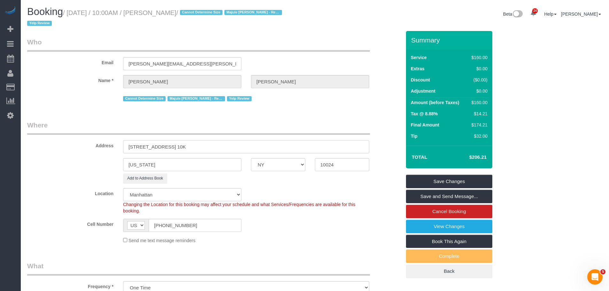
type input "[STREET_ADDRESS] 10K"
click at [261, 122] on legend "Where" at bounding box center [198, 128] width 343 height 14
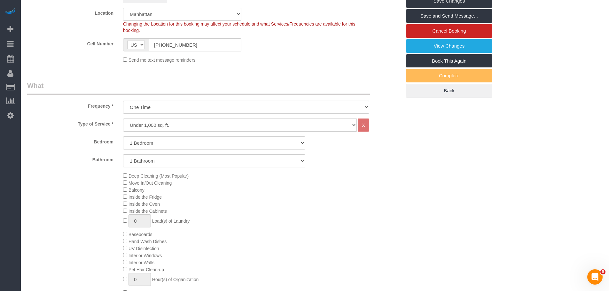
scroll to position [64, 0]
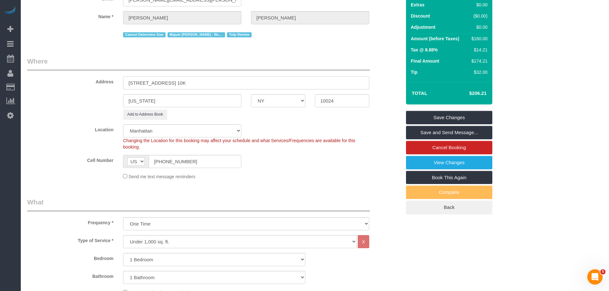
drag, startPoint x: 244, startPoint y: 81, endPoint x: 101, endPoint y: 82, distance: 143.3
click at [101, 82] on div "Address 189 West 89th Street, Apt. 10K" at bounding box center [214, 73] width 384 height 33
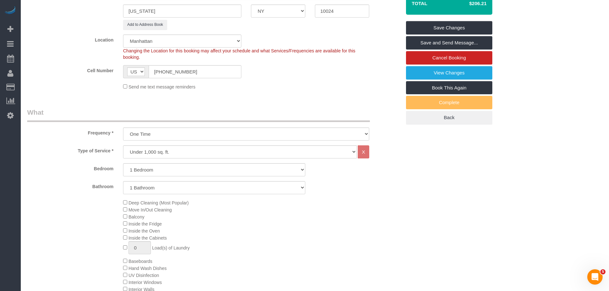
scroll to position [192, 0]
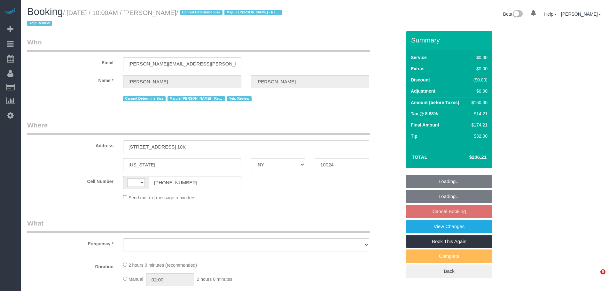
select select "NY"
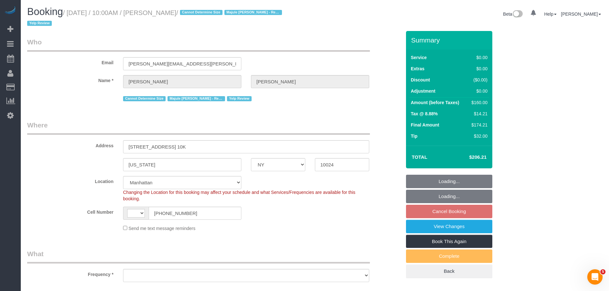
click at [310, 52] on legend "Who" at bounding box center [198, 44] width 343 height 14
select select "string:[GEOGRAPHIC_DATA]"
select select "object:569"
select select "string:stripe-pm_1S9r9n4VGloSiKo7mIYRDaGo"
select select "number:58"
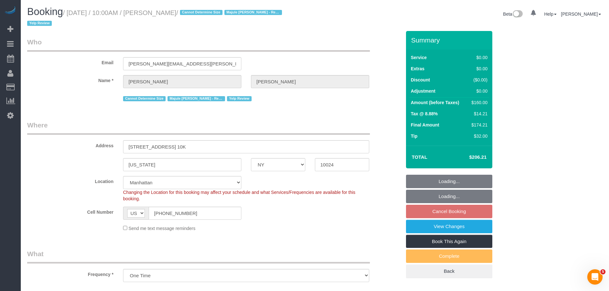
select select "number:74"
select select "number:15"
select select "number:6"
select select "object:1421"
select select "spot3"
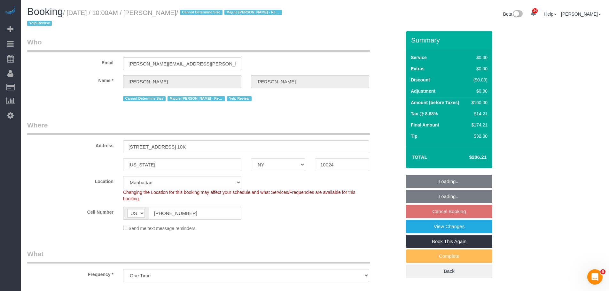
select select "1"
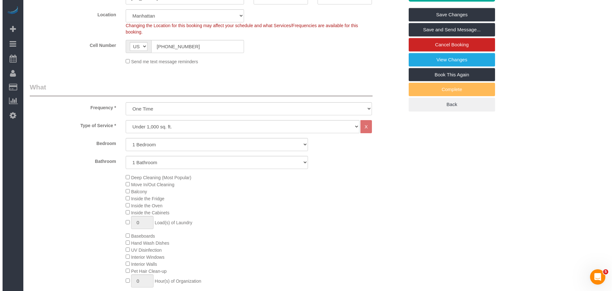
scroll to position [128, 0]
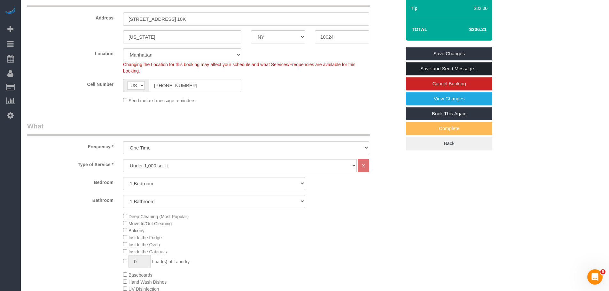
click at [462, 68] on link "Save and Send Message..." at bounding box center [449, 68] width 86 height 13
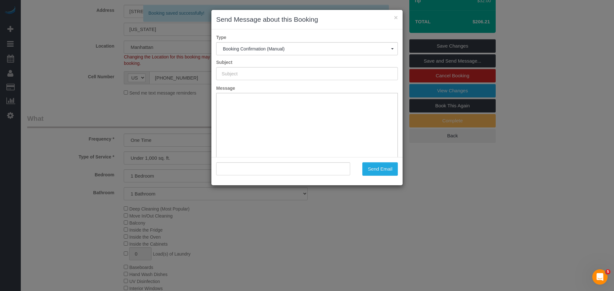
type input "Cleaning Confirmed for [DATE] 10:00am"
type input ""[PERSON_NAME]" <[PERSON_NAME][EMAIL_ADDRESS][PERSON_NAME][DOMAIN_NAME]>"
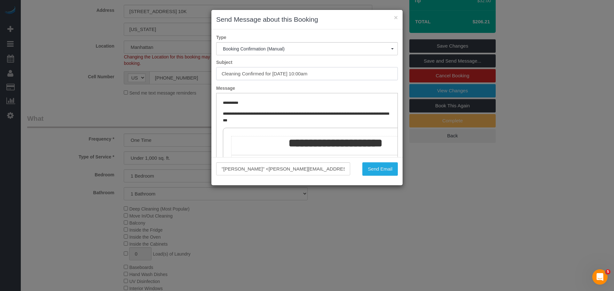
drag, startPoint x: 274, startPoint y: 74, endPoint x: 282, endPoint y: 73, distance: 7.7
click at [293, 72] on input "Cleaning Confirmed for 09/27/2025 at 10:00am" at bounding box center [307, 73] width 182 height 13
drag, startPoint x: 272, startPoint y: 75, endPoint x: 341, endPoint y: 73, distance: 68.5
click at [341, 73] on input "Cleaning Confirmed for 09/27/2025 at 10:00am" at bounding box center [307, 73] width 182 height 13
click at [387, 168] on button "Send Email" at bounding box center [380, 169] width 36 height 13
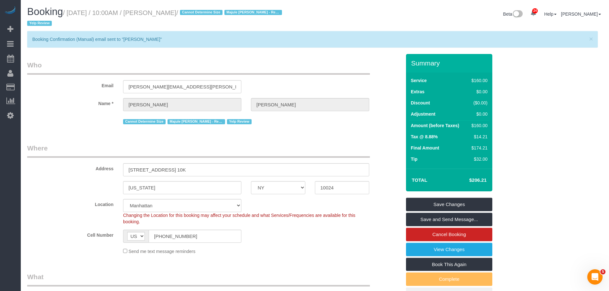
click at [356, 15] on div "Beta 24 Your Notifications You have 0 alerts × You have 1 to charge for 09/20/2…" at bounding box center [461, 14] width 293 height 17
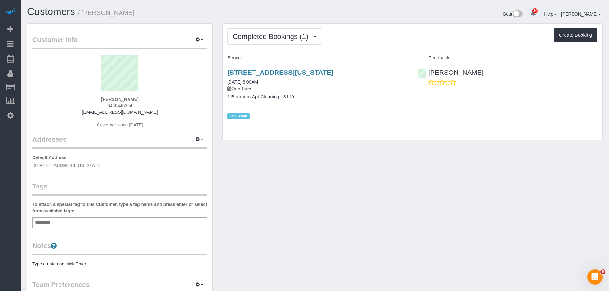
click at [90, 223] on div "Add a tag" at bounding box center [119, 223] width 175 height 11
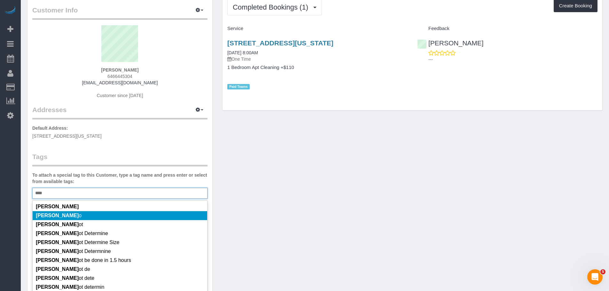
scroll to position [32, 0]
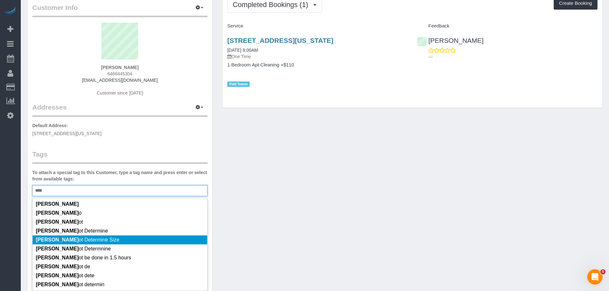
type input "****"
click at [111, 241] on li "[PERSON_NAME] ot Determine Size" at bounding box center [120, 240] width 175 height 9
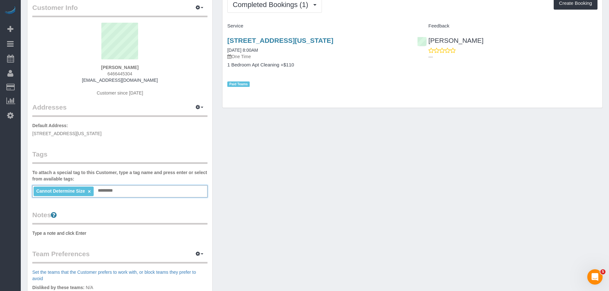
click at [69, 235] on pre "Type a note and click Enter" at bounding box center [119, 233] width 175 height 6
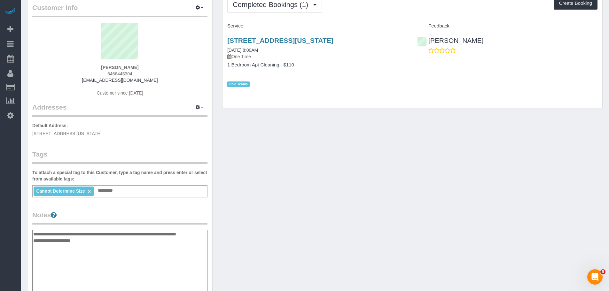
type textarea "**********"
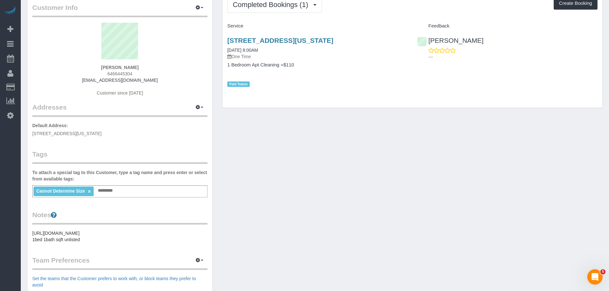
drag, startPoint x: 320, startPoint y: 193, endPoint x: 322, endPoint y: 188, distance: 5.3
click at [321, 193] on div "Customer Info Edit Contact Info Send Message Email Preferences Special Sales Ta…" at bounding box center [314, 209] width 585 height 436
click at [202, 103] on button "button" at bounding box center [200, 108] width 16 height 10
drag, startPoint x: 189, startPoint y: 120, endPoint x: 242, endPoint y: 119, distance: 52.5
click at [189, 120] on button "Manage Addresses" at bounding box center [181, 119] width 52 height 9
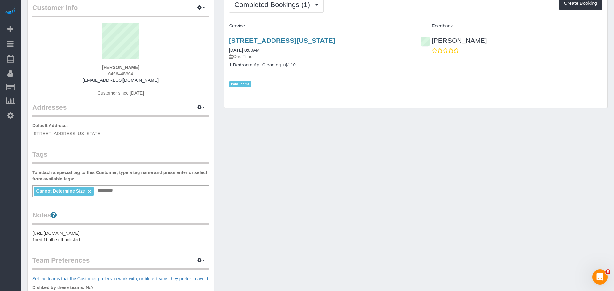
select select "NY"
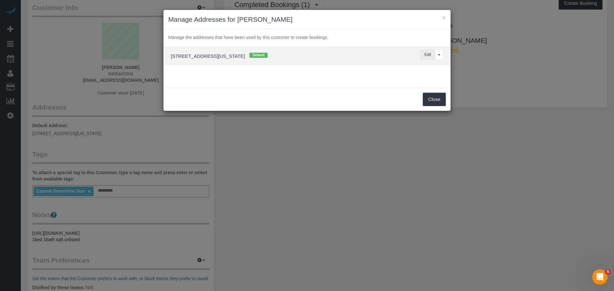
click at [425, 51] on button "Edit" at bounding box center [427, 55] width 15 height 10
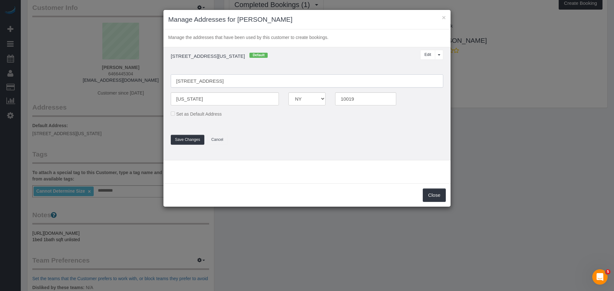
click at [223, 81] on input "[STREET_ADDRESS]" at bounding box center [307, 81] width 273 height 13
type input "438 West 49th Street, Apt. 2C"
click at [198, 139] on button "Save Changes" at bounding box center [188, 140] width 34 height 10
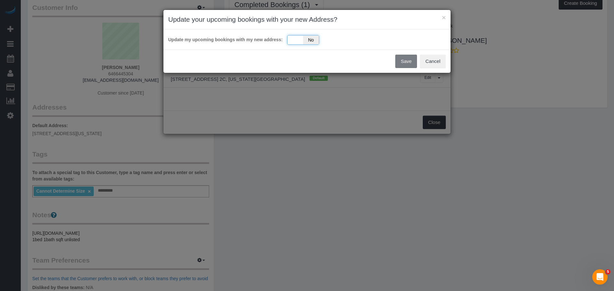
click at [291, 38] on div "Yes No" at bounding box center [303, 40] width 32 height 10
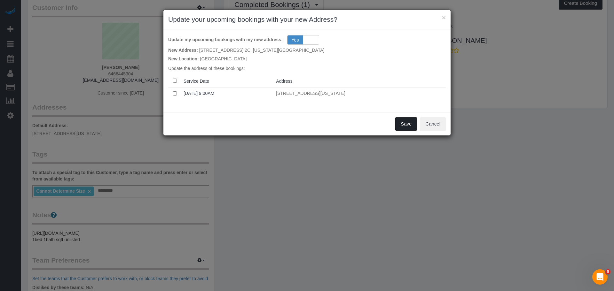
click at [408, 123] on button "Save" at bounding box center [406, 123] width 22 height 13
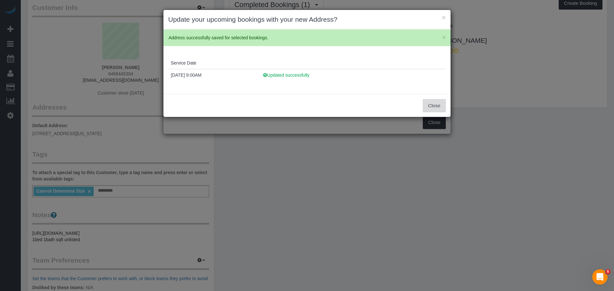
click at [431, 103] on button "Close" at bounding box center [434, 105] width 23 height 13
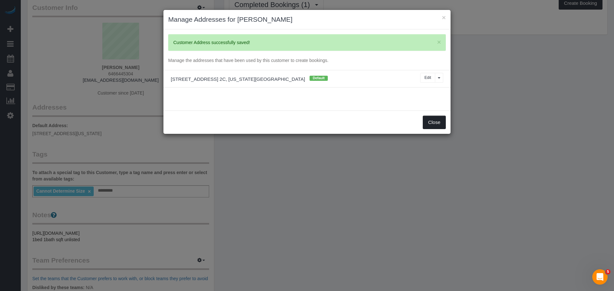
click at [436, 123] on button "Close" at bounding box center [434, 122] width 23 height 13
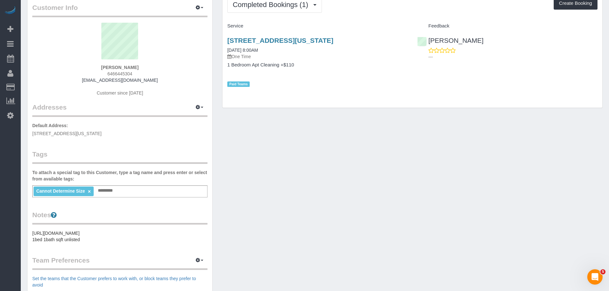
click at [400, 151] on div "Customer Info Edit Contact Info Send Message Email Preferences Special Sales Ta…" at bounding box center [314, 209] width 585 height 436
click at [351, 77] on div "438 West 49th Street, Apt 2c, New York, NY 10019 04/03/2015 8:00AM One Time 1 B…" at bounding box center [318, 59] width 190 height 56
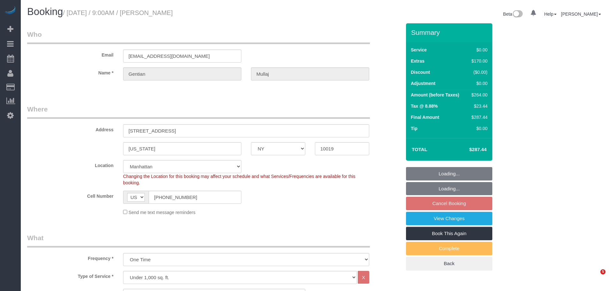
select select "NY"
select select "string:stripe-pm_1S9vBX4VGloSiKo7BHbwlJ28"
select select "number:89"
select select "number:90"
select select "number:15"
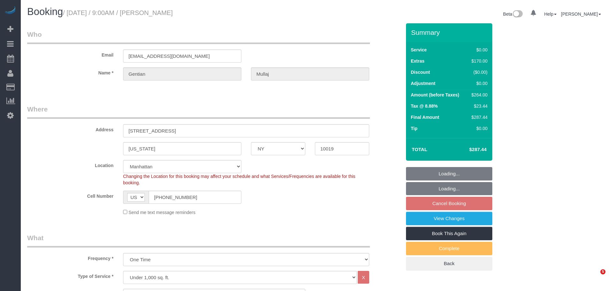
select select "number:5"
select select "object:1507"
select select "1"
select select "spot2"
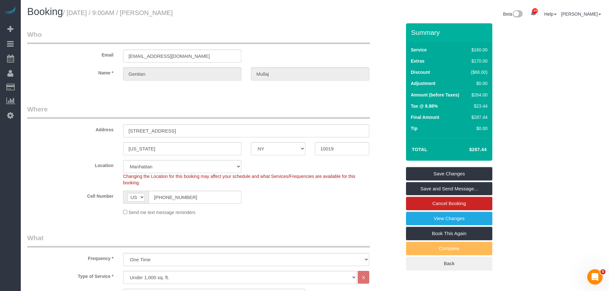
click at [290, 105] on legend "Where" at bounding box center [198, 112] width 343 height 14
drag, startPoint x: 353, startPoint y: 47, endPoint x: 206, endPoint y: 108, distance: 158.9
click at [352, 47] on div "Email gmullaj@gmail.com" at bounding box center [214, 46] width 384 height 33
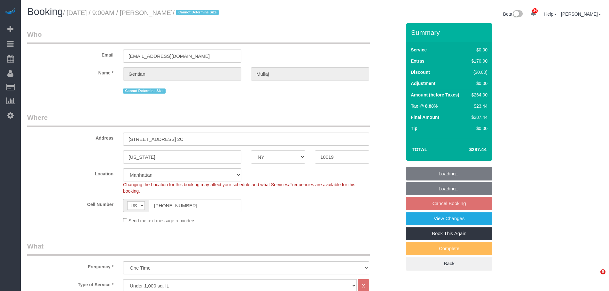
select select "NY"
select select "string:stripe-pm_1S9vBX4VGloSiKo7BHbwlJ28"
select select "number:89"
select select "number:90"
select select "number:15"
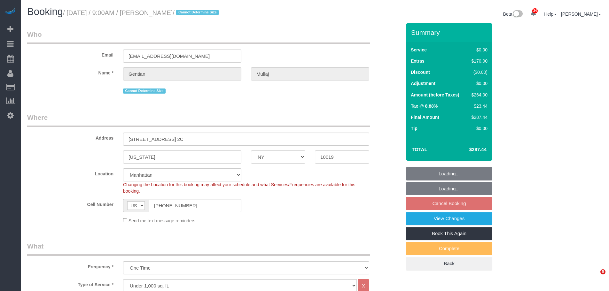
select select "number:5"
select select "spot2"
select select "1"
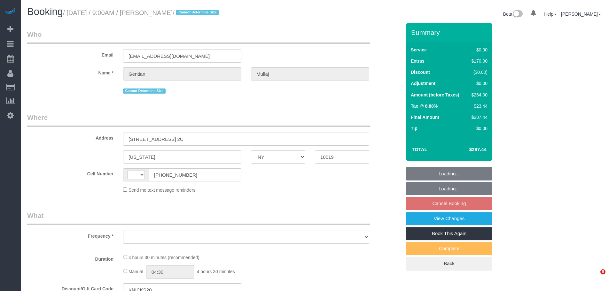
select select "NY"
select select "string:[GEOGRAPHIC_DATA]"
select select "object:806"
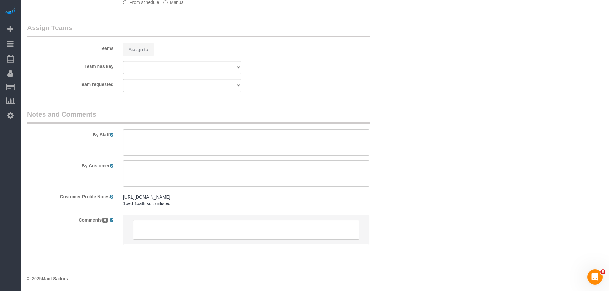
select select "1"
select select "spot2"
select select "number:89"
select select "number:90"
select select "number:15"
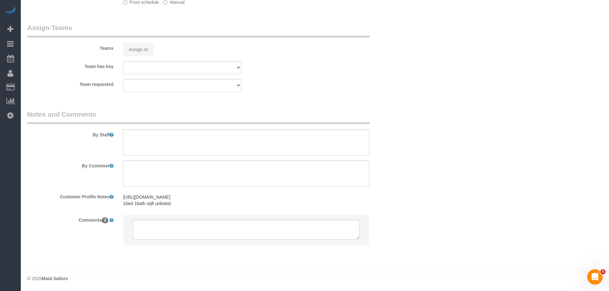
select select "number:5"
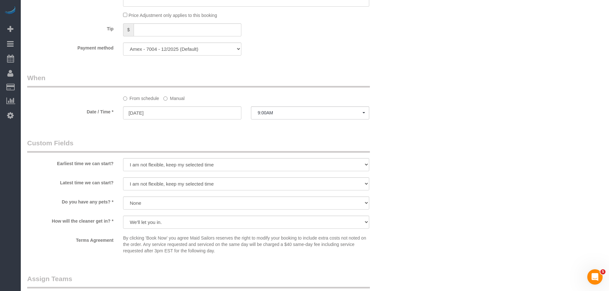
select select "string:stripe-pm_1S9vBX4VGloSiKo7BHbwlJ28"
select select "object:1516"
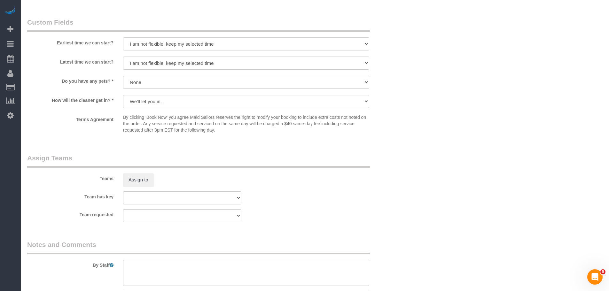
select select "1"
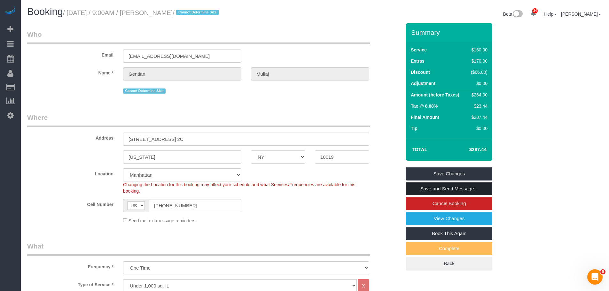
click at [475, 188] on link "Save and Send Message..." at bounding box center [449, 188] width 86 height 13
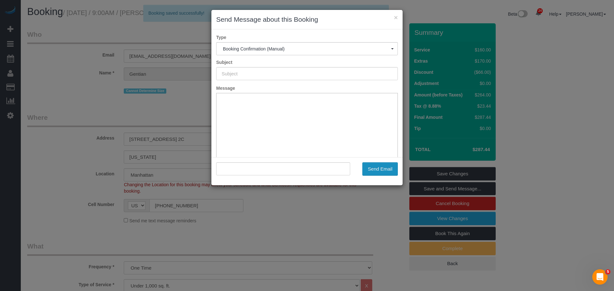
type input "Cleaning Confirmed for 09/25/2025 at 9:00am"
type input ""Gentian Mullaj" <gmullaj@gmail.com>"
click at [383, 166] on button "Send Email" at bounding box center [380, 169] width 36 height 13
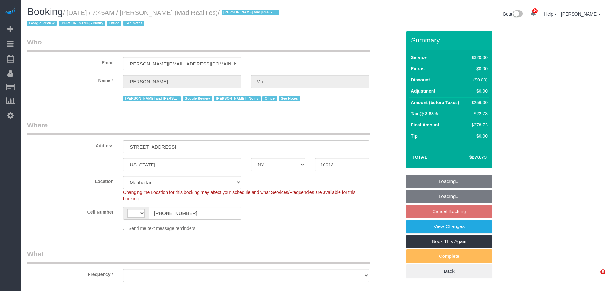
select select "NY"
drag, startPoint x: 341, startPoint y: 55, endPoint x: 360, endPoint y: 58, distance: 18.6
click at [341, 54] on div "Email [PERSON_NAME][EMAIL_ADDRESS][DOMAIN_NAME]" at bounding box center [214, 53] width 384 height 33
select select "number:89"
select select "number:90"
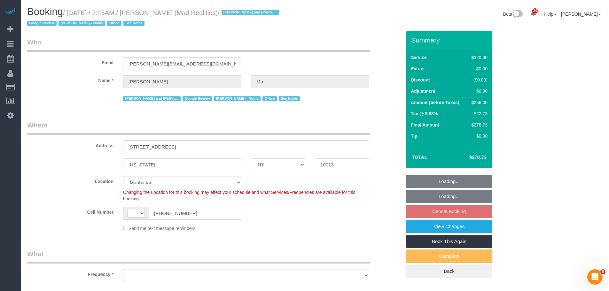
select select "number:15"
select select "number:7"
select select "string:[GEOGRAPHIC_DATA]"
select select "object:2266"
select select "string:stripe-pm_1PsB1j4VGloSiKo7cb06islp"
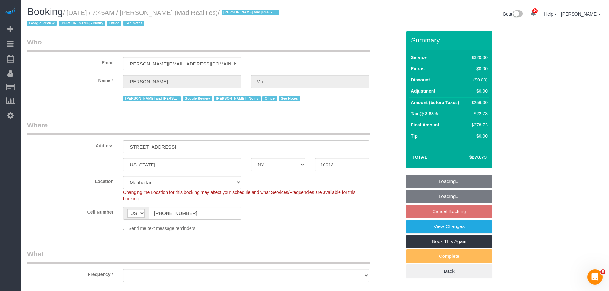
select select "2"
select select "object:2823"
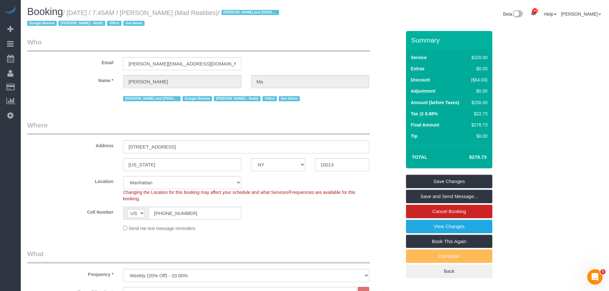
click at [330, 56] on div "Email [PERSON_NAME][EMAIL_ADDRESS][DOMAIN_NAME]" at bounding box center [214, 53] width 384 height 33
